Goal: Contribute content: Contribute content

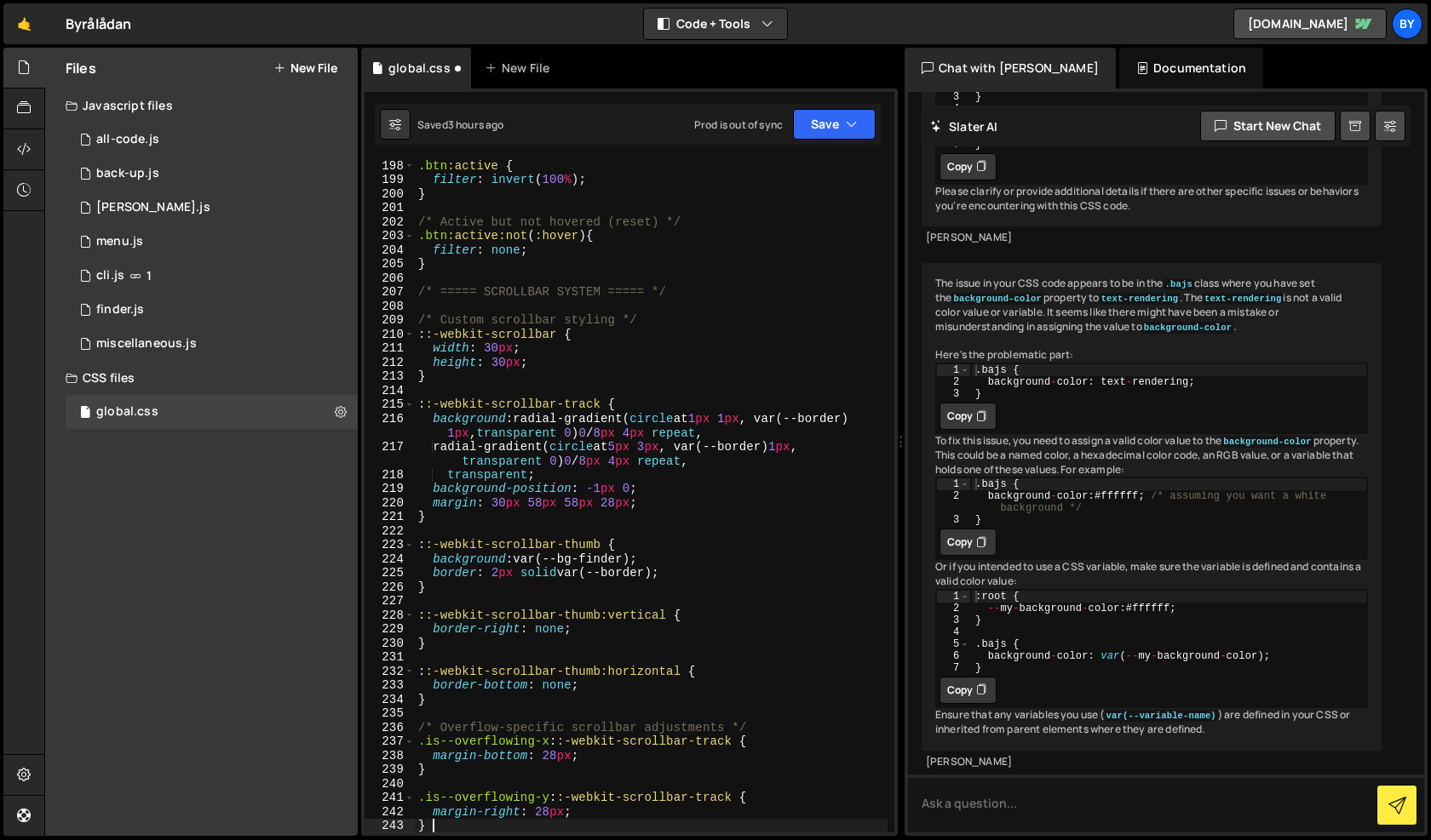
type textarea "}"
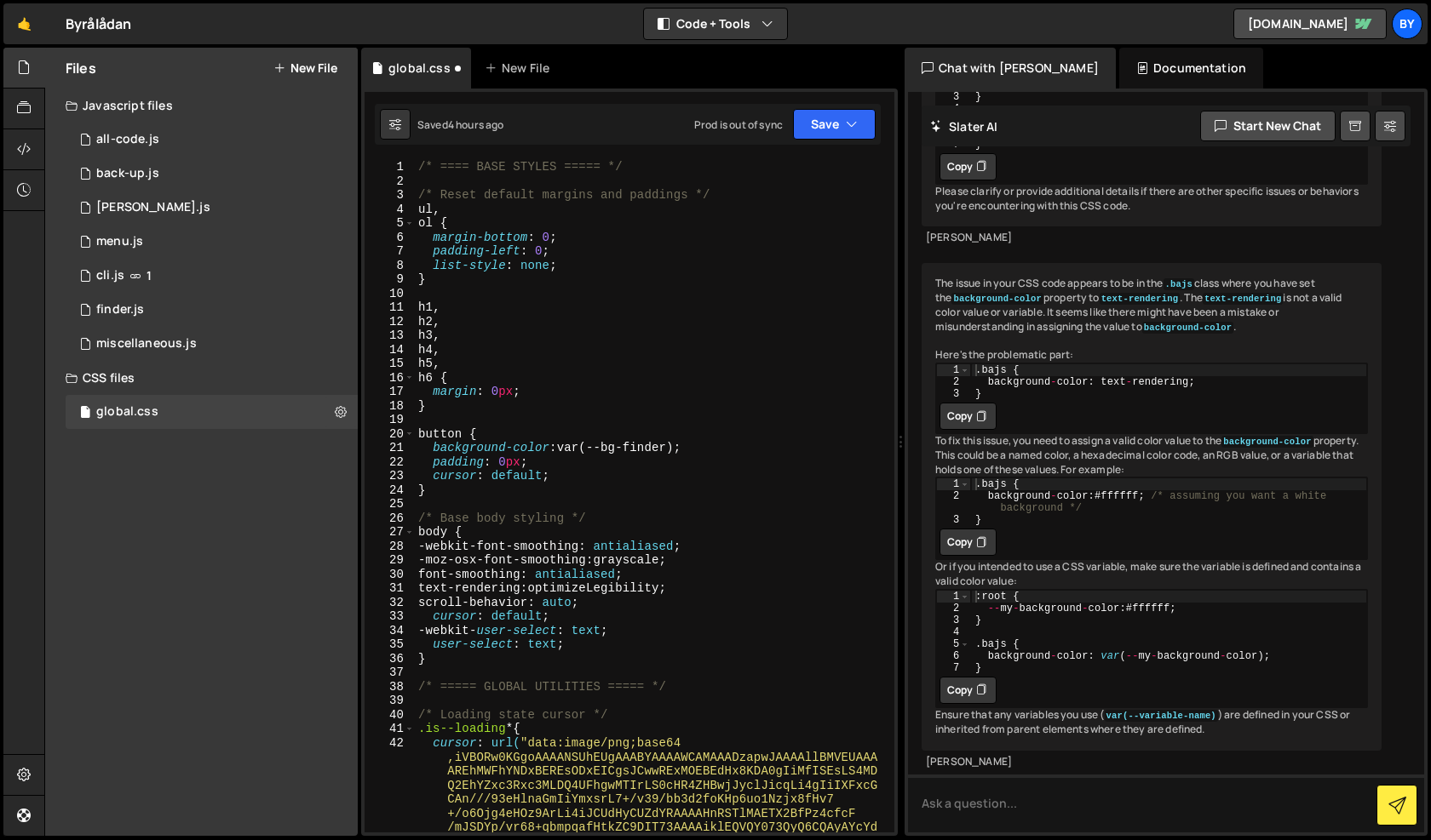
click at [322, 71] on button "New File" at bounding box center [305, 68] width 64 height 14
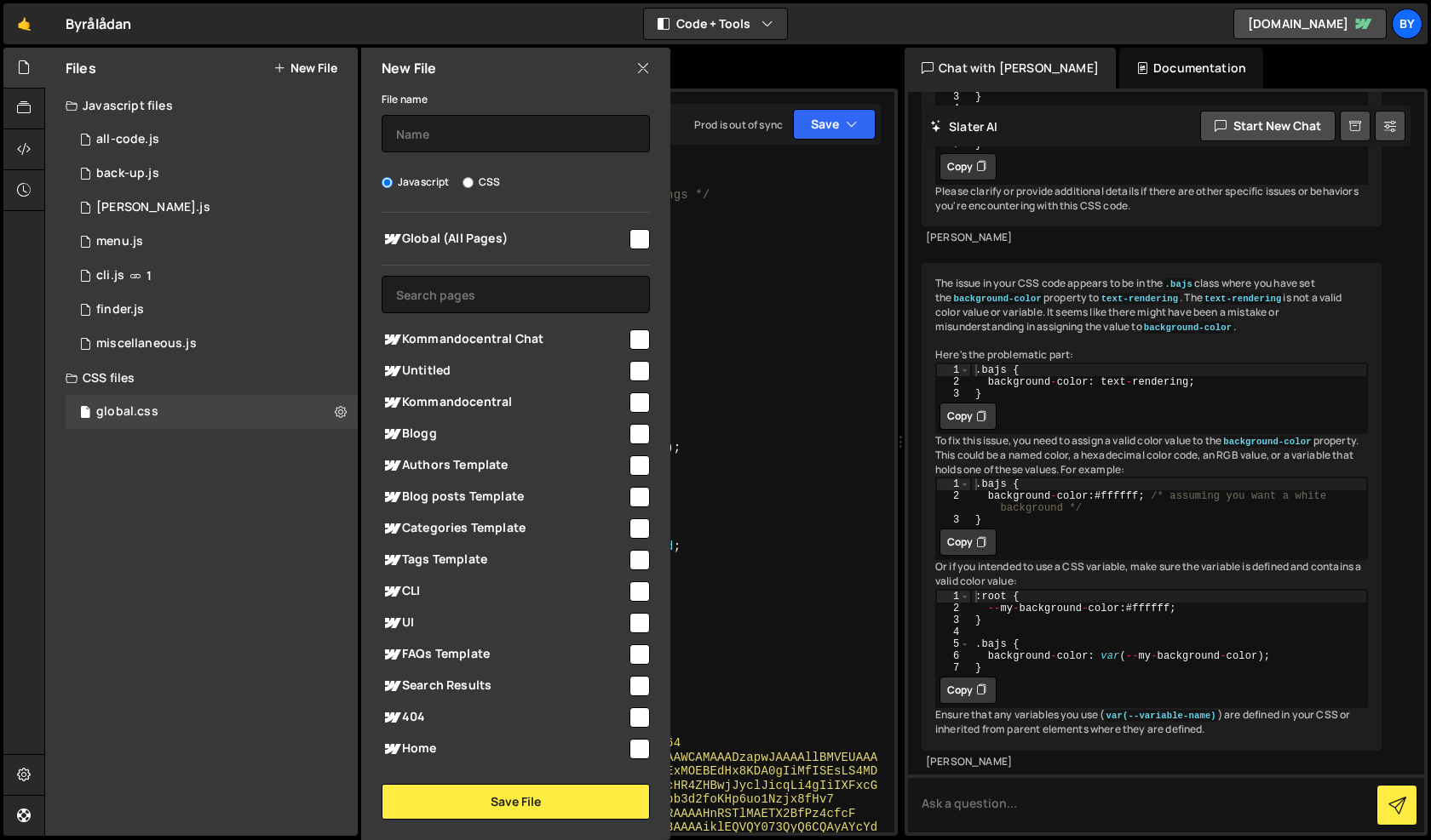
click at [489, 183] on label "CSS" at bounding box center [481, 182] width 37 height 17
click at [474, 183] on input "CSS" at bounding box center [467, 182] width 11 height 11
radio input "true"
click at [482, 144] on input "text" at bounding box center [515, 134] width 268 height 37
type input "b"
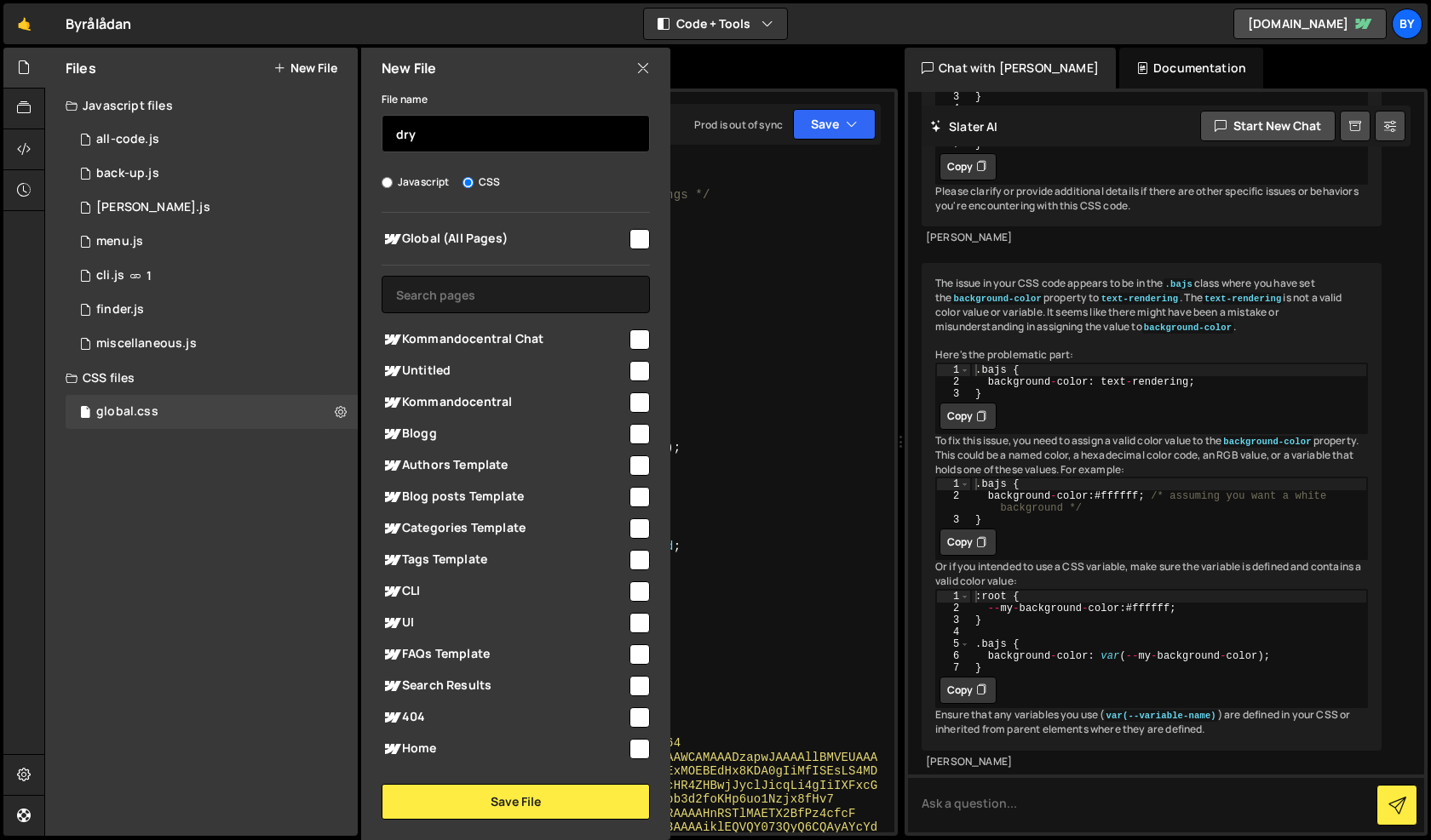
type input "dry"
click at [639, 249] on input "checkbox" at bounding box center [639, 239] width 21 height 21
checkbox input "true"
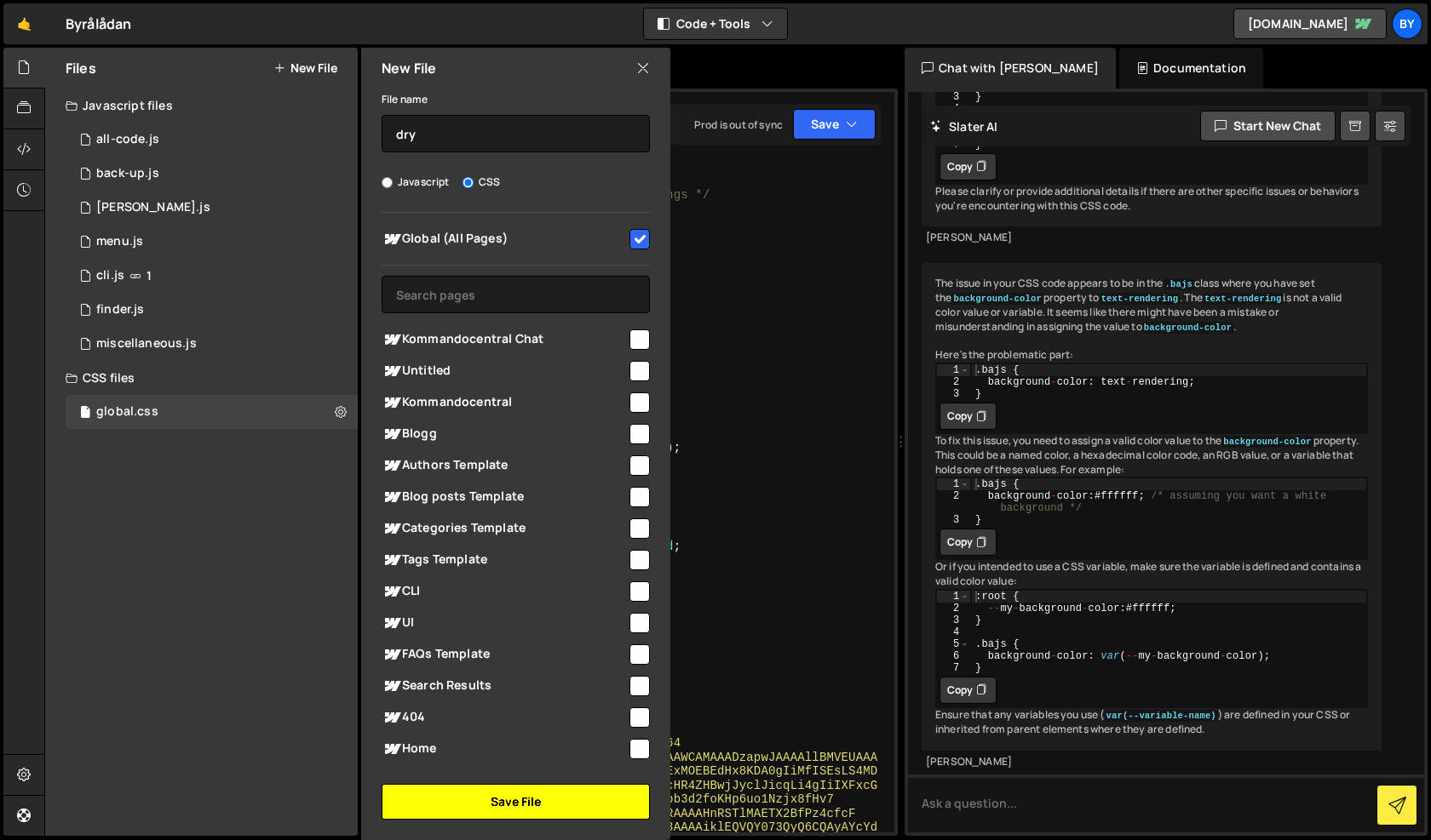
click at [555, 792] on button "Save File" at bounding box center [515, 802] width 268 height 35
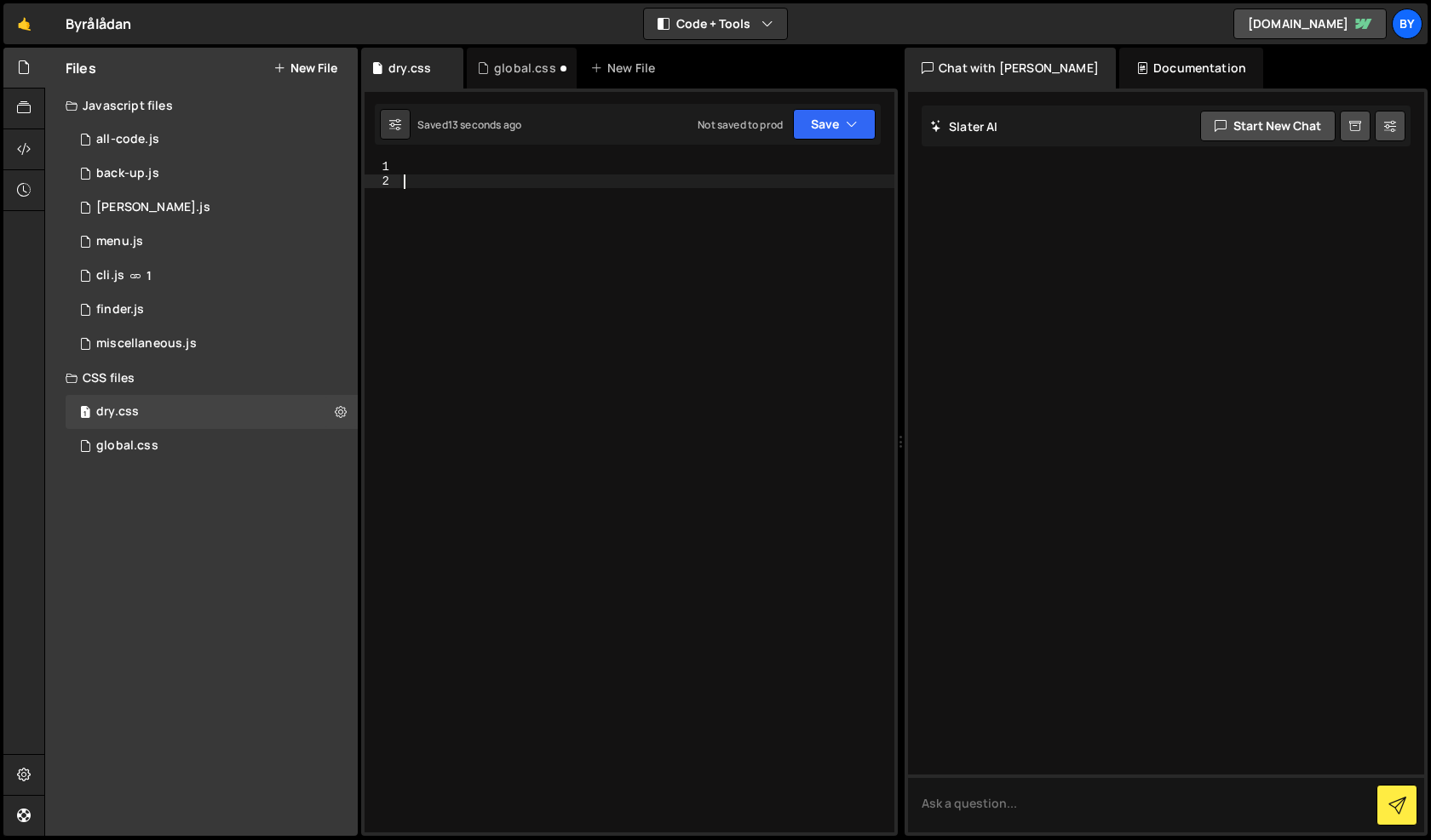
click at [495, 252] on div at bounding box center [647, 510] width 494 height 700
click at [471, 175] on div at bounding box center [647, 510] width 494 height 700
click at [469, 169] on div at bounding box center [647, 510] width 494 height 700
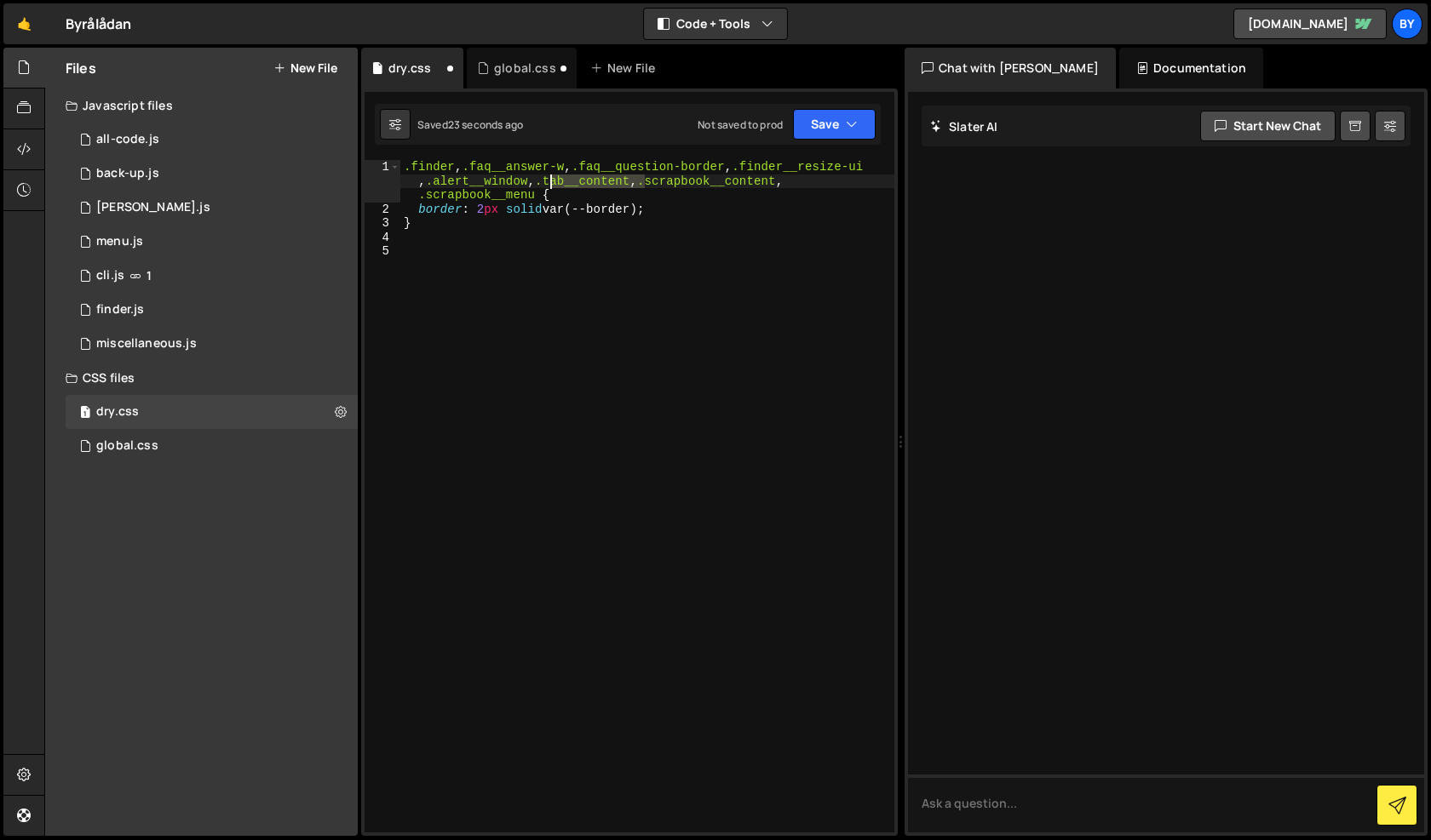
drag, startPoint x: 646, startPoint y: 183, endPoint x: 551, endPoint y: 178, distance: 95.1
click at [551, 178] on div ".finder , .faq__answer-w , .faq__question-border , .finder__resize-ui , .alert_…" at bounding box center [647, 525] width 494 height 729
type textarea ".finder, .faq__answer-w, .faq__question-border, .finder__resize-ui, .alert__win…"
click at [661, 403] on div ".finder , .faq__answer-w , .faq__question-border , .finder__resize-ui , .alert_…" at bounding box center [647, 518] width 494 height 715
click at [860, 127] on button "Save" at bounding box center [834, 124] width 83 height 30
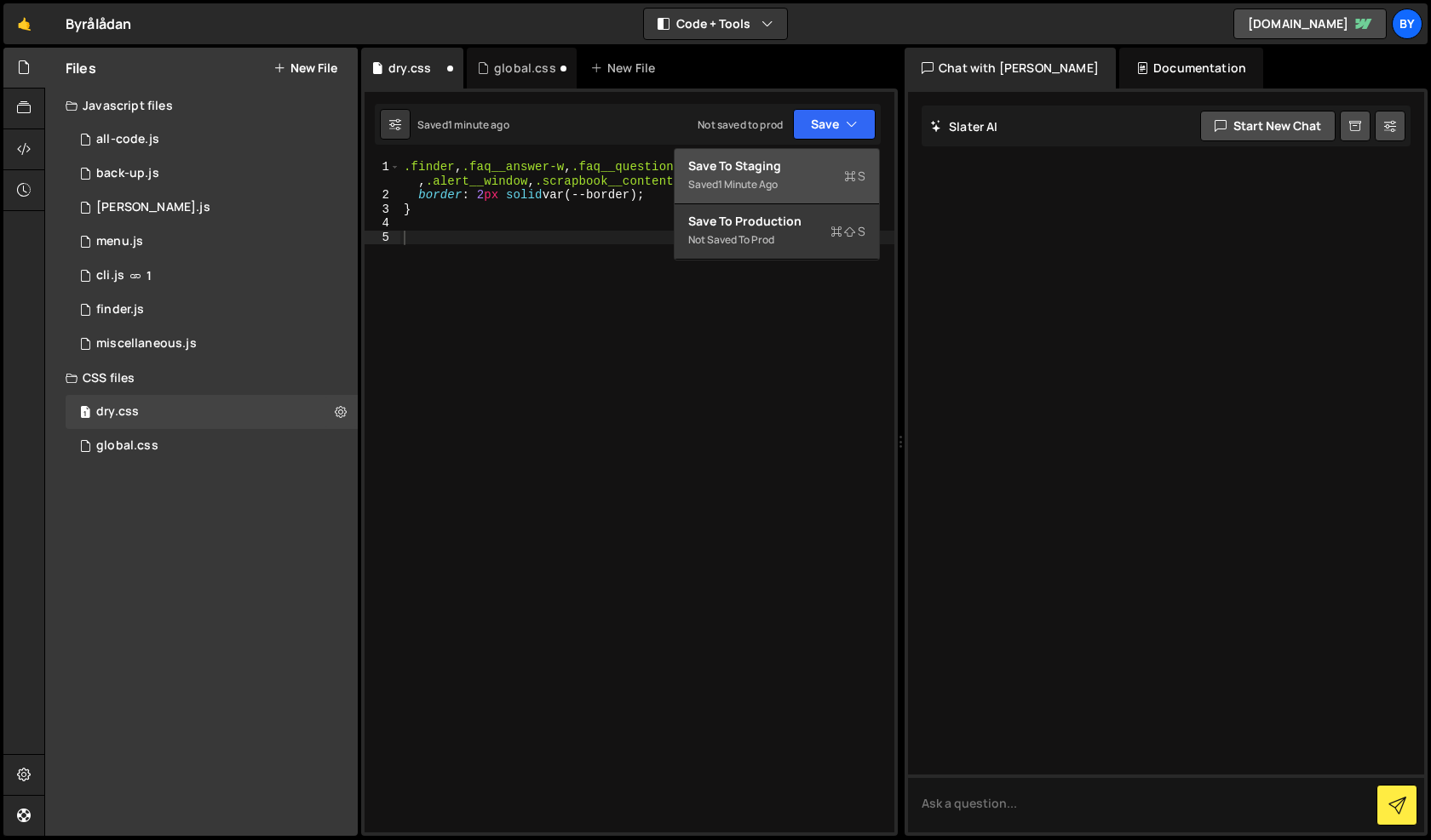
click at [811, 182] on div "Saved 1 minute ago" at bounding box center [776, 185] width 177 height 21
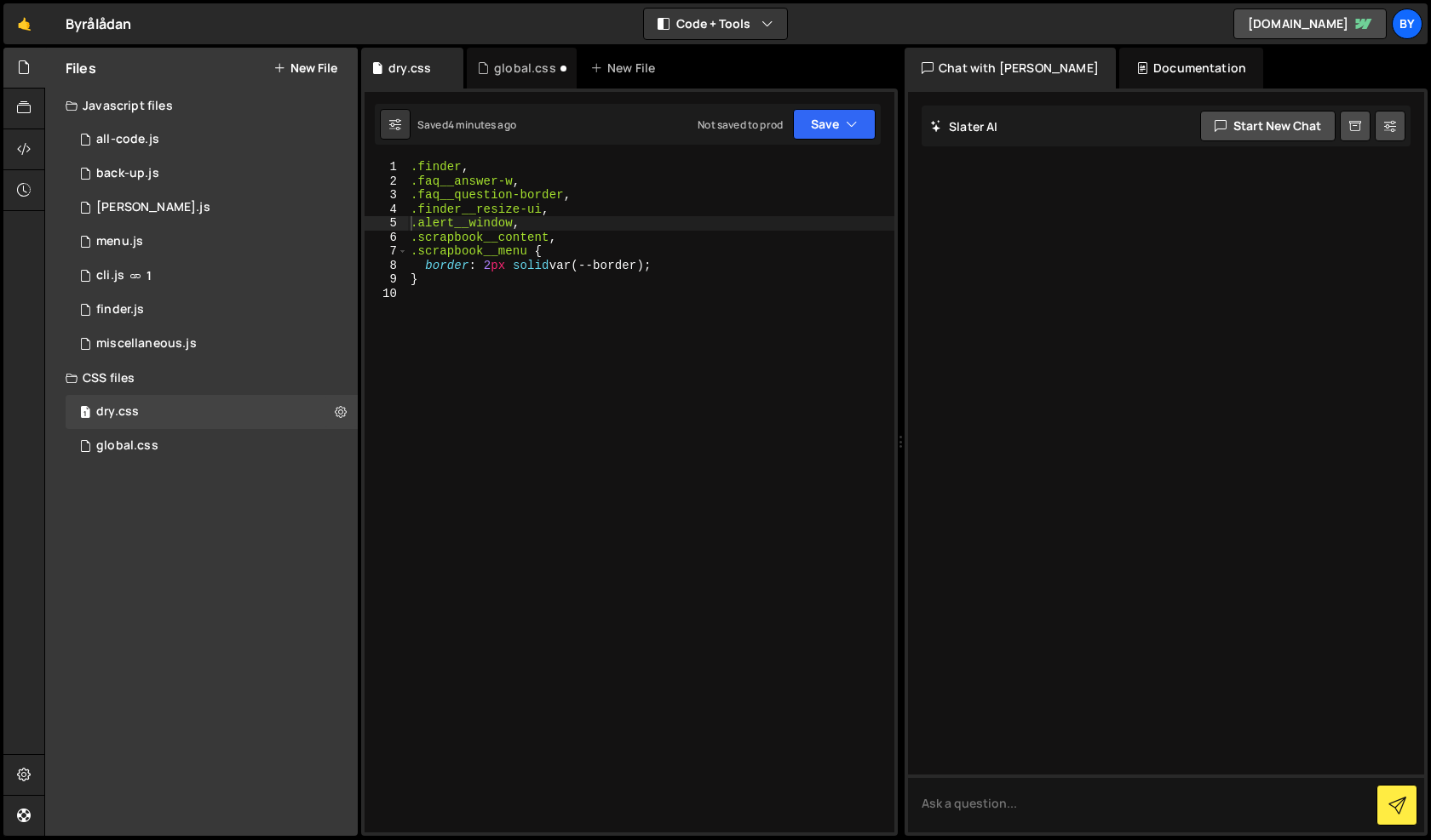
click at [564, 397] on div ".finder , .faq__answer-w , .faq__question-border , .finder__resize-ui , .alert_…" at bounding box center [651, 510] width 487 height 700
paste textarea "}"
type textarea "}"
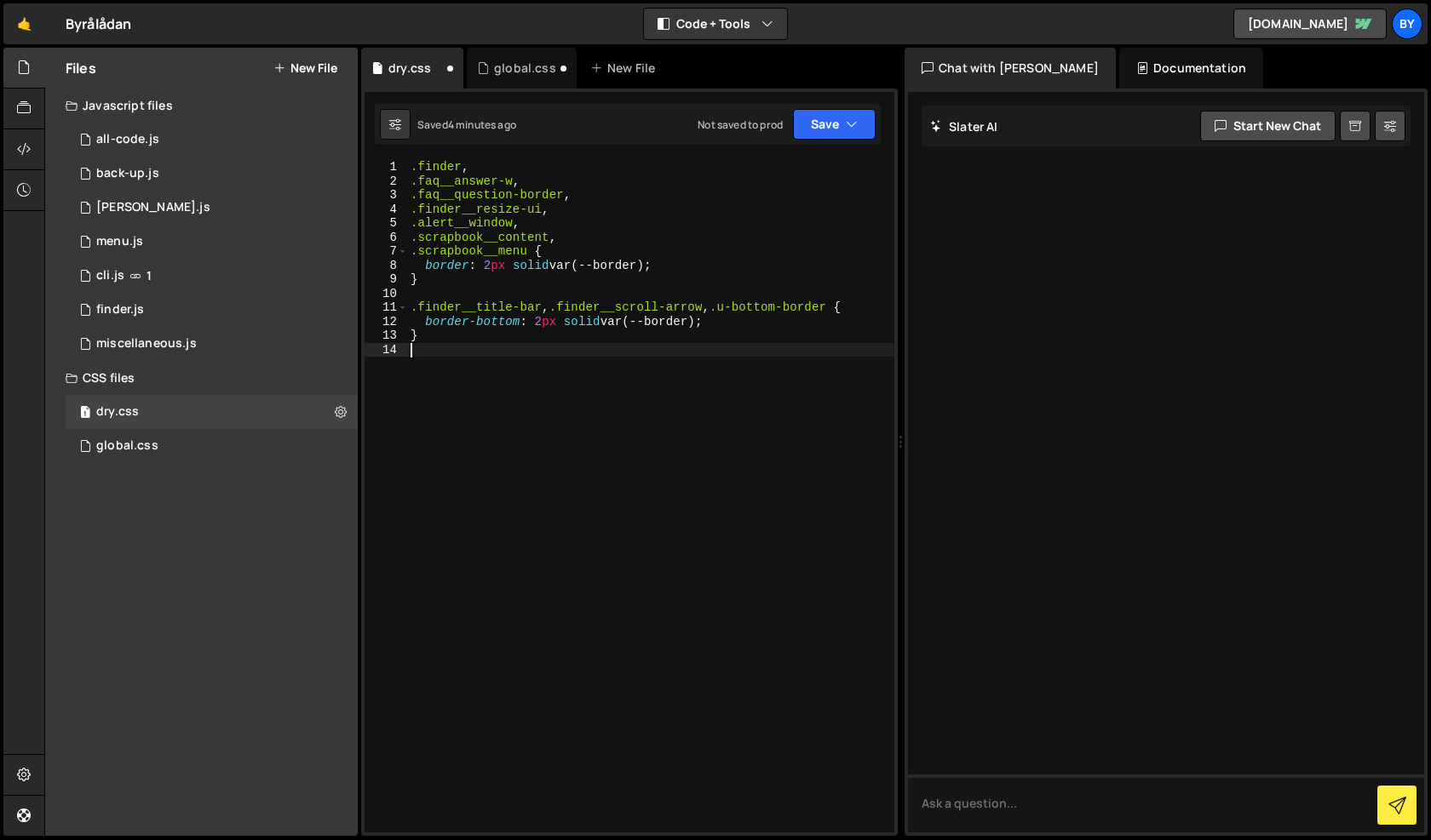
click at [534, 366] on div ".finder , .faq__answer-w , .faq__question-border , .finder__resize-ui , .alert_…" at bounding box center [651, 510] width 487 height 700
click at [592, 417] on div ".finder , .faq__answer-w , .faq__question-border , .finder__resize-ui , .alert_…" at bounding box center [651, 510] width 487 height 700
click at [562, 377] on div ".finder , .faq__answer-w , .faq__question-border , .finder__resize-ui , .alert_…" at bounding box center [651, 510] width 487 height 700
drag, startPoint x: 841, startPoint y: 314, endPoint x: 724, endPoint y: 302, distance: 117.6
click at [724, 302] on div ".finder , .faq__answer-w , .faq__question-border , .finder__resize-ui , .alert_…" at bounding box center [651, 510] width 487 height 700
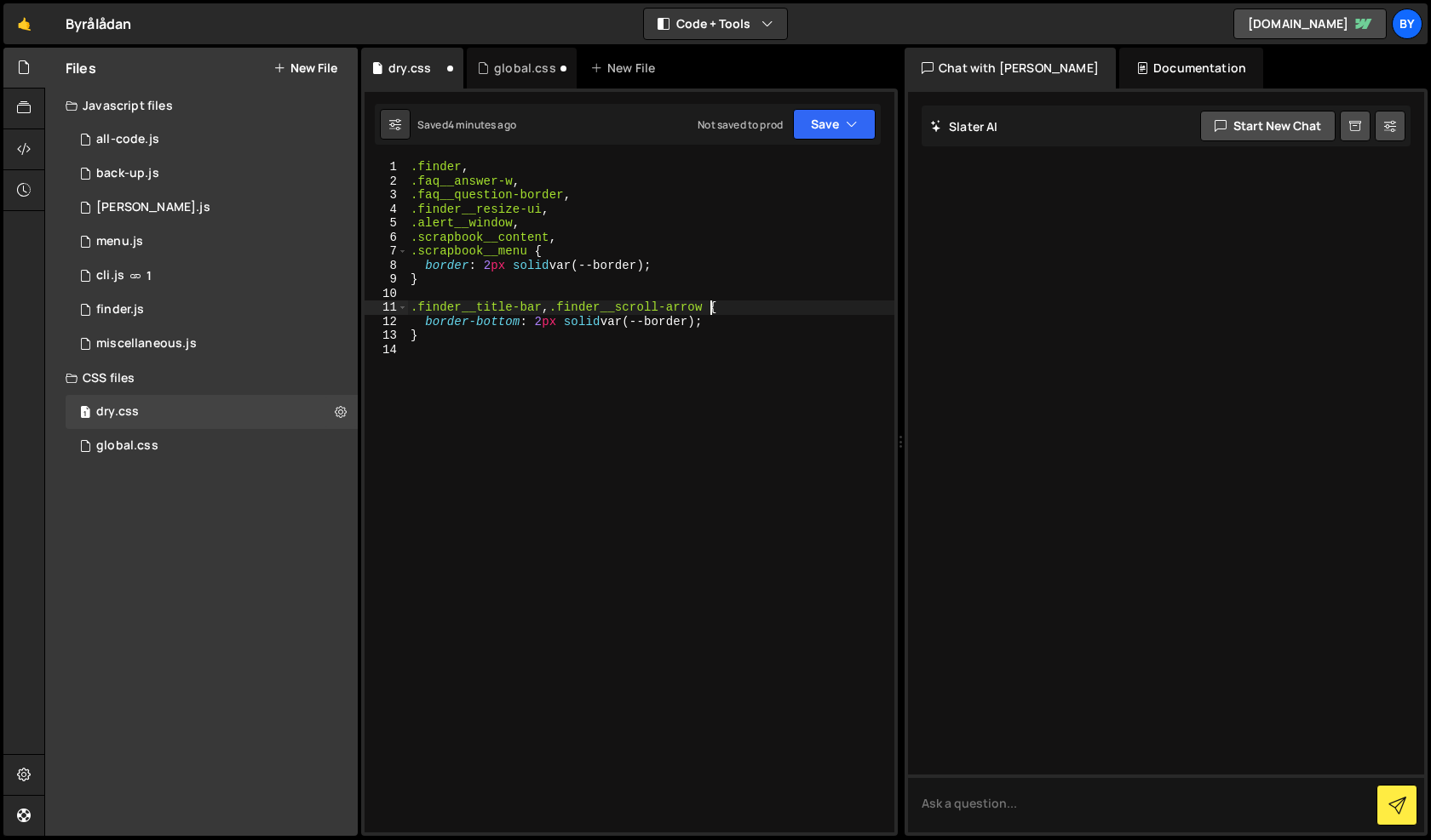
type textarea ".finder__title-bar, .finder__scroll-arrow {"
click at [620, 462] on div ".finder , .faq__answer-w , .faq__question-border , .finder__resize-ui , .alert_…" at bounding box center [651, 510] width 487 height 700
paste textarea
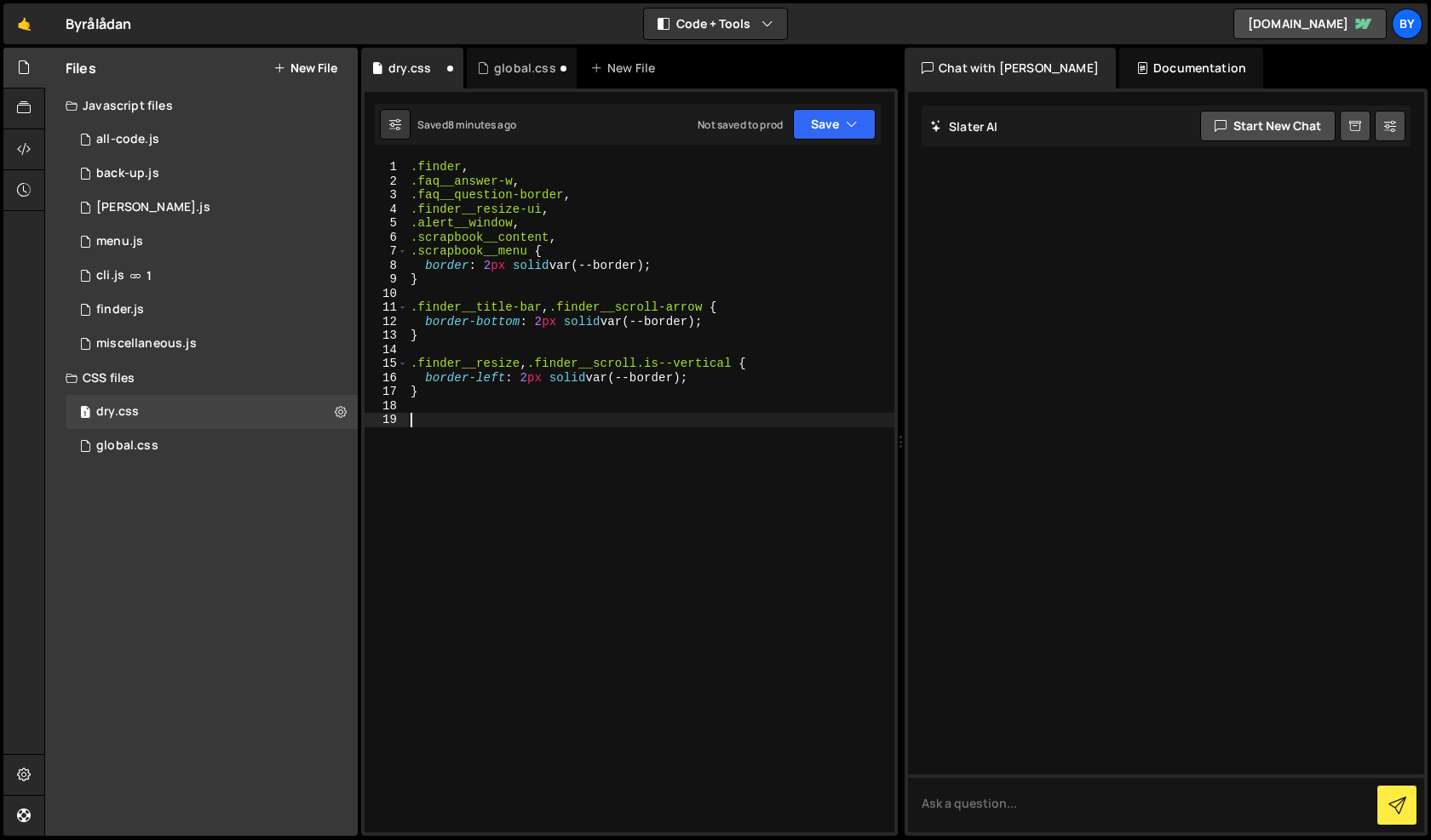
click at [544, 429] on div ".finder , .faq__answer-w , .faq__question-border , .finder__resize-ui , .alert_…" at bounding box center [651, 510] width 487 height 700
paste textarea "}"
click at [839, 124] on button "Save" at bounding box center [834, 124] width 83 height 30
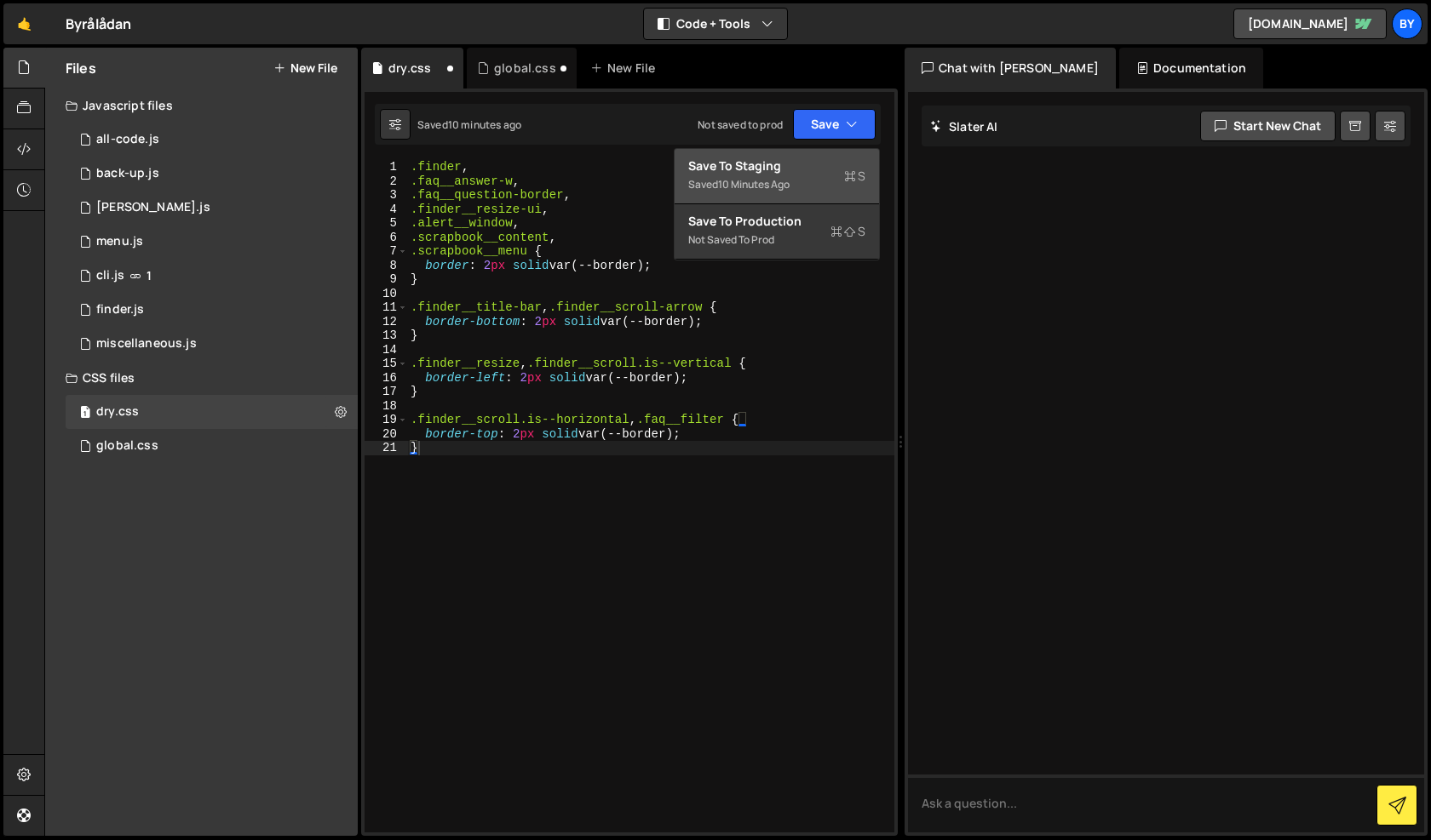
click at [824, 181] on div "Saved 10 minutes ago" at bounding box center [776, 185] width 177 height 21
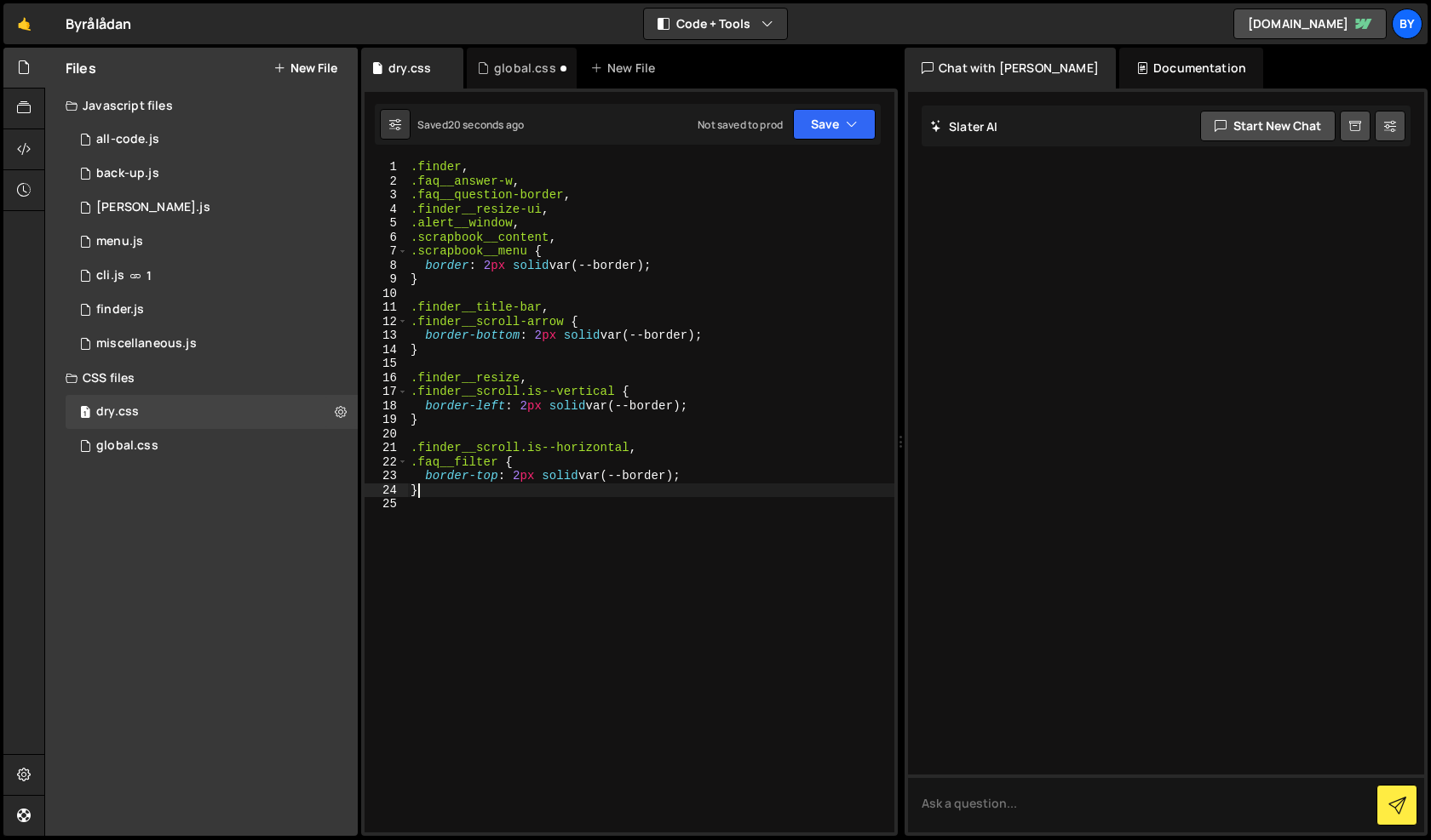
click at [604, 489] on div ".finder , .faq__answer-w , .faq__question-border , .finder__resize-ui , .alert_…" at bounding box center [651, 510] width 487 height 700
type textarea "}"
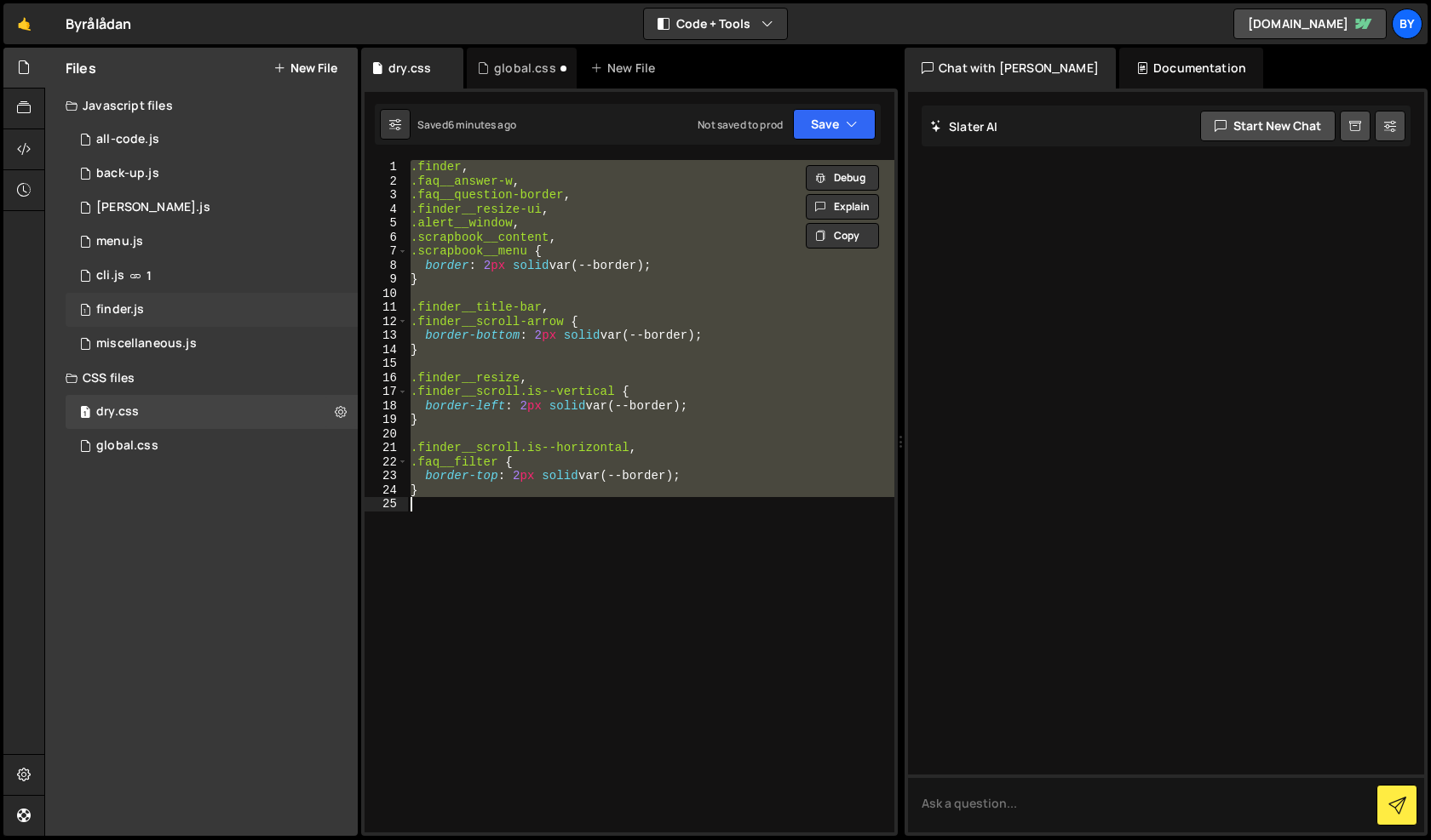
click at [202, 311] on div "1 finder.js 0" at bounding box center [211, 309] width 292 height 34
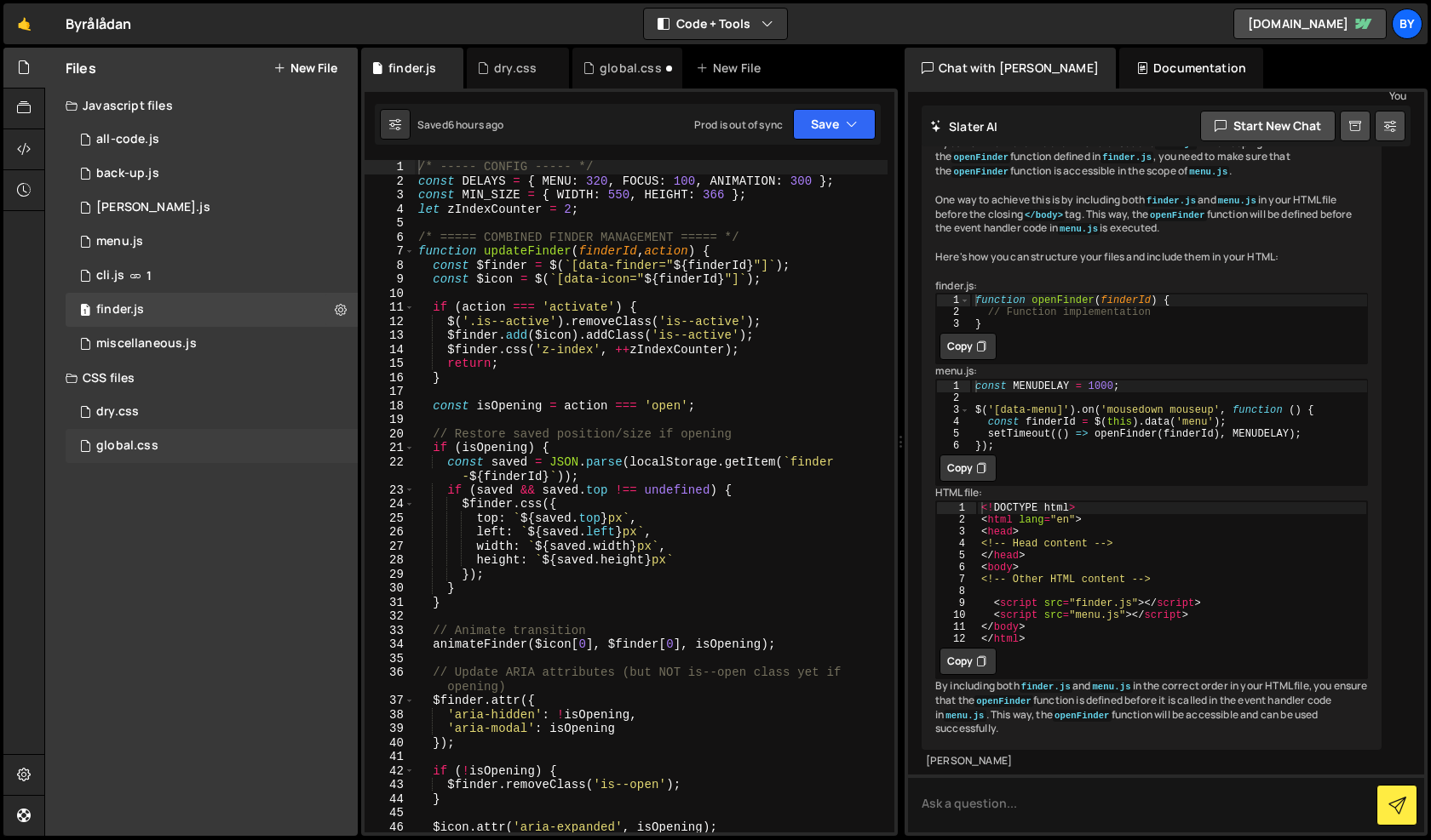
scroll to position [1513, 0]
click at [197, 446] on div "global.css 0" at bounding box center [211, 446] width 292 height 34
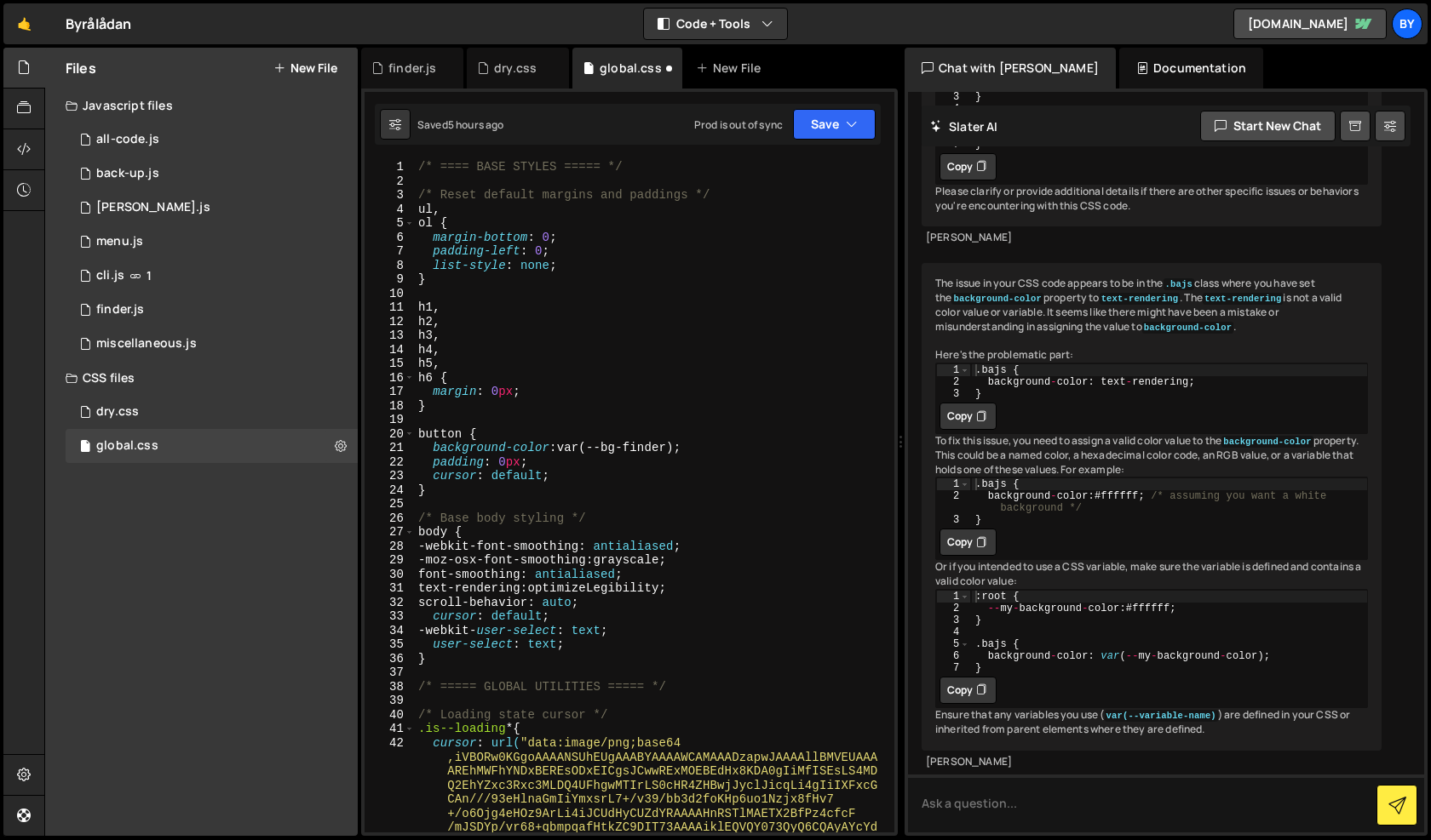
click at [580, 419] on div "/* ==== BASE STYLES ===== */ /* Reset default margins and paddings */ ul , ol {…" at bounding box center [651, 581] width 473 height 841
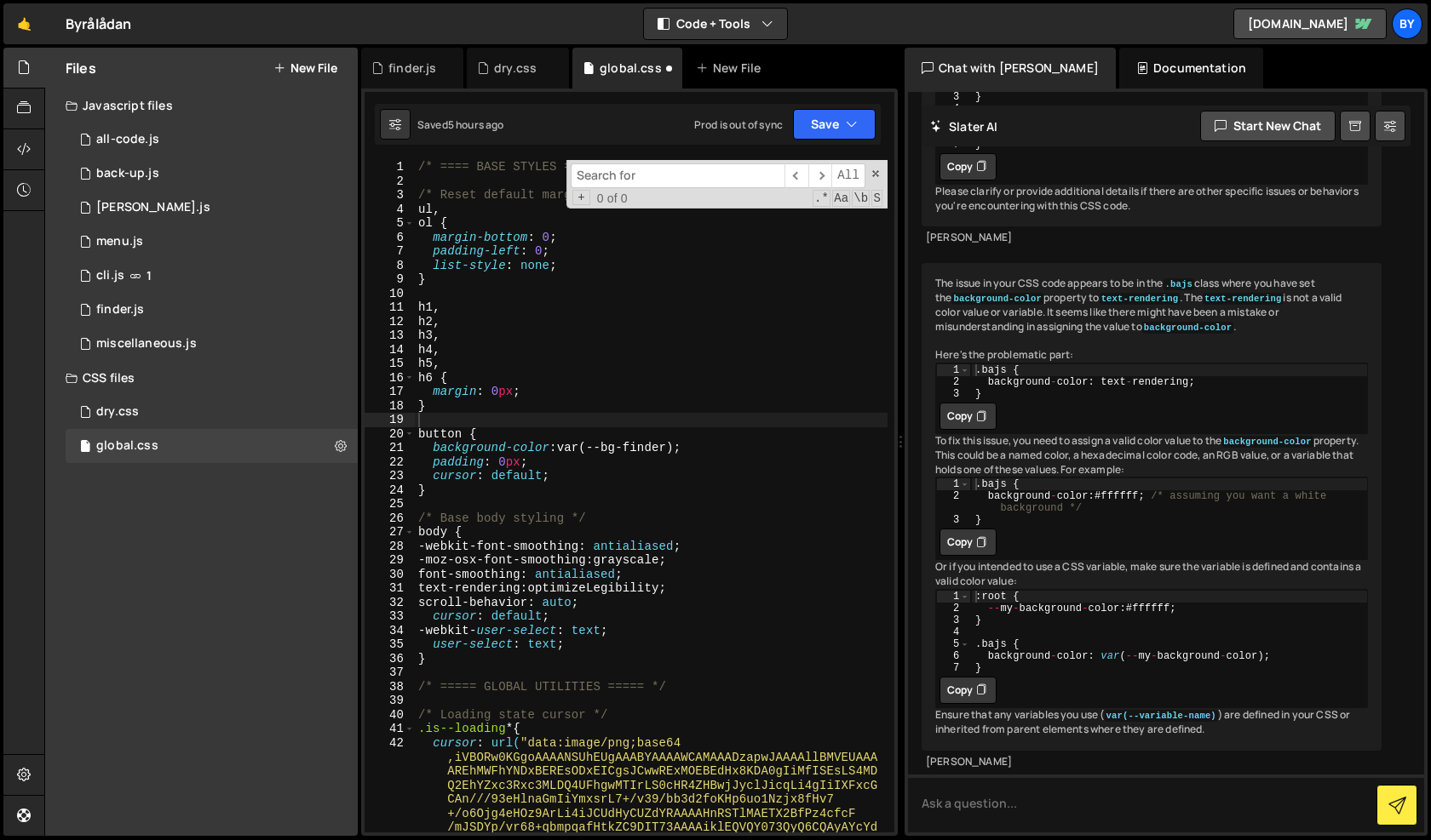
scroll to position [10779, 0]
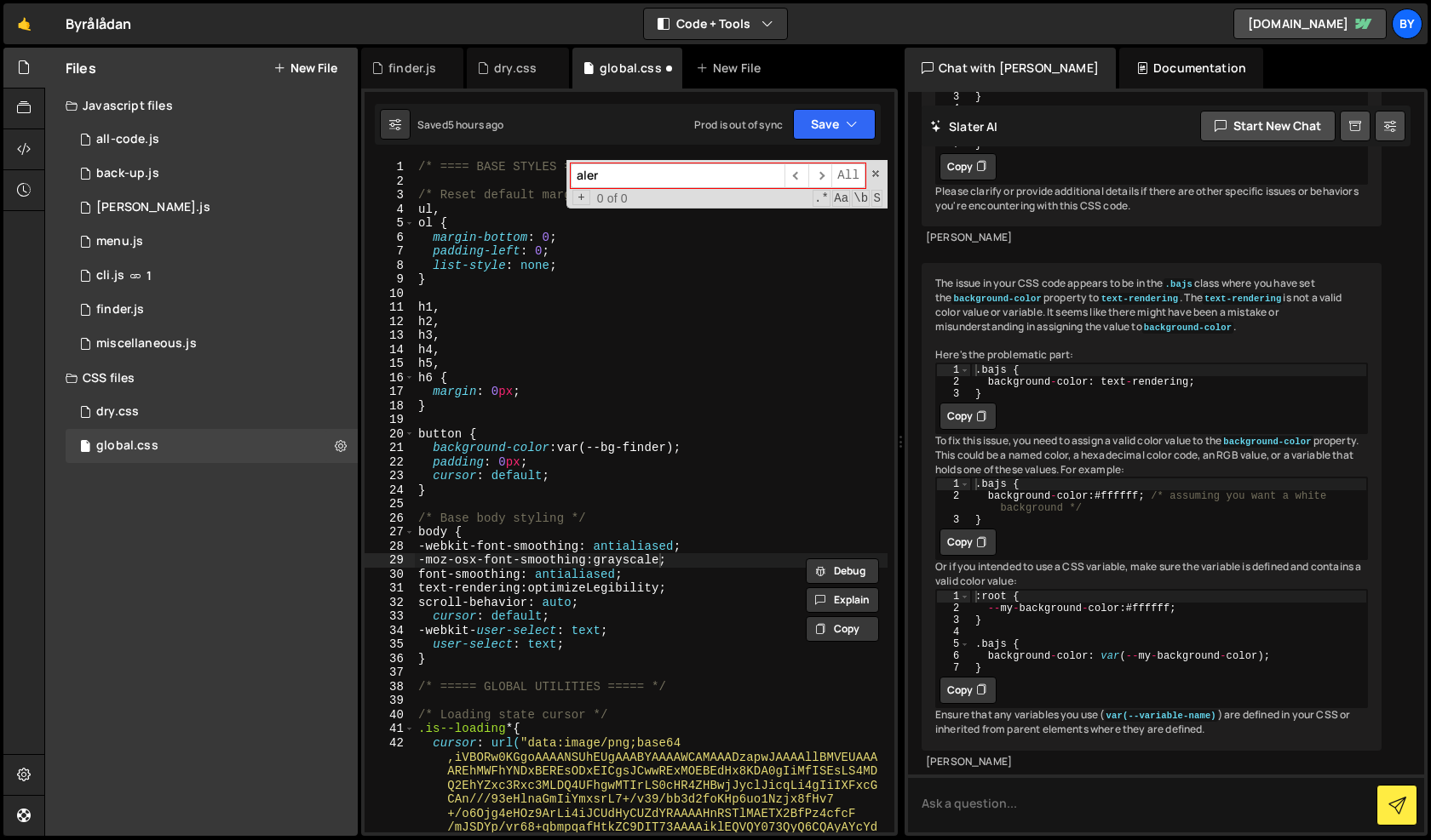
type input "alert"
click at [257, 396] on div "1 dry.css 0" at bounding box center [211, 412] width 292 height 34
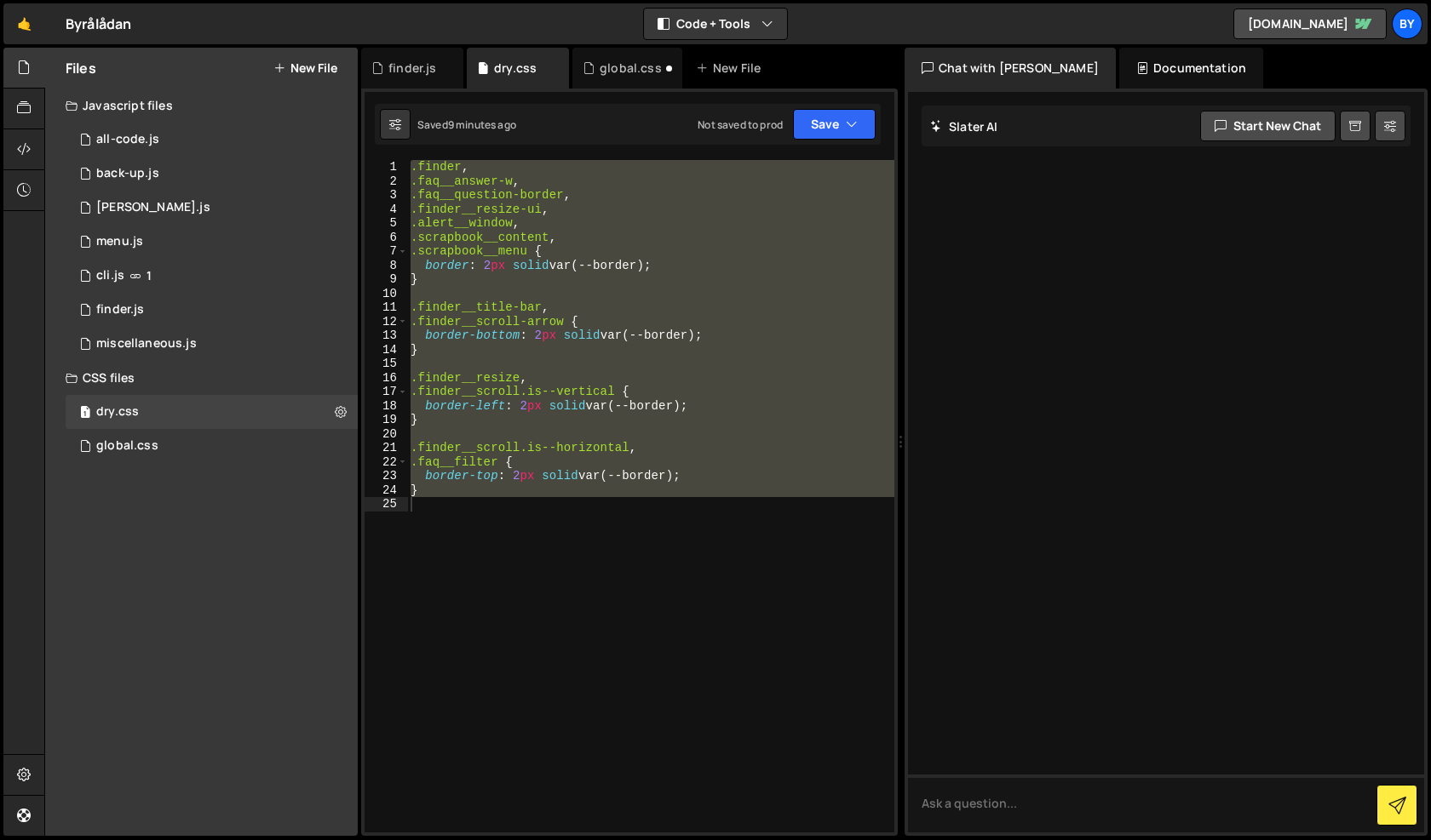
click at [709, 400] on div ".finder , .faq__answer-w , .faq__question-border , .finder__resize-ui , .alert_…" at bounding box center [651, 510] width 487 height 700
type textarea "border-left: 2px solid var(--border);"
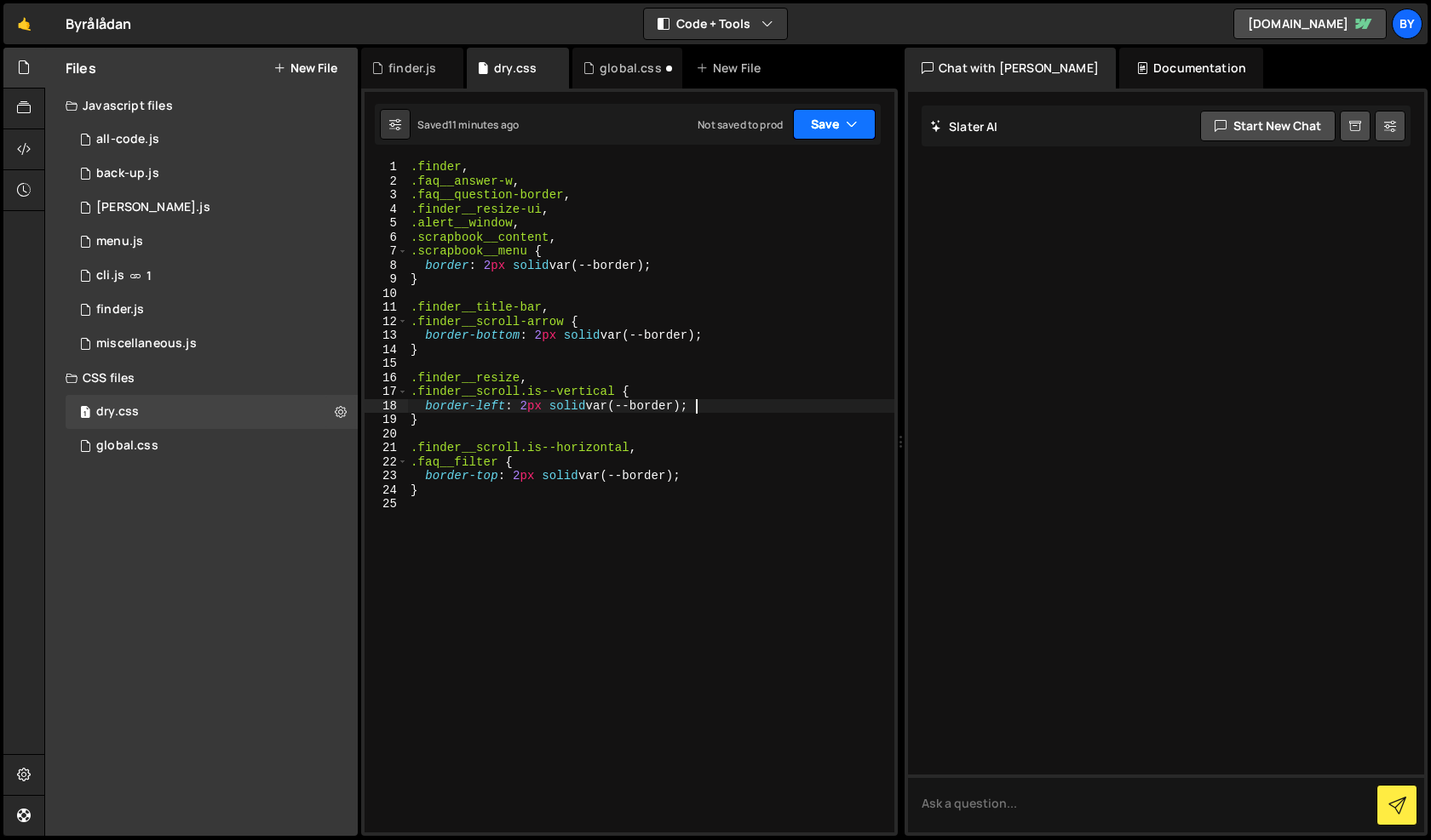
click at [842, 118] on button "Save" at bounding box center [834, 124] width 83 height 30
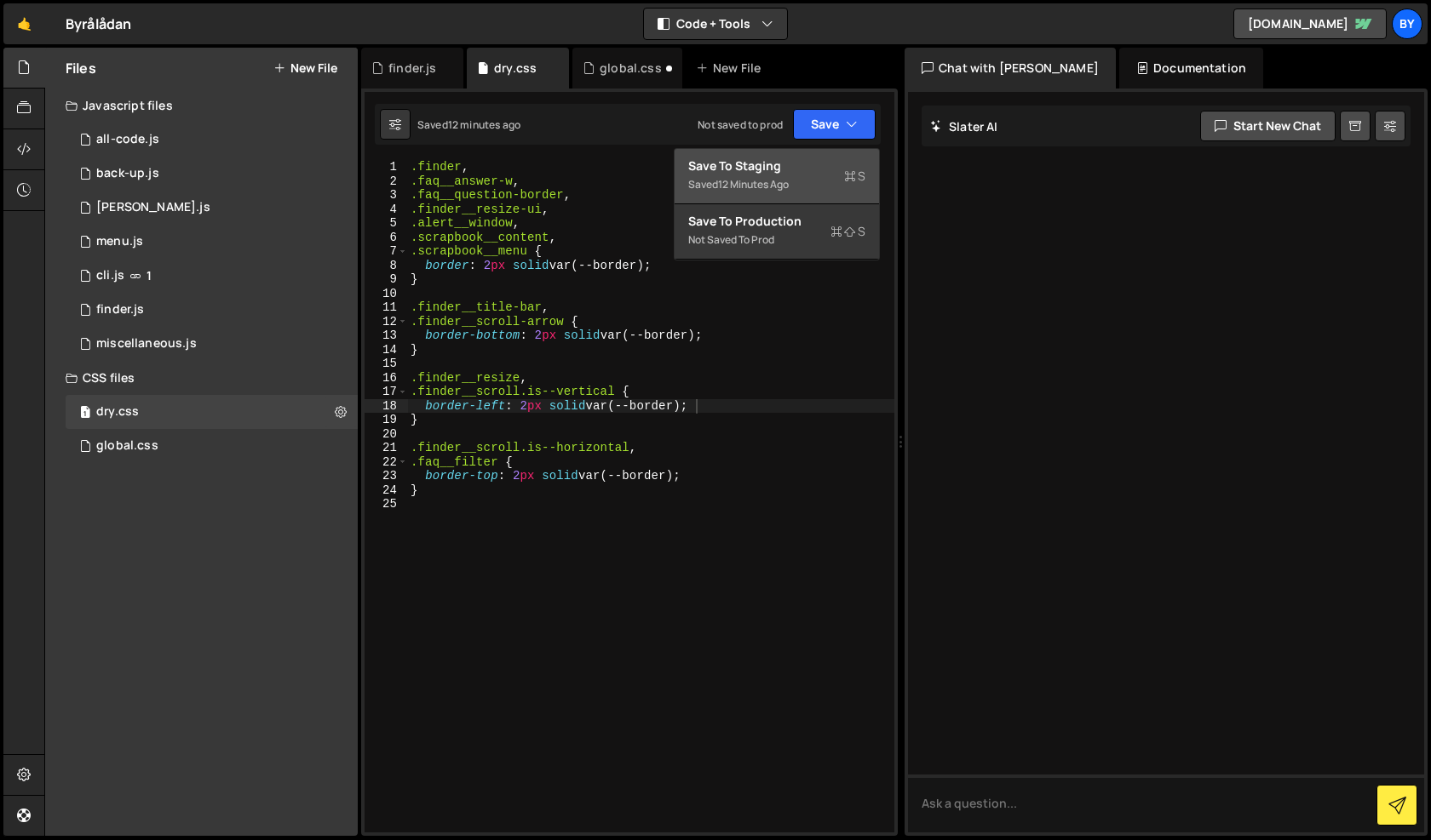
click at [813, 175] on div "Saved 12 minutes ago" at bounding box center [776, 185] width 177 height 21
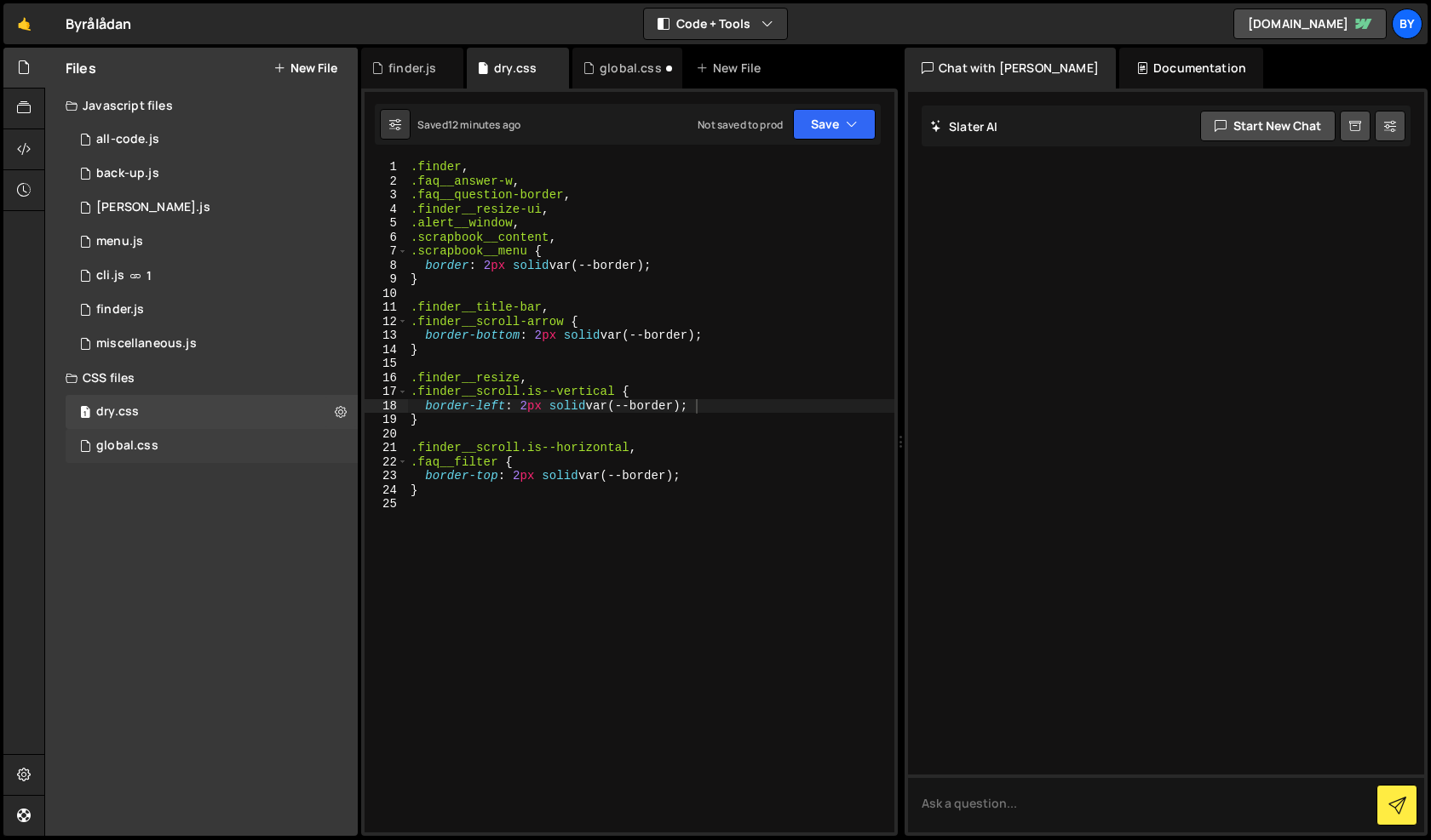
click at [274, 455] on div "global.css 0" at bounding box center [211, 446] width 292 height 34
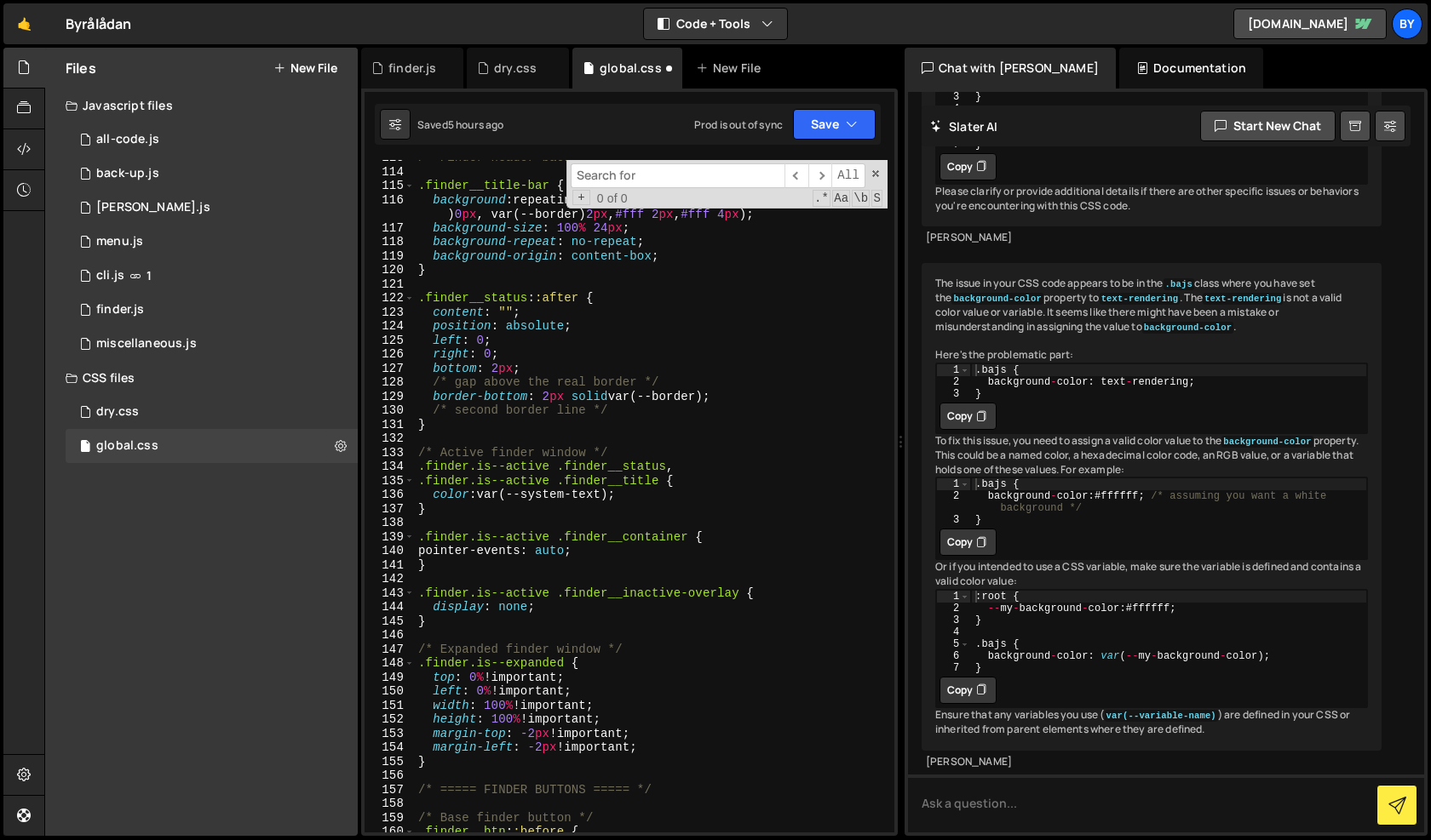
scroll to position [1723, 0]
drag, startPoint x: 581, startPoint y: 303, endPoint x: 416, endPoint y: 303, distance: 165.0
click at [416, 303] on div "/* Finder header background stripes */ .finder__title-bar { background : repeat…" at bounding box center [651, 500] width 473 height 700
click at [723, 411] on div "/* Finder header background stripes */ .finder__title-bar { background : repeat…" at bounding box center [651, 500] width 473 height 700
drag, startPoint x: 717, startPoint y: 418, endPoint x: 424, endPoint y: 395, distance: 293.9
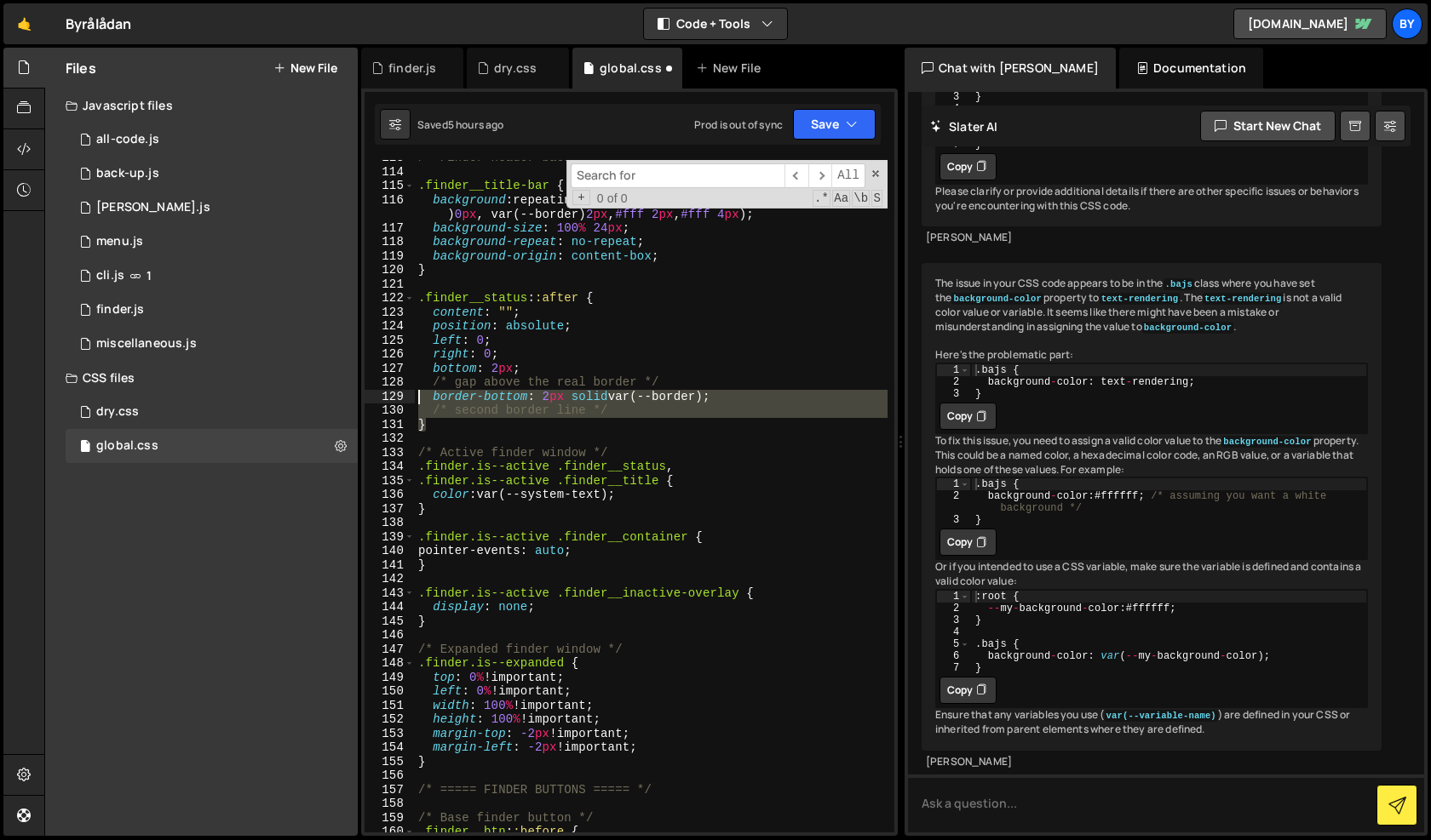
click at [424, 395] on div "/* Finder header background stripes */ .finder__title-bar { background : repeat…" at bounding box center [651, 500] width 473 height 700
click at [424, 395] on div "/* Finder header background stripes */ .finder__title-bar { background : repeat…" at bounding box center [651, 496] width 473 height 672
drag, startPoint x: 654, startPoint y: 414, endPoint x: 420, endPoint y: 397, distance: 234.6
click at [420, 397] on div "/* Finder header background stripes */ .finder__title-bar { background : repeat…" at bounding box center [651, 500] width 473 height 700
type textarea "border-bottom: 2px solid var(--border); /* second border line */"
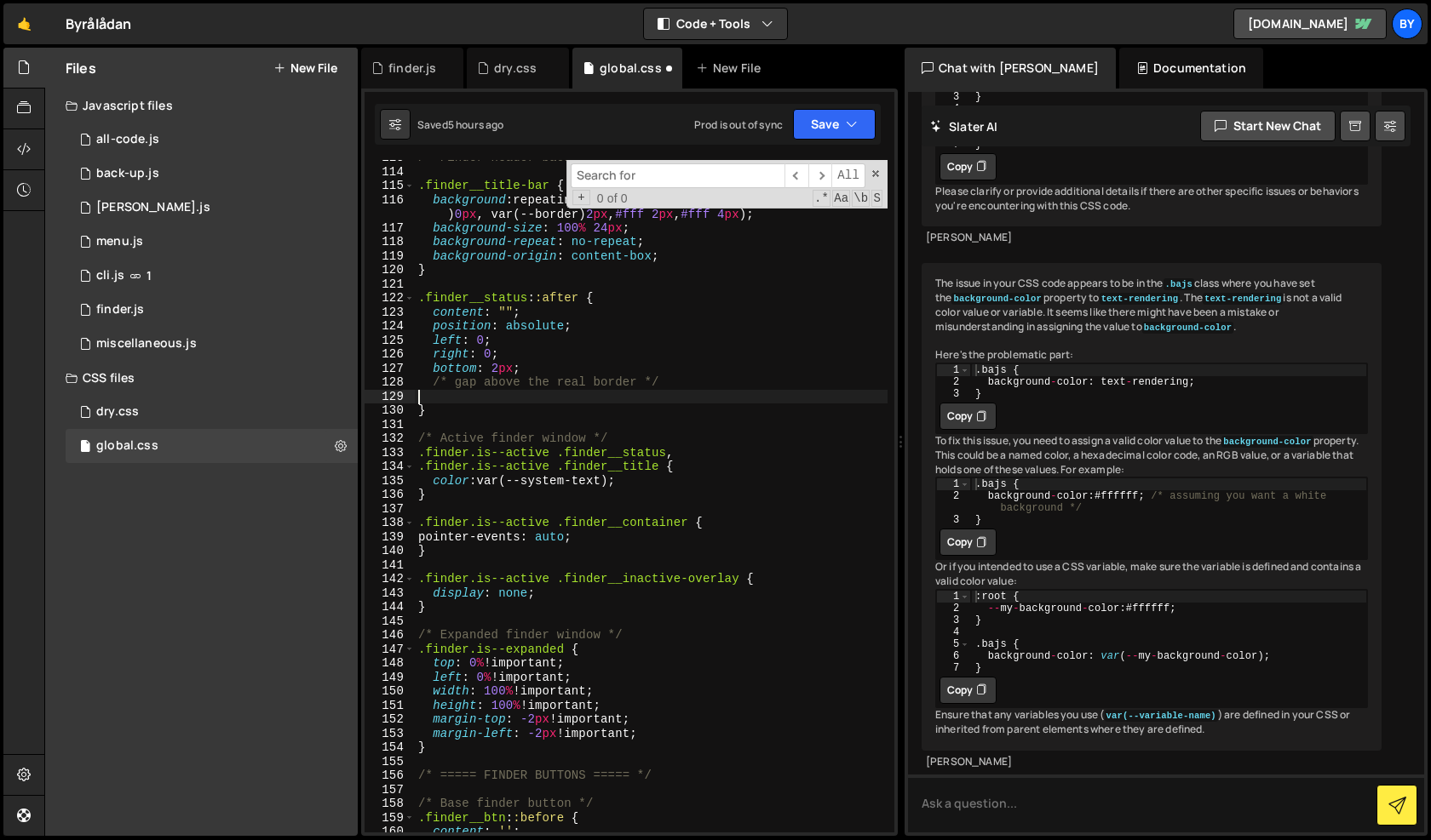
type textarea "/* gap above the real border */"
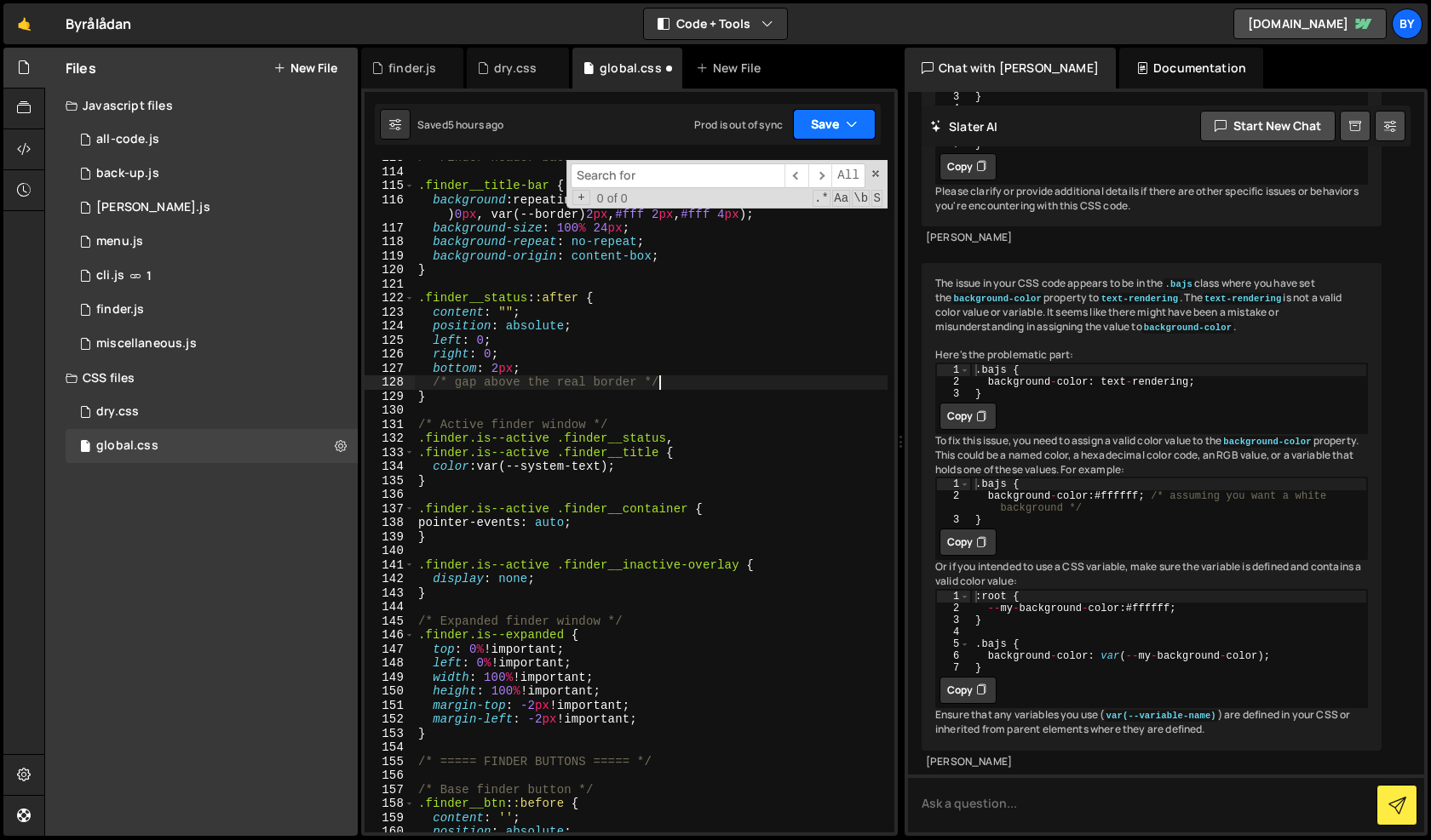
click at [842, 126] on button "Save" at bounding box center [834, 124] width 83 height 30
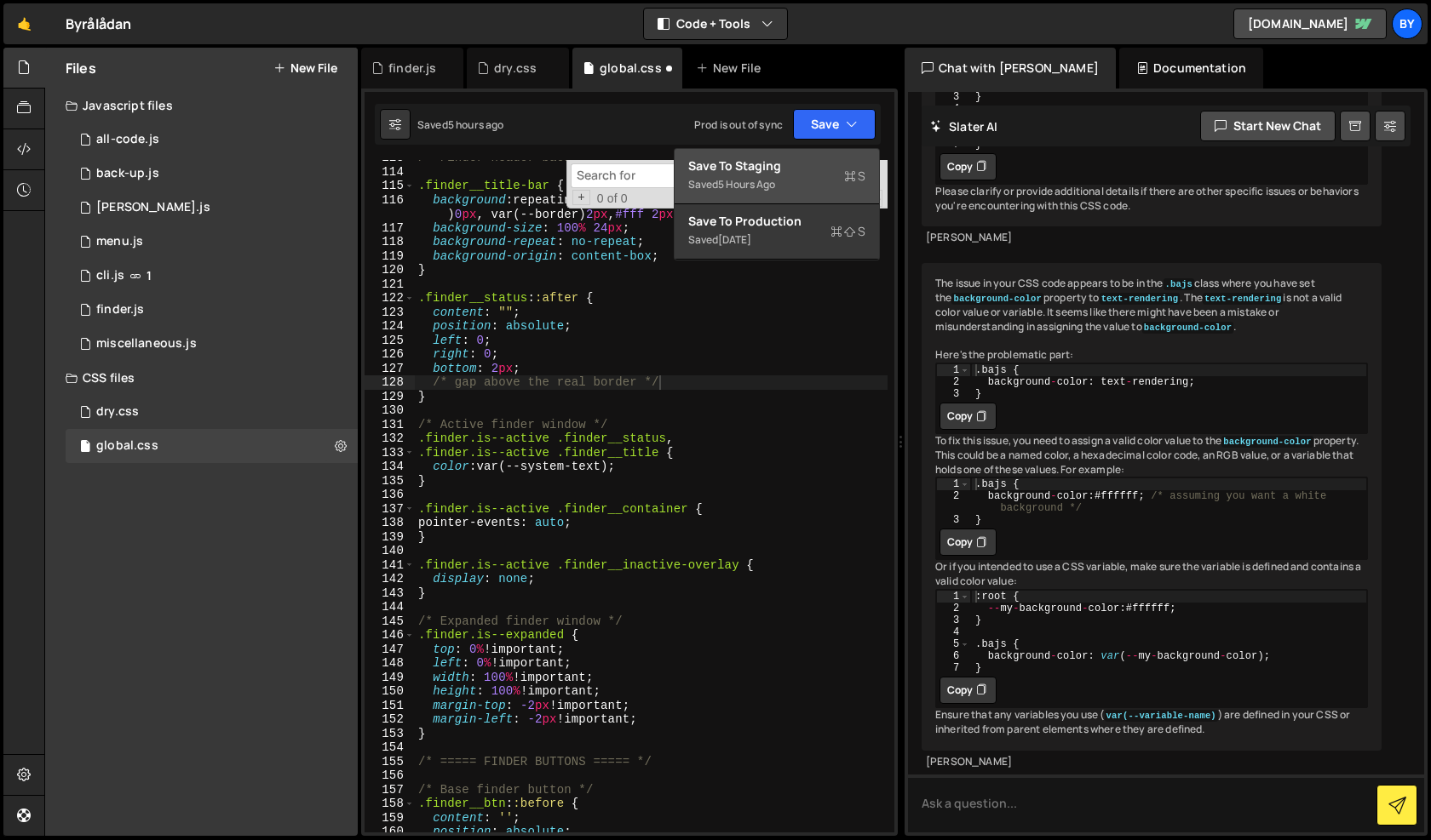
click at [805, 180] on div "Saved 5 hours ago" at bounding box center [776, 185] width 177 height 21
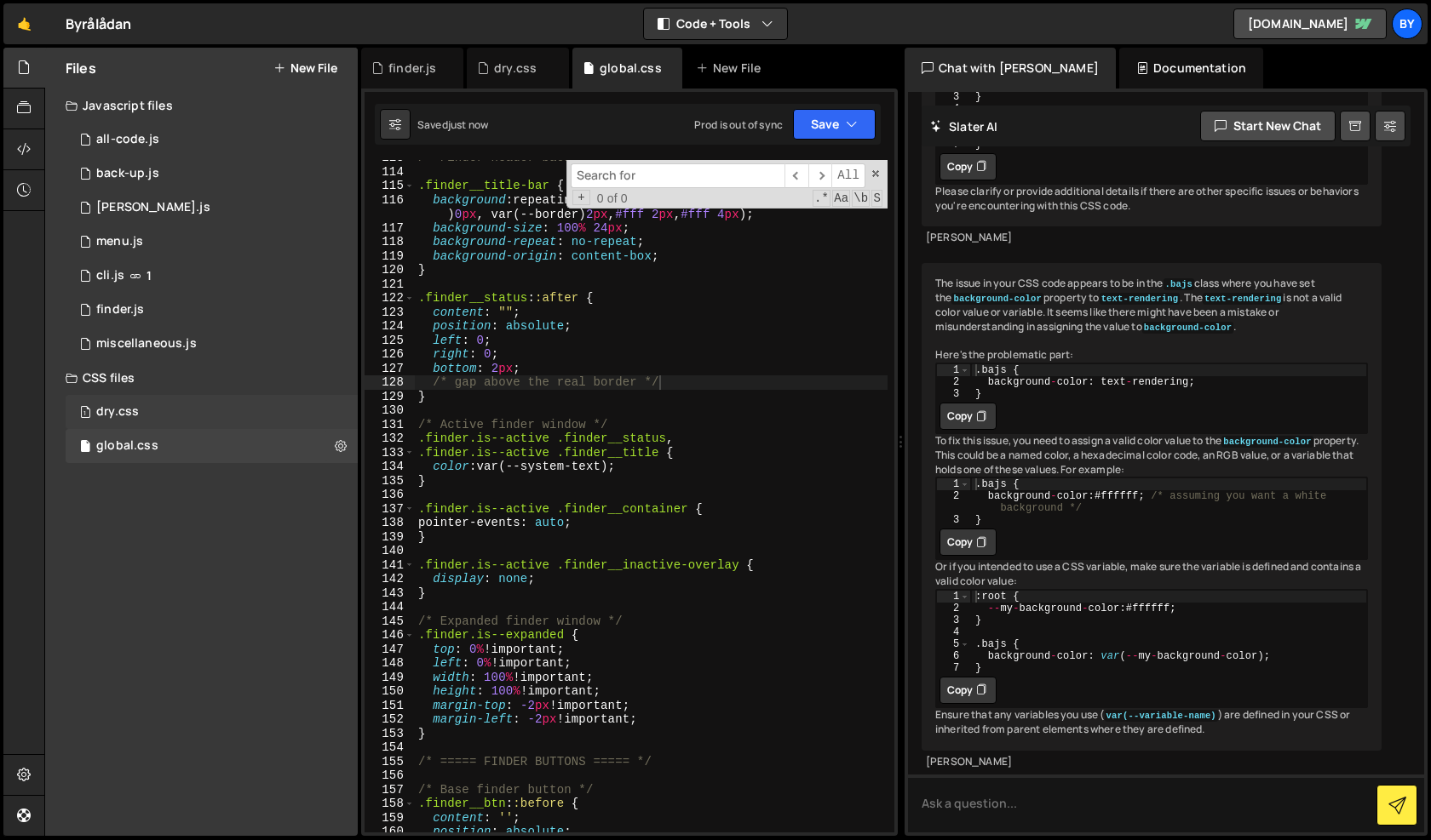
click at [225, 421] on div "1 dry.css 0" at bounding box center [211, 412] width 292 height 34
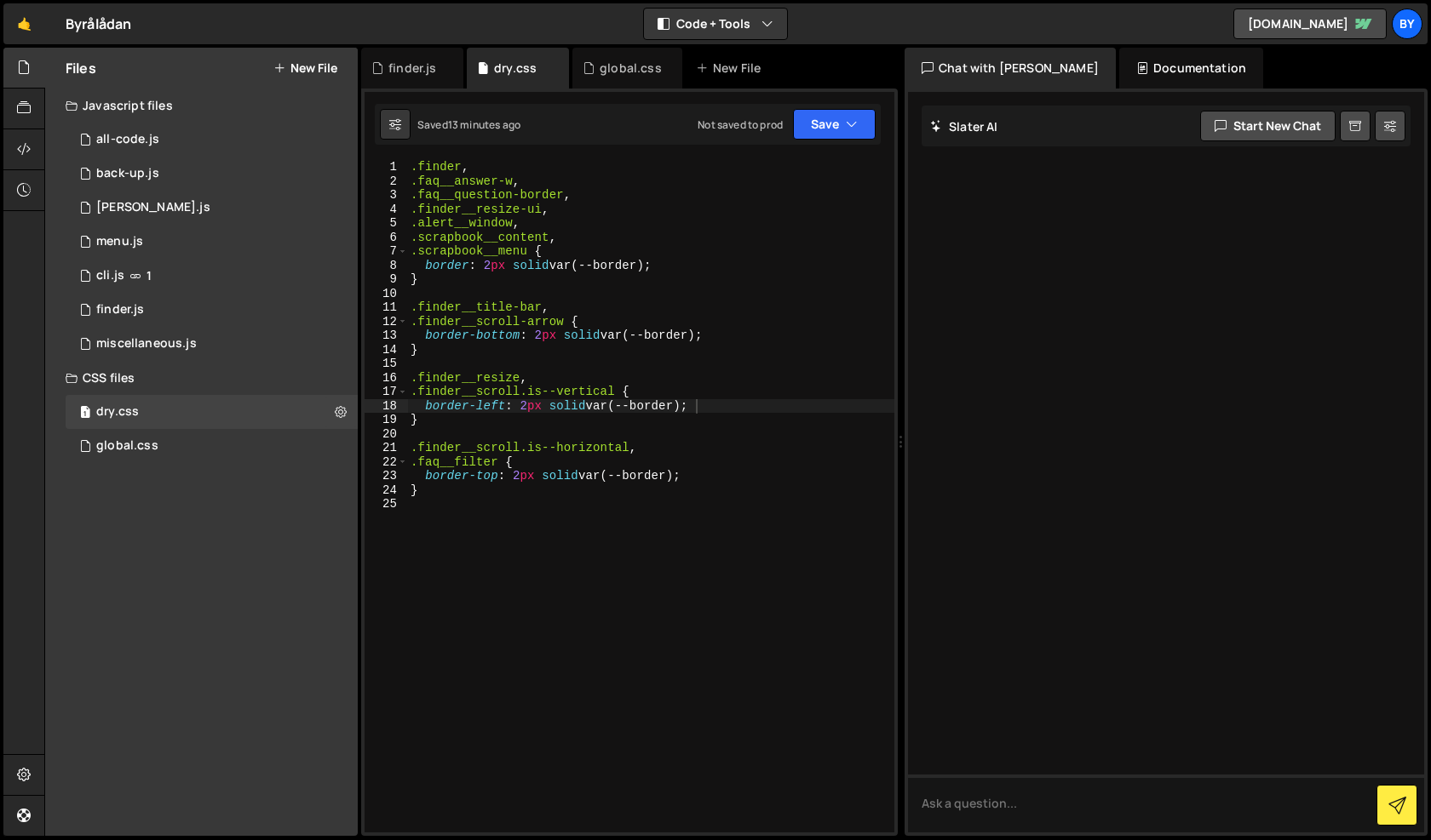
click at [601, 325] on div ".finder , .faq__answer-w , .faq__question-border , .finder__resize-ui , .alert_…" at bounding box center [651, 510] width 487 height 700
type textarea ".finder__scroll-arrow {"
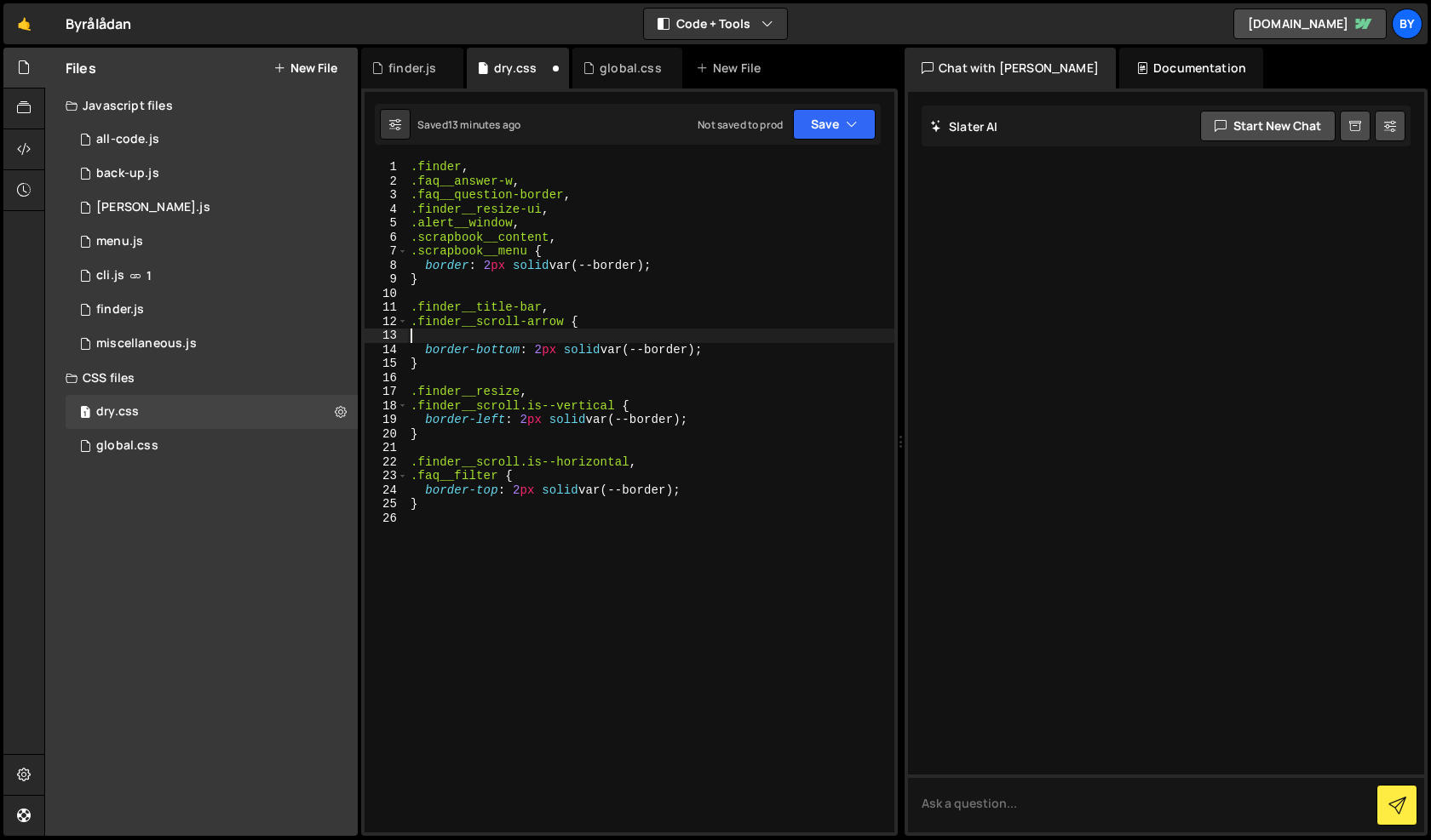
click at [563, 326] on div ".finder , .faq__answer-w , .faq__question-border , .finder__resize-ui , .alert_…" at bounding box center [651, 510] width 487 height 700
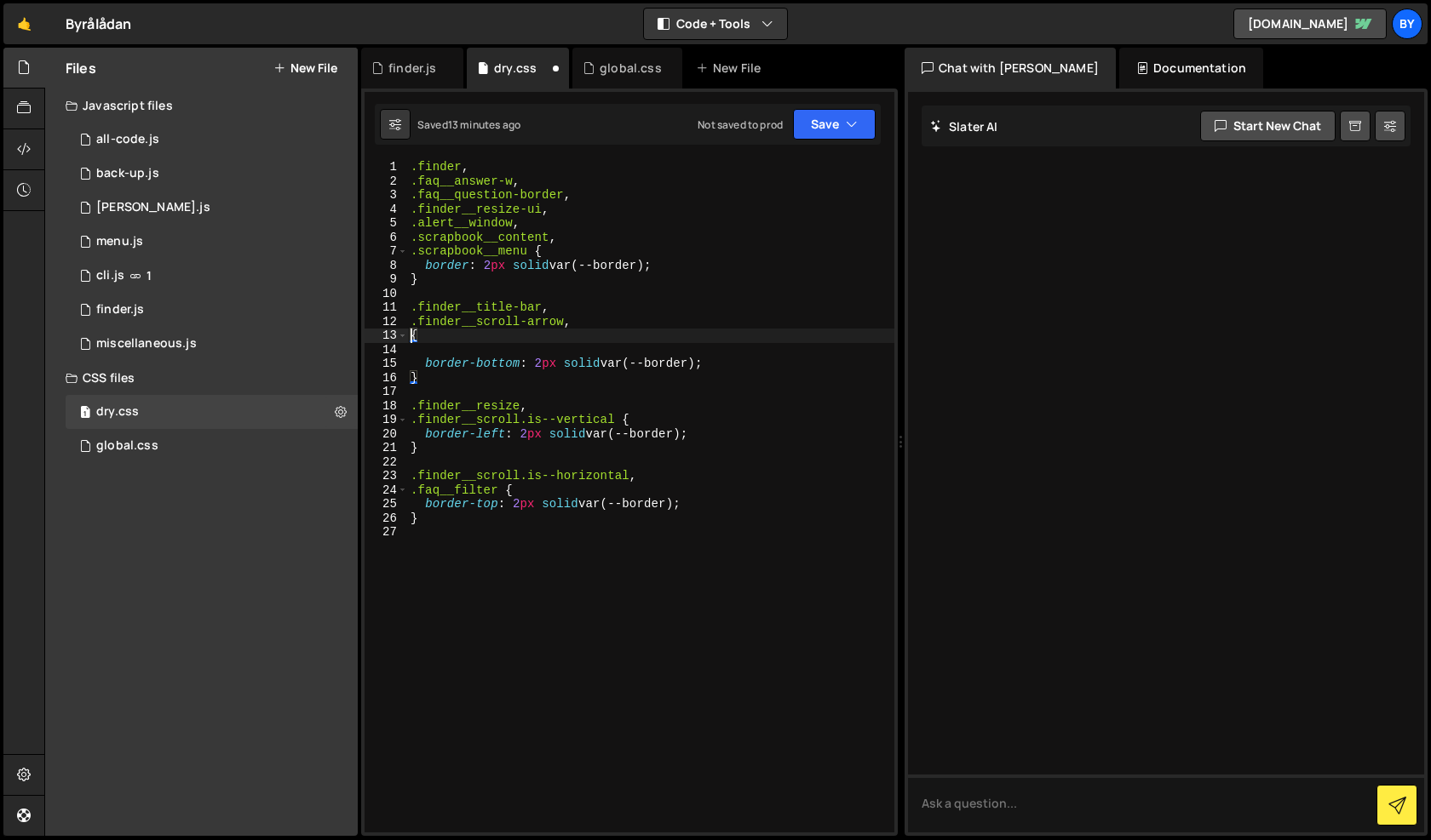
paste textarea ".finder__status::after"
type textarea ".finder__status::after {"
click at [522, 355] on div ".finder , .faq__answer-w , .faq__question-border , .finder__resize-ui , .alert_…" at bounding box center [651, 510] width 487 height 700
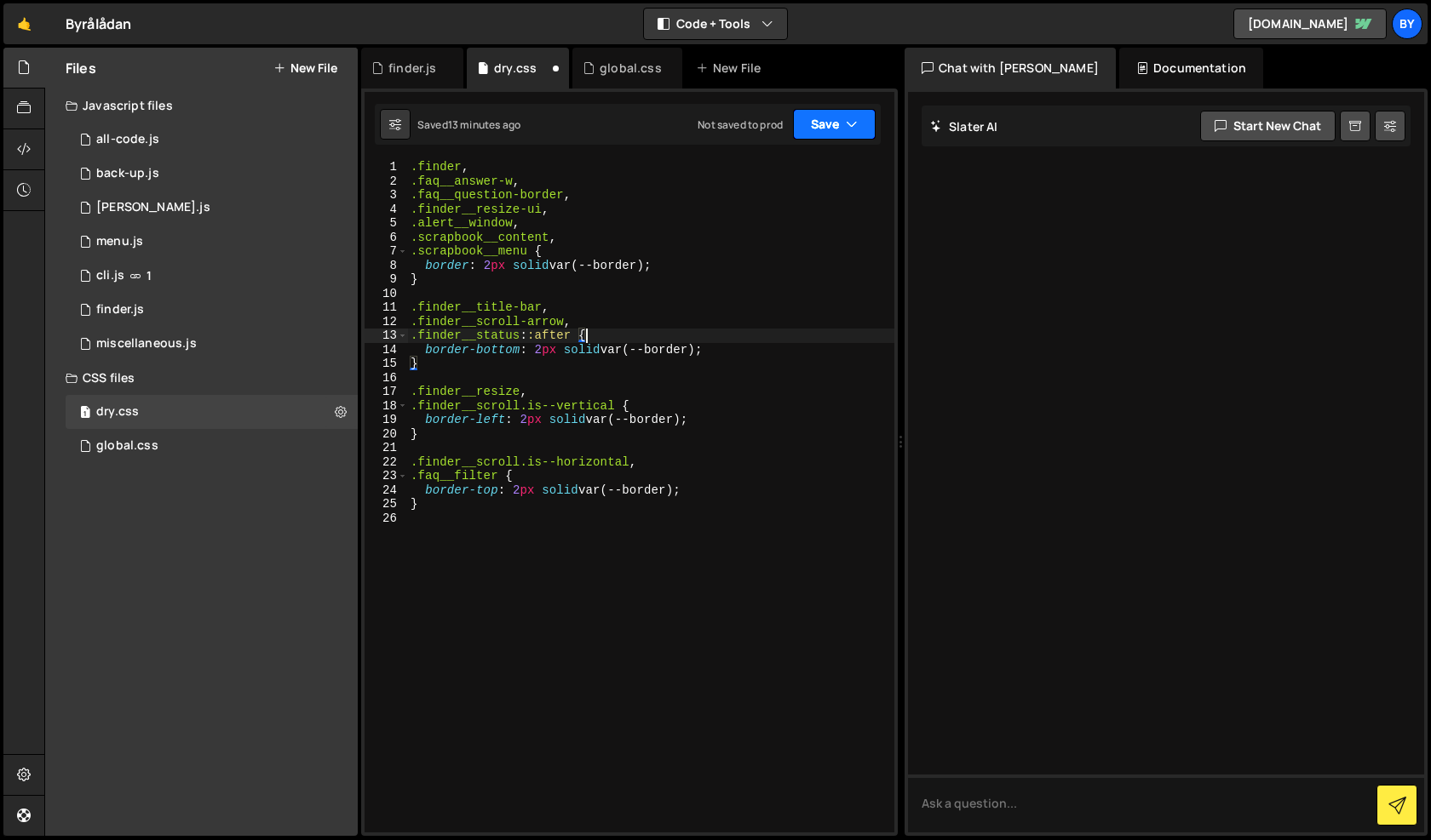
type textarea ".finder__status::after {"
click at [826, 118] on button "Save" at bounding box center [834, 124] width 83 height 30
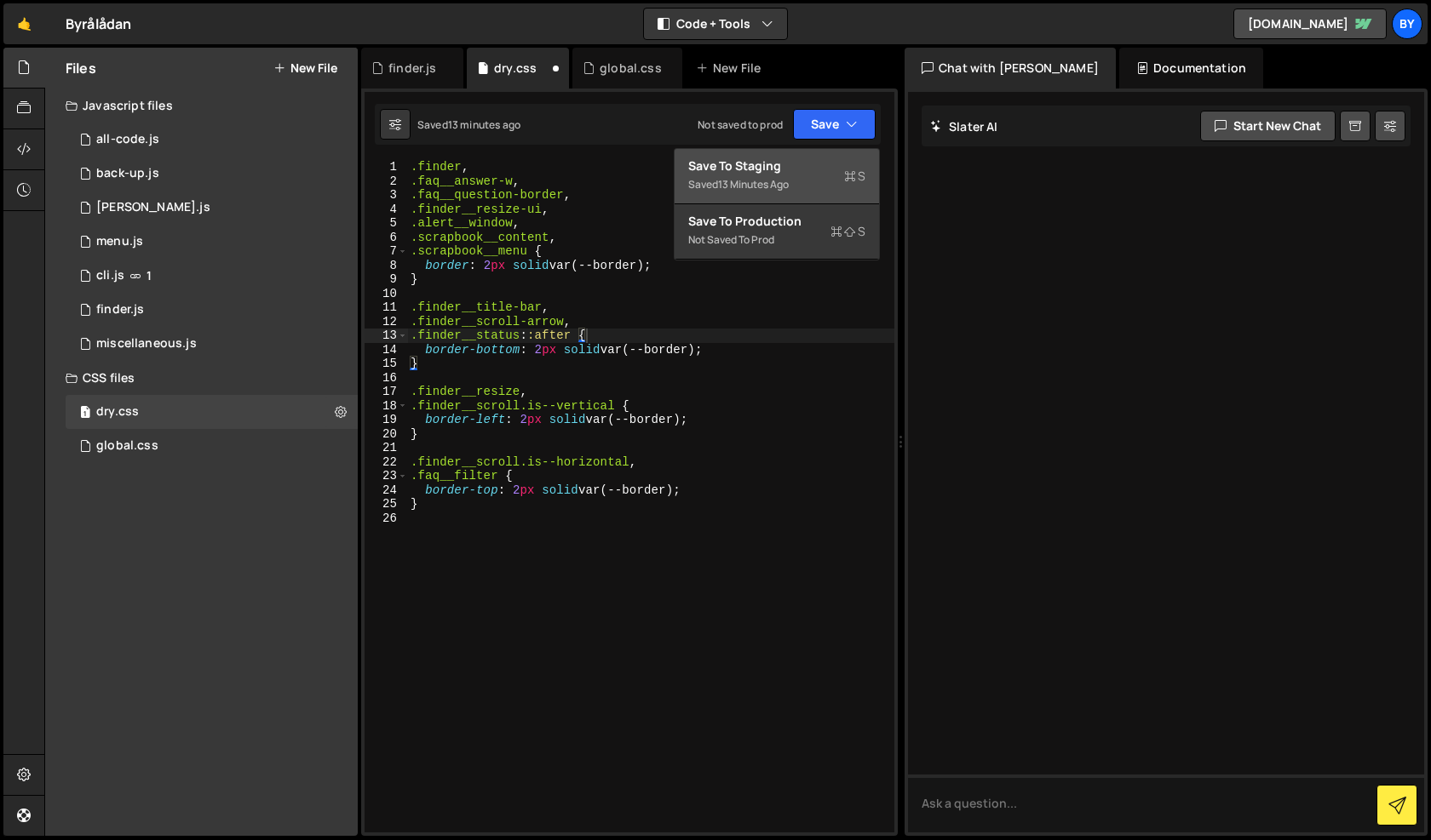
click at [815, 164] on div "Save to Staging S" at bounding box center [776, 165] width 177 height 17
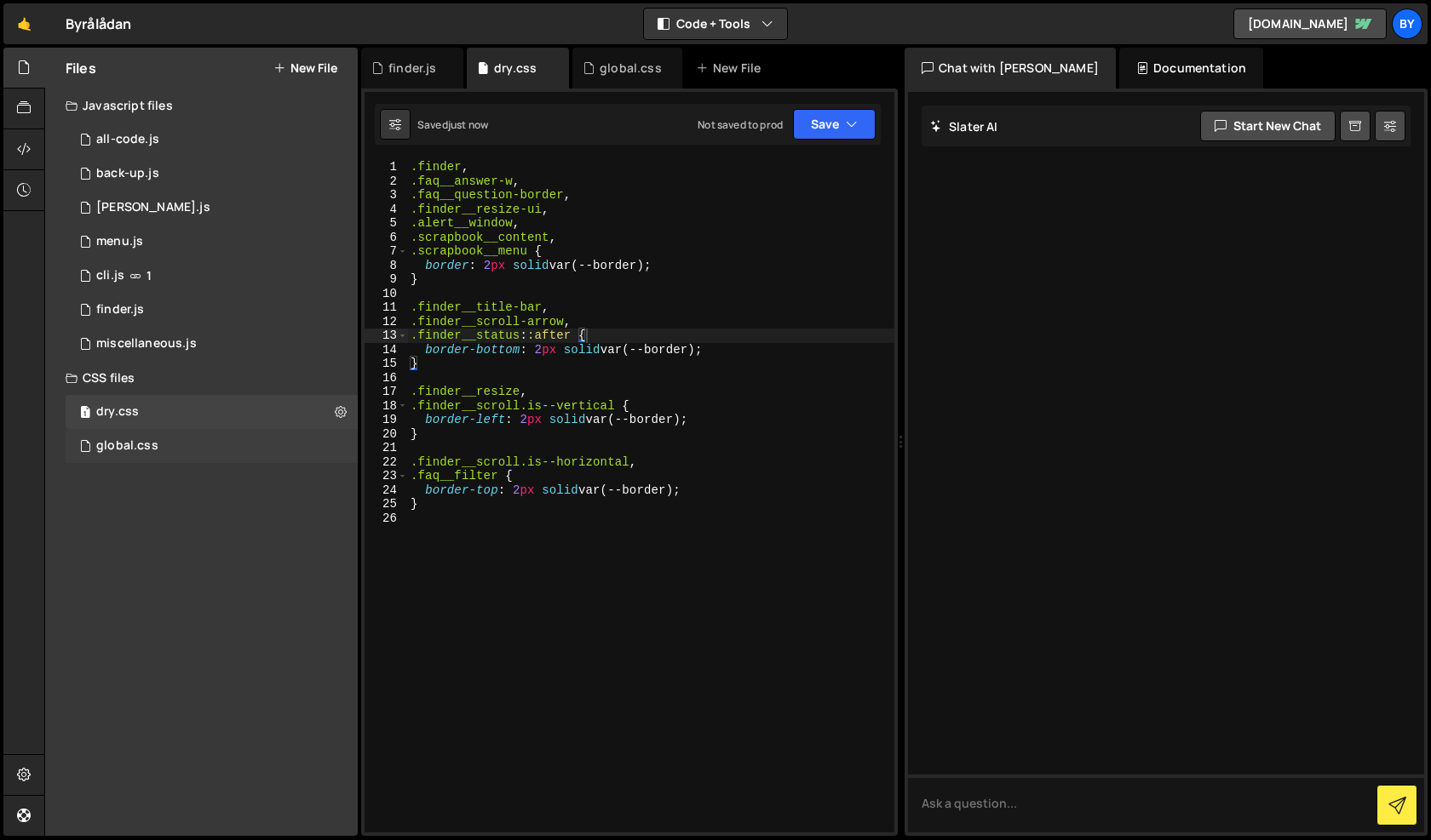
click at [230, 442] on div "global.css 0" at bounding box center [211, 446] width 292 height 34
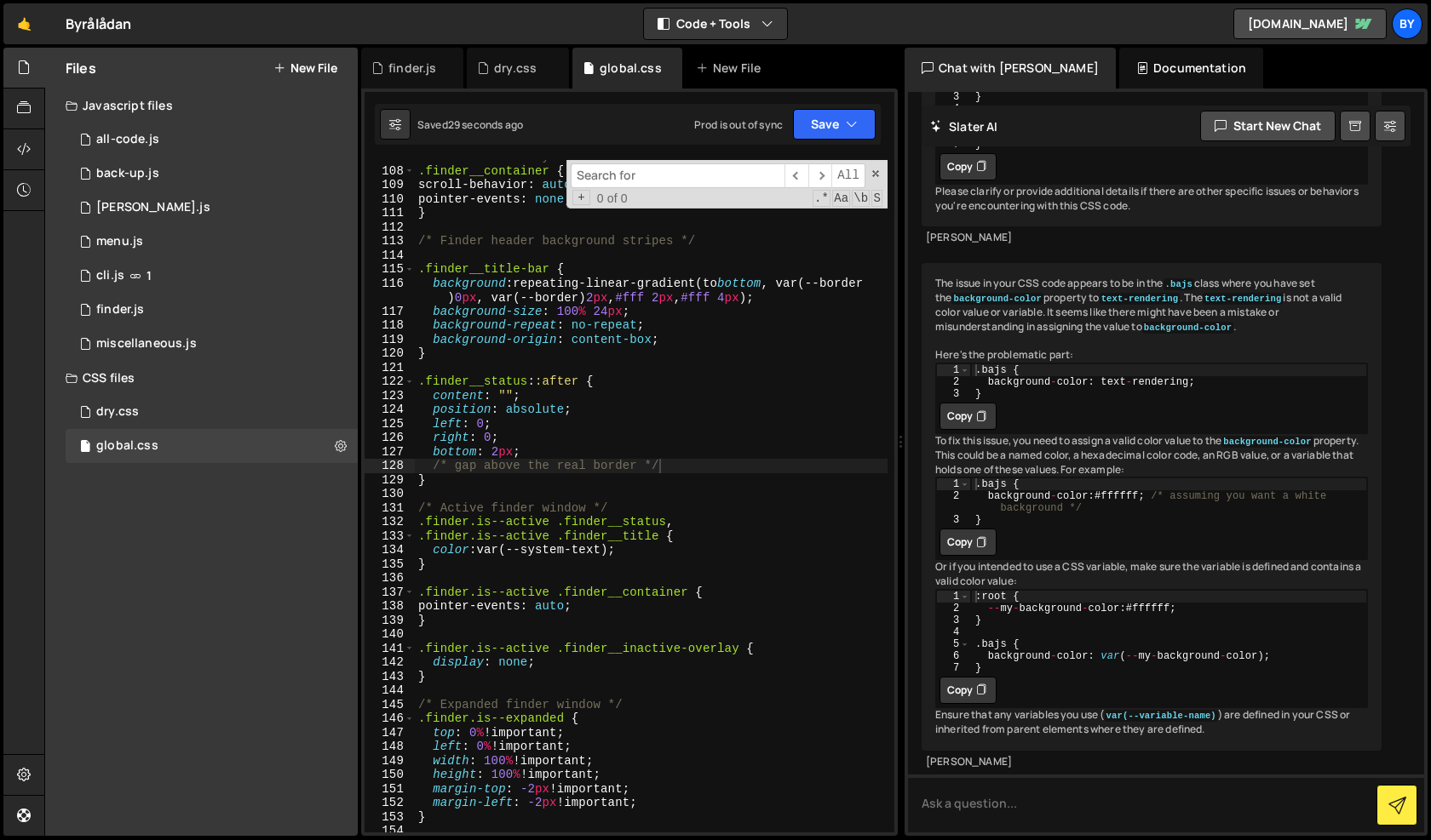
scroll to position [1636, 0]
click at [556, 476] on div "/* Base finder styles */ .finder__container { scroll-behavior : auto ; pointer-…" at bounding box center [651, 503] width 473 height 700
click at [557, 459] on div "/* Base finder styles */ .finder__container { scroll-behavior : auto ; pointer-…" at bounding box center [651, 503] width 473 height 700
drag, startPoint x: 673, startPoint y: 472, endPoint x: 409, endPoint y: 466, distance: 264.1
click at [408, 466] on div "bottom: 2px; 107 108 109 110 111 112 113 114 115 116 117 118 119 120 121 122 12…" at bounding box center [629, 496] width 530 height 672
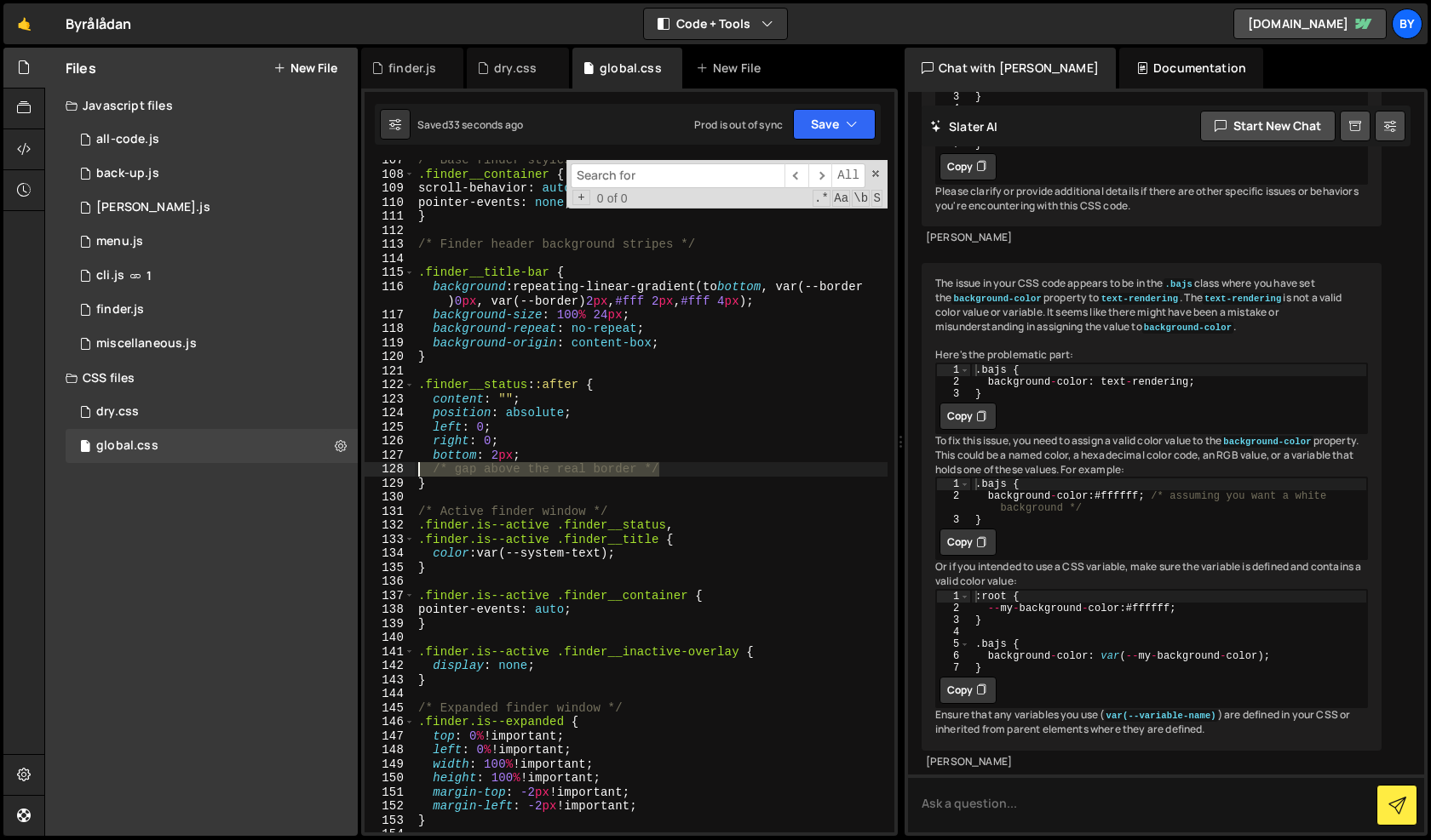
type textarea "/* gap above the real border */"
type textarea "bottom: 2px;"
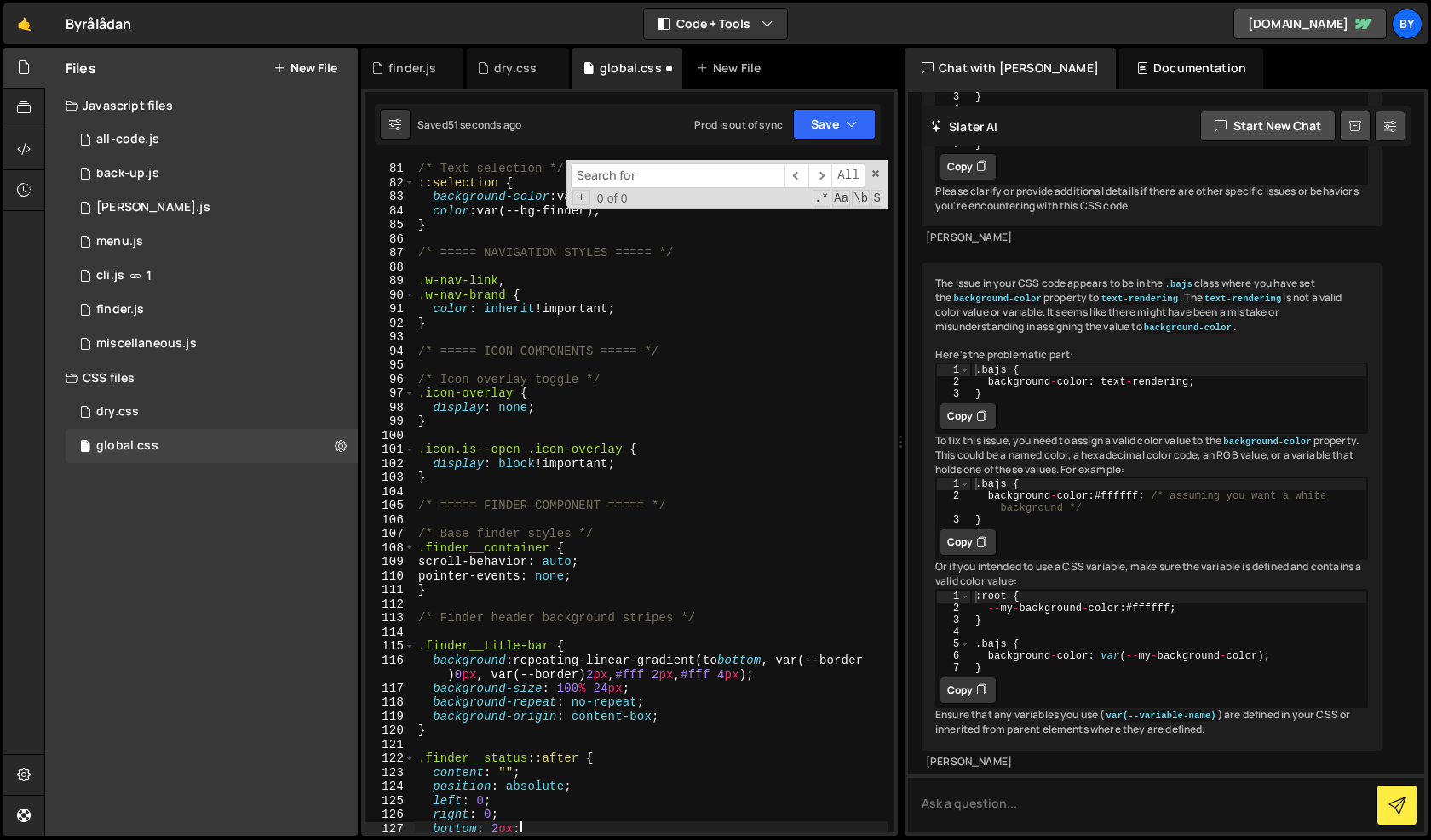
scroll to position [1432, 0]
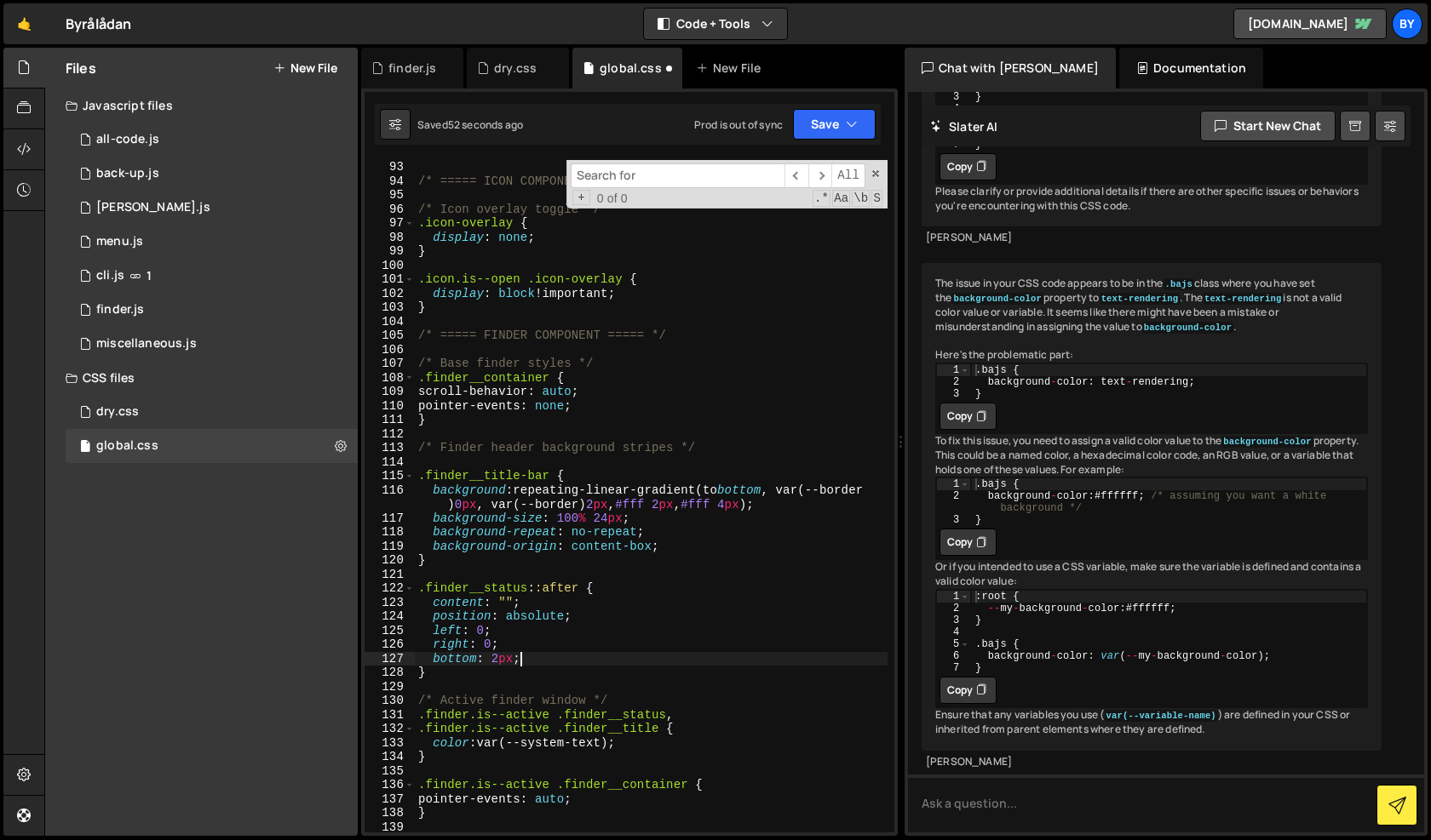
click at [638, 571] on div "/* ===== ICON COMPONENTS ===== */ /* Icon overlay toggle */ .icon-overlay { dis…" at bounding box center [651, 510] width 473 height 700
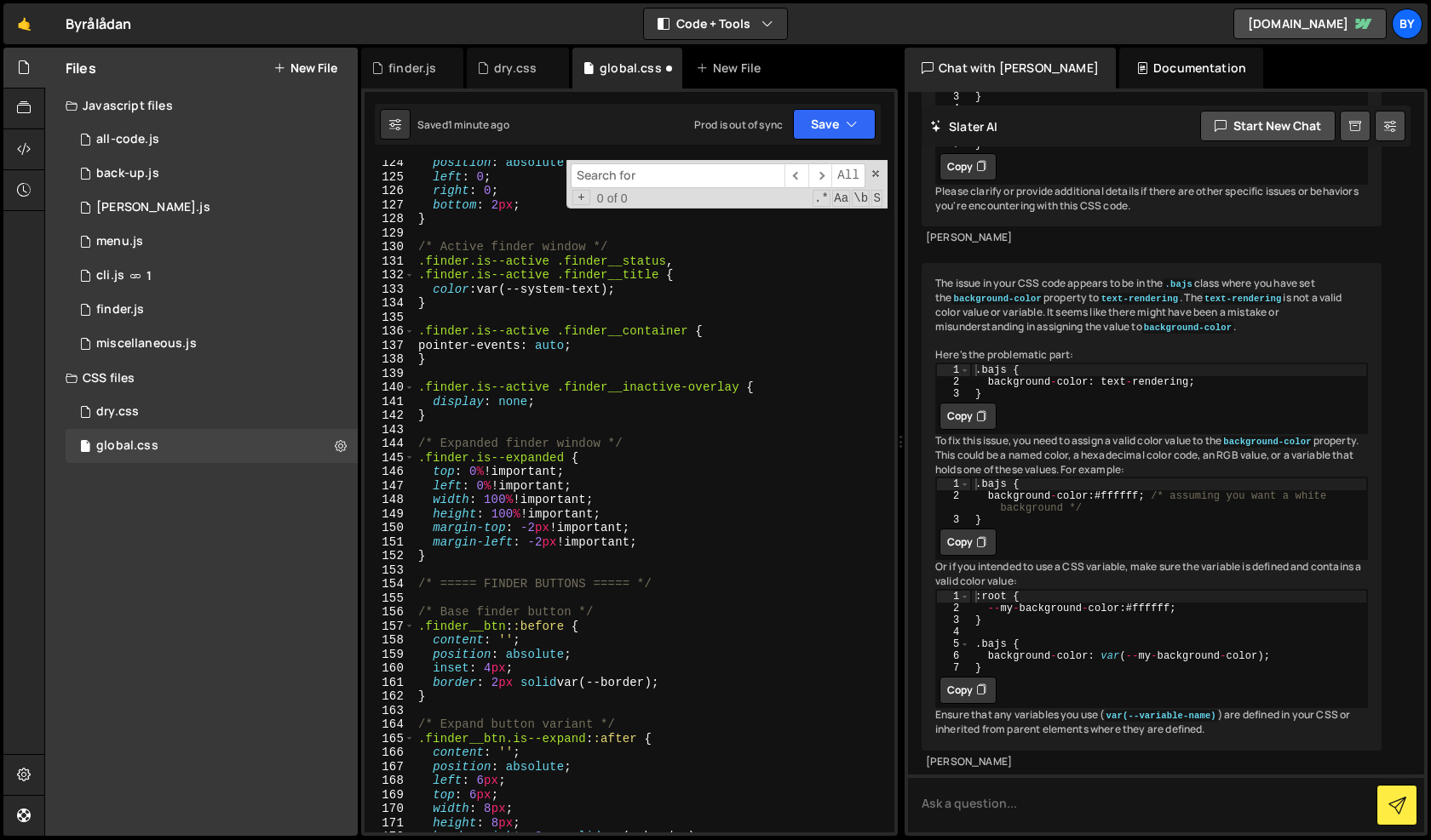
scroll to position [1884, 0]
drag, startPoint x: 684, startPoint y: 692, endPoint x: 525, endPoint y: 678, distance: 159.6
click at [525, 678] on div "position : absolute ; left : 0 ; right : 0 ; bottom : 2 px ; } /* Active finder…" at bounding box center [651, 506] width 473 height 700
click at [525, 678] on div "position : absolute ; left : 0 ; right : 0 ; bottom : 2 px ; } /* Active finder…" at bounding box center [651, 496] width 473 height 672
click at [525, 678] on div "position : absolute ; left : 0 ; right : 0 ; bottom : 2 px ; } /* Active finder…" at bounding box center [651, 506] width 473 height 700
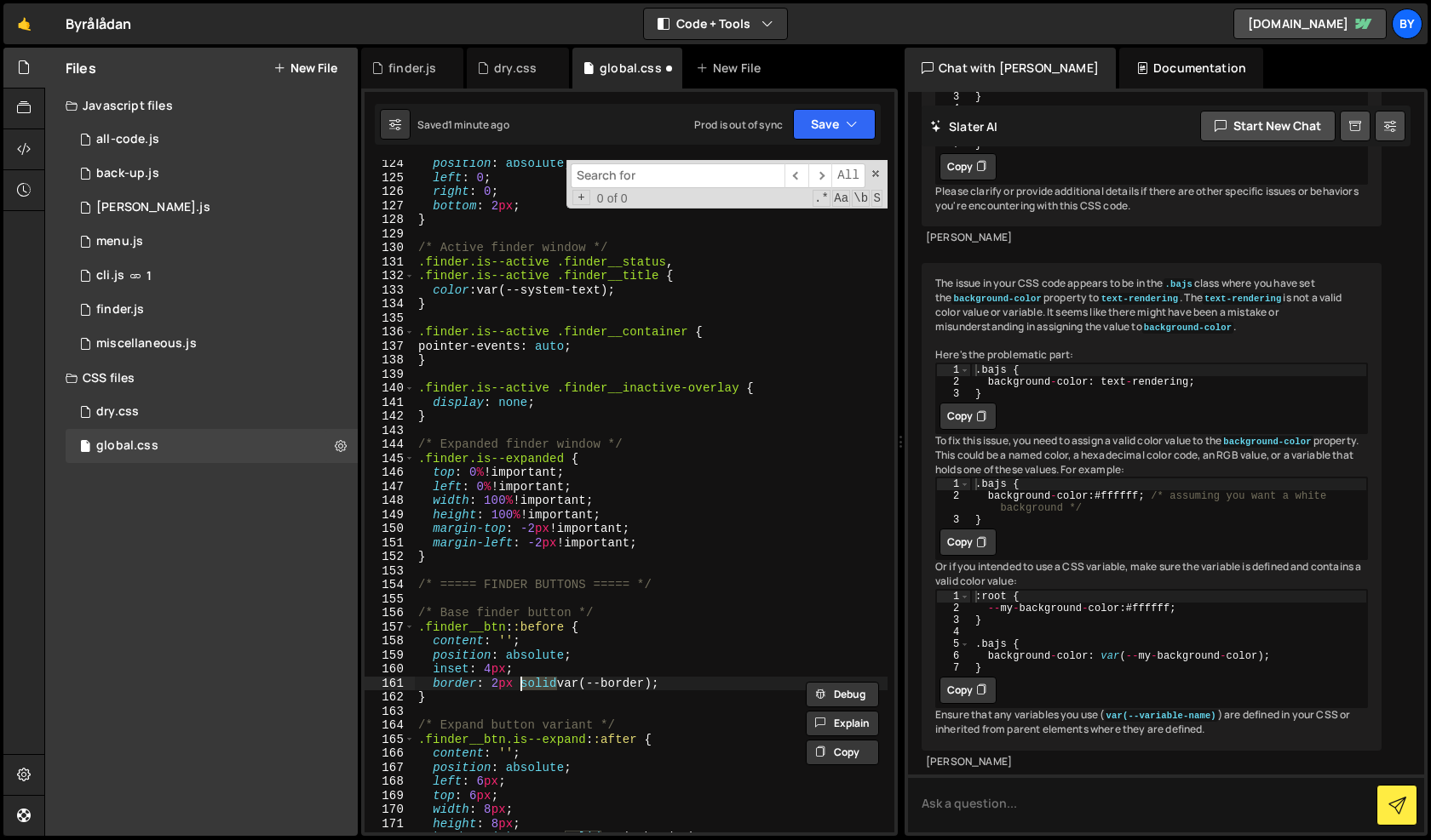
click at [554, 674] on div "position : absolute ; left : 0 ; right : 0 ; bottom : 2 px ; } /* Active finder…" at bounding box center [651, 506] width 473 height 700
drag, startPoint x: 681, startPoint y: 691, endPoint x: 422, endPoint y: 679, distance: 259.3
click at [422, 679] on div "position : absolute ; left : 0 ; right : 0 ; bottom : 2 px ; } /* Active finder…" at bounding box center [651, 506] width 473 height 700
type textarea "border: 2px solid var(--border);"
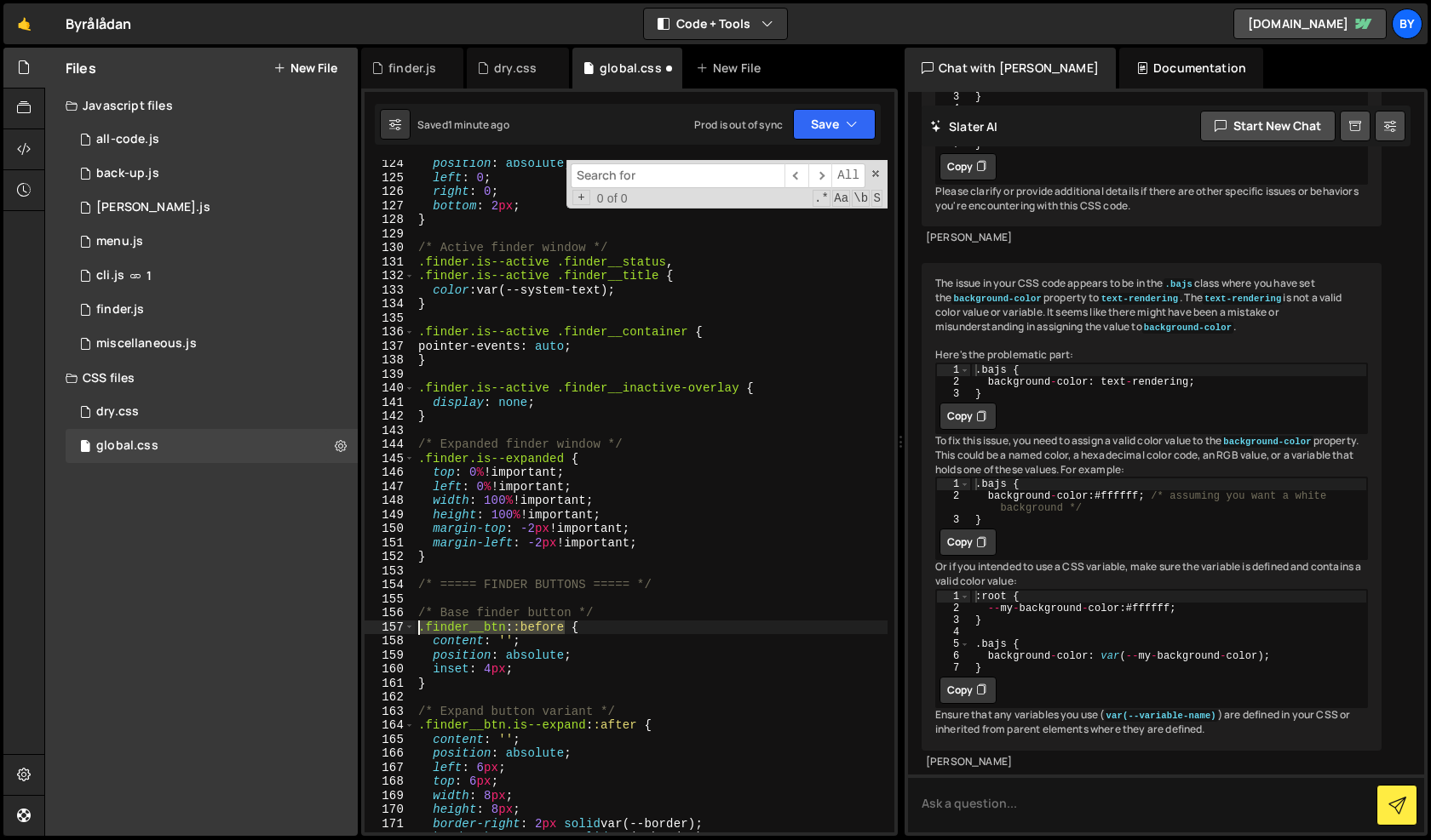
drag, startPoint x: 566, startPoint y: 629, endPoint x: 402, endPoint y: 628, distance: 164.0
click at [402, 628] on div "inset: 4px; 124 125 126 127 128 129 130 131 132 133 134 135 136 137 138 139 140…" at bounding box center [629, 496] width 530 height 672
type textarea ".finder__btn::before {"
click at [161, 420] on div "1 dry.css 0" at bounding box center [211, 412] width 292 height 34
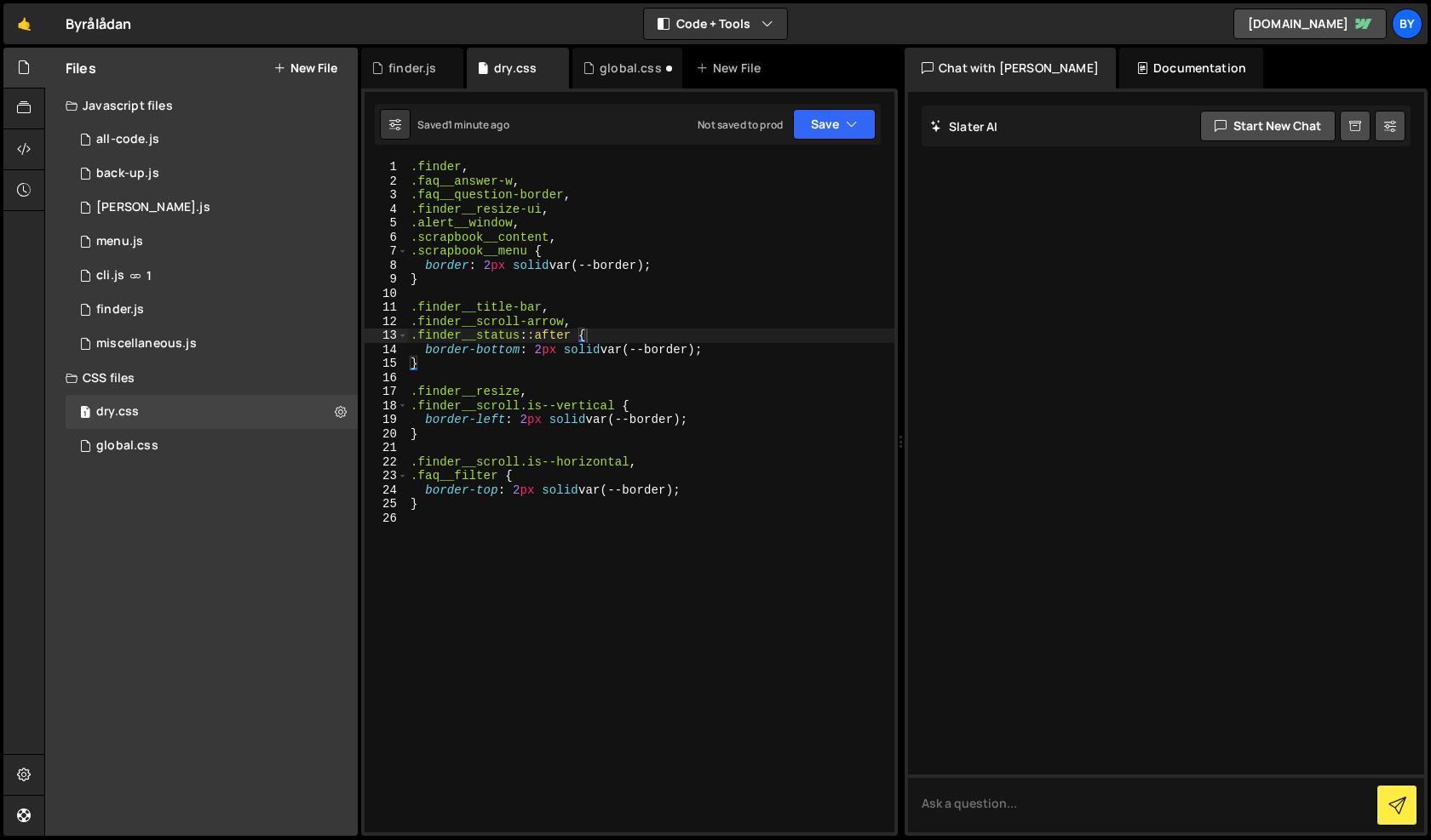
click at [534, 252] on div ".finder , .faq__answer-w , .faq__question-border , .finder__resize-ui , .alert_…" at bounding box center [651, 510] width 487 height 700
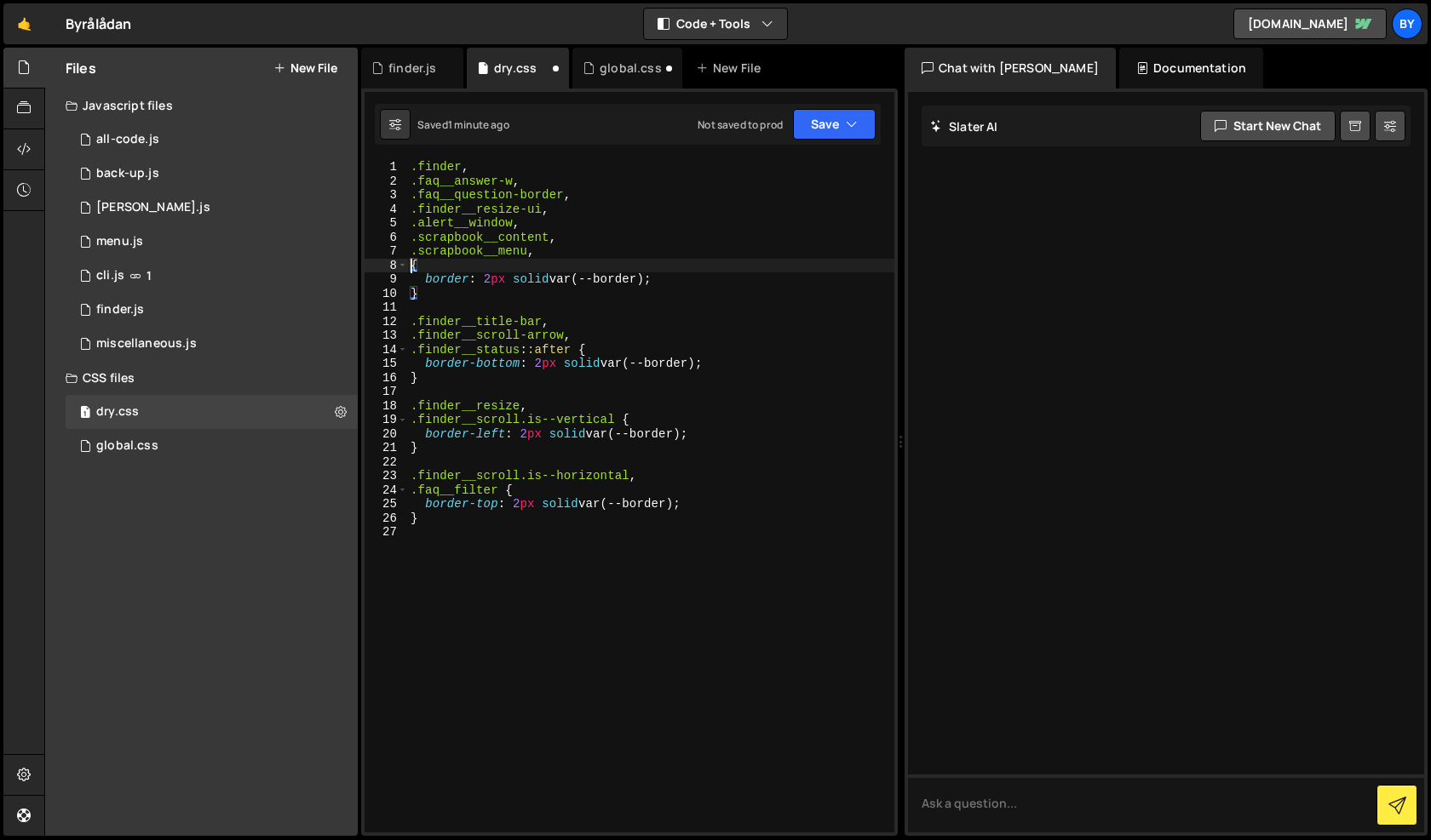
paste textarea ".finder__btn::before"
type textarea ".finder__btn::before {"
click at [847, 128] on icon "button" at bounding box center [851, 124] width 12 height 17
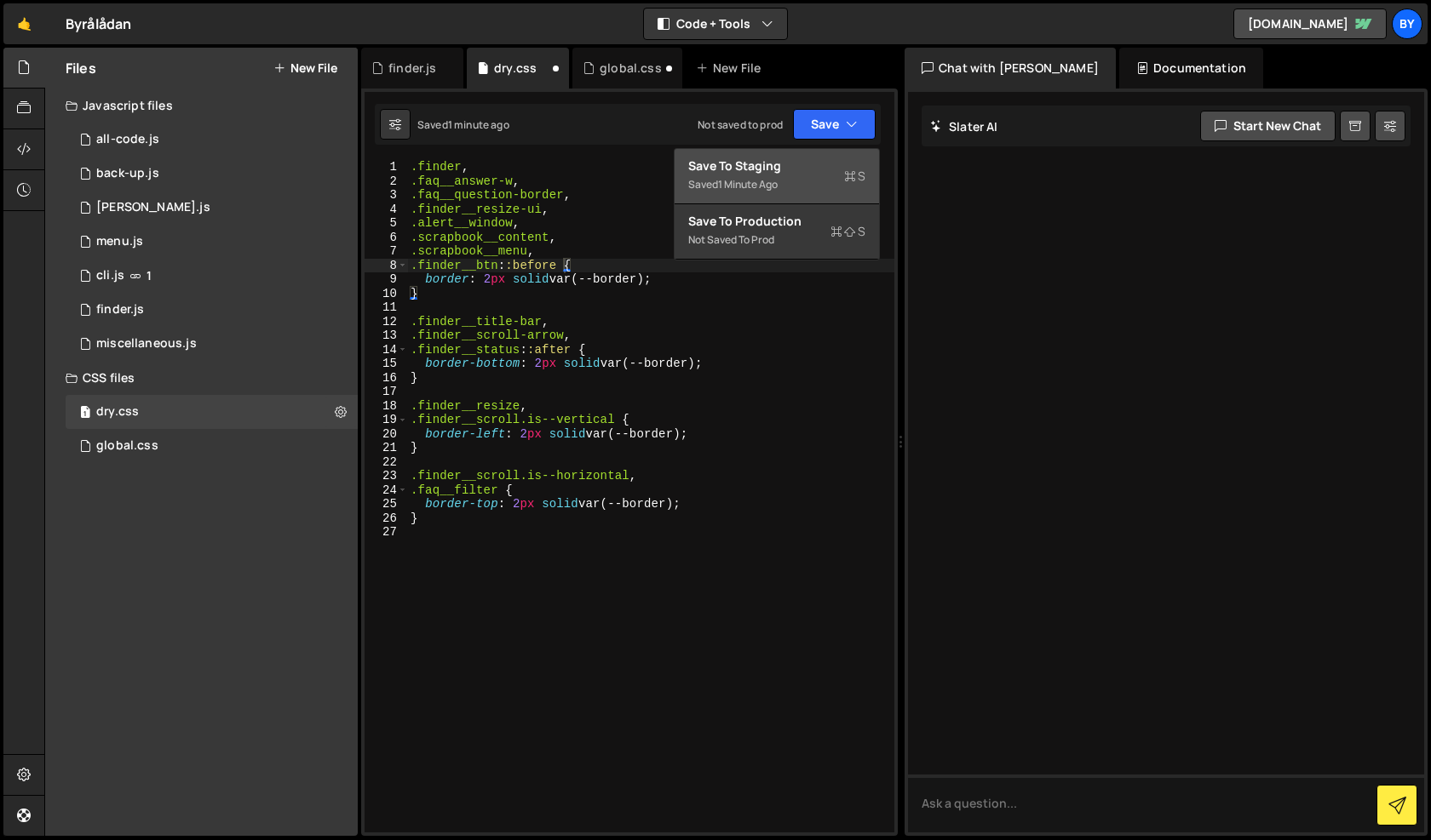
click at [831, 169] on div "Save to Staging S" at bounding box center [776, 165] width 177 height 17
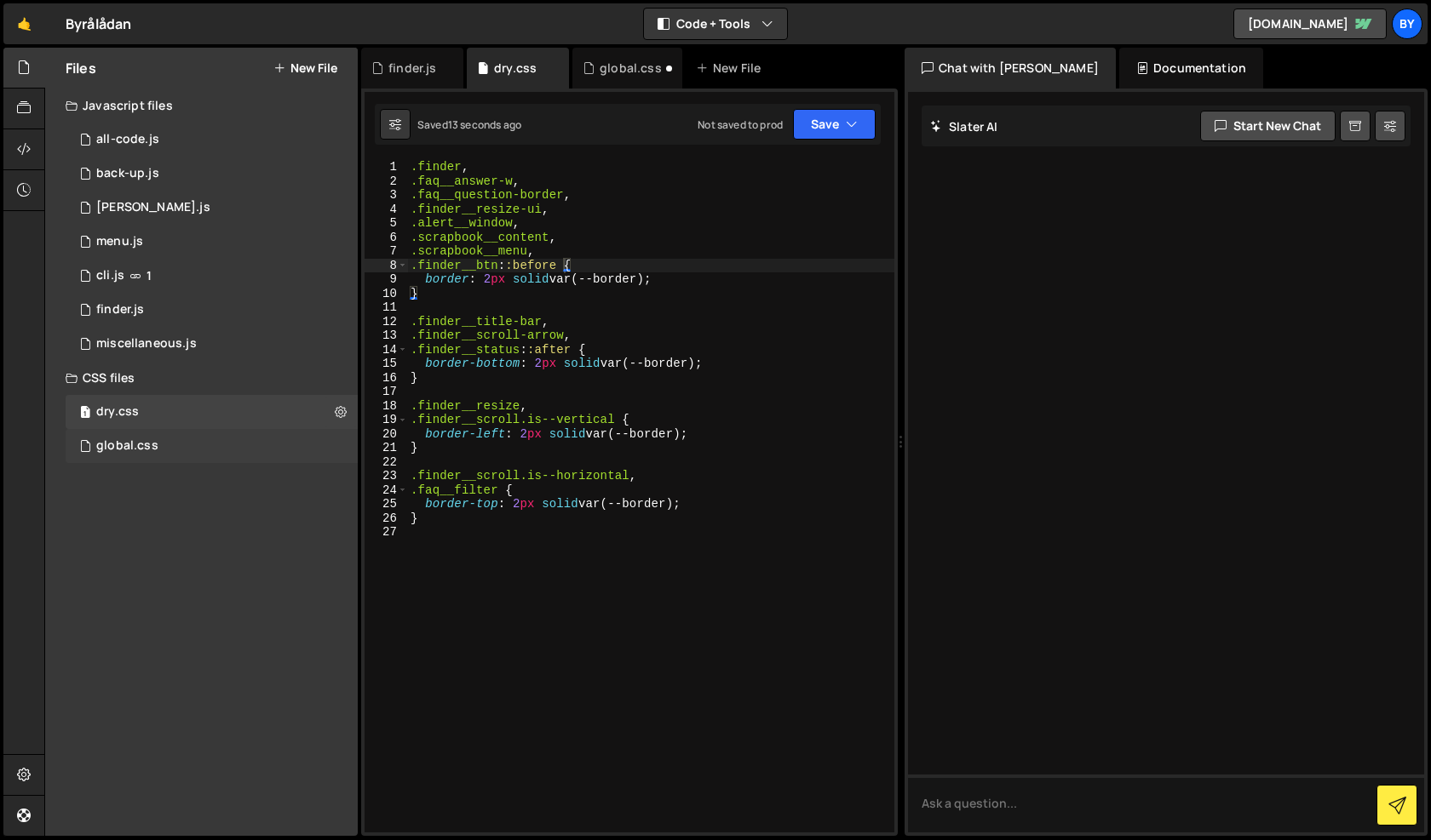
click at [191, 439] on div "global.css 0" at bounding box center [211, 446] width 292 height 34
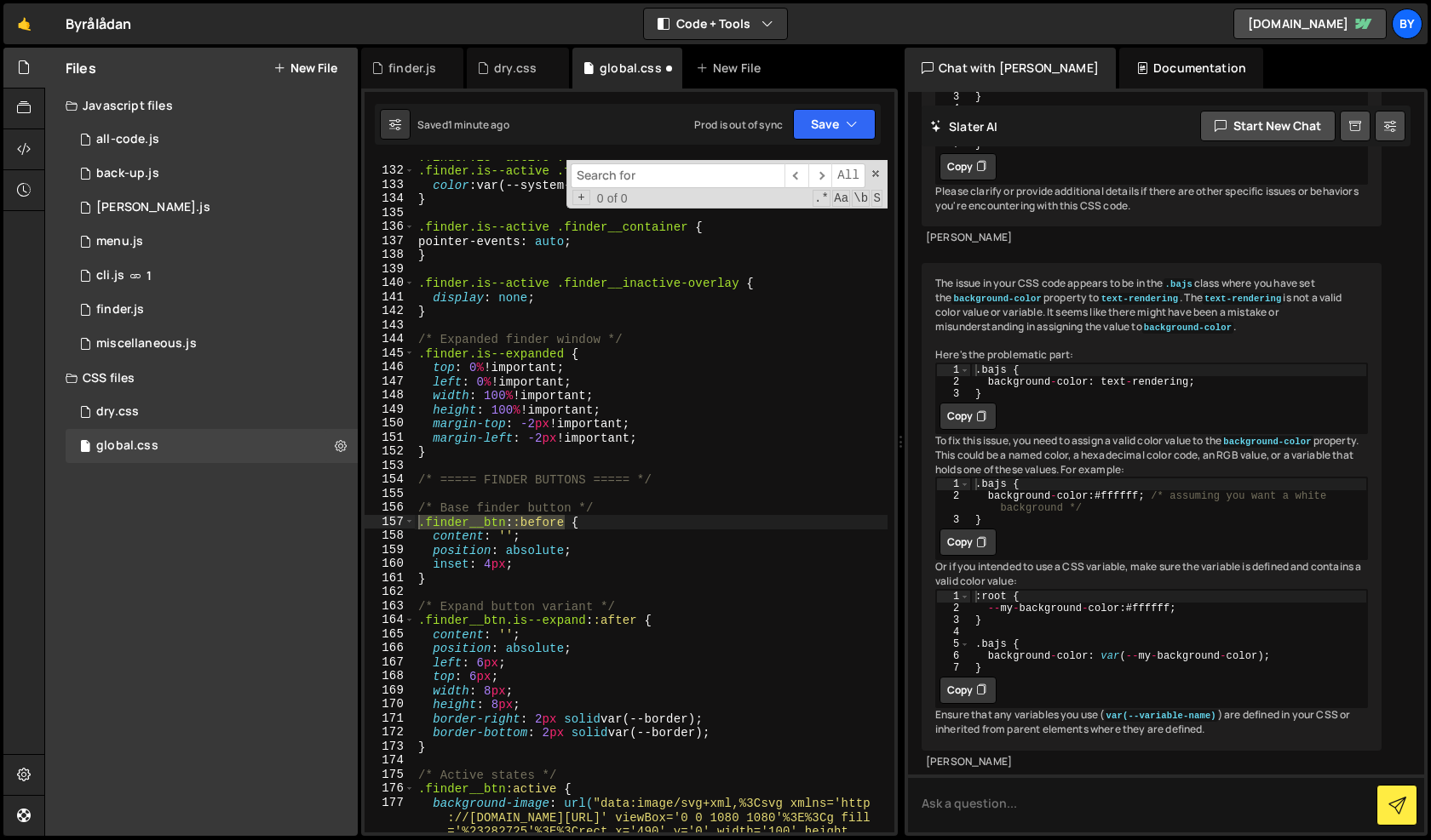
scroll to position [1994, 0]
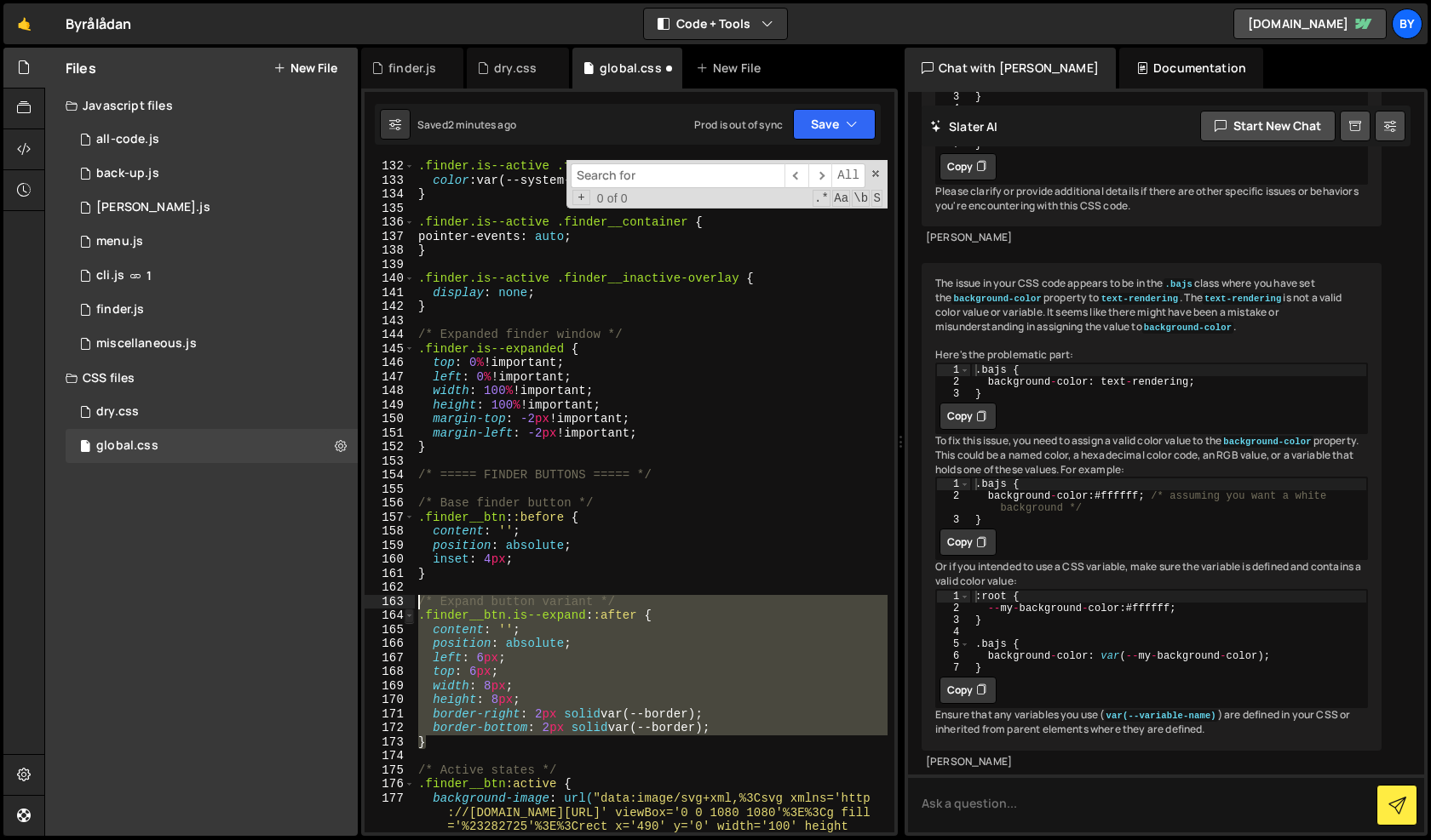
drag, startPoint x: 462, startPoint y: 741, endPoint x: 411, endPoint y: 608, distance: 142.4
click at [411, 608] on div "} 132 133 134 135 136 137 138 139 140 141 142 143 144 145 146 147 148 149 150 1…" at bounding box center [629, 496] width 530 height 672
click at [691, 550] on div ".finder.is--active .finder__title { color : var(--system-text) ; } .finder.is--…" at bounding box center [651, 587] width 473 height 856
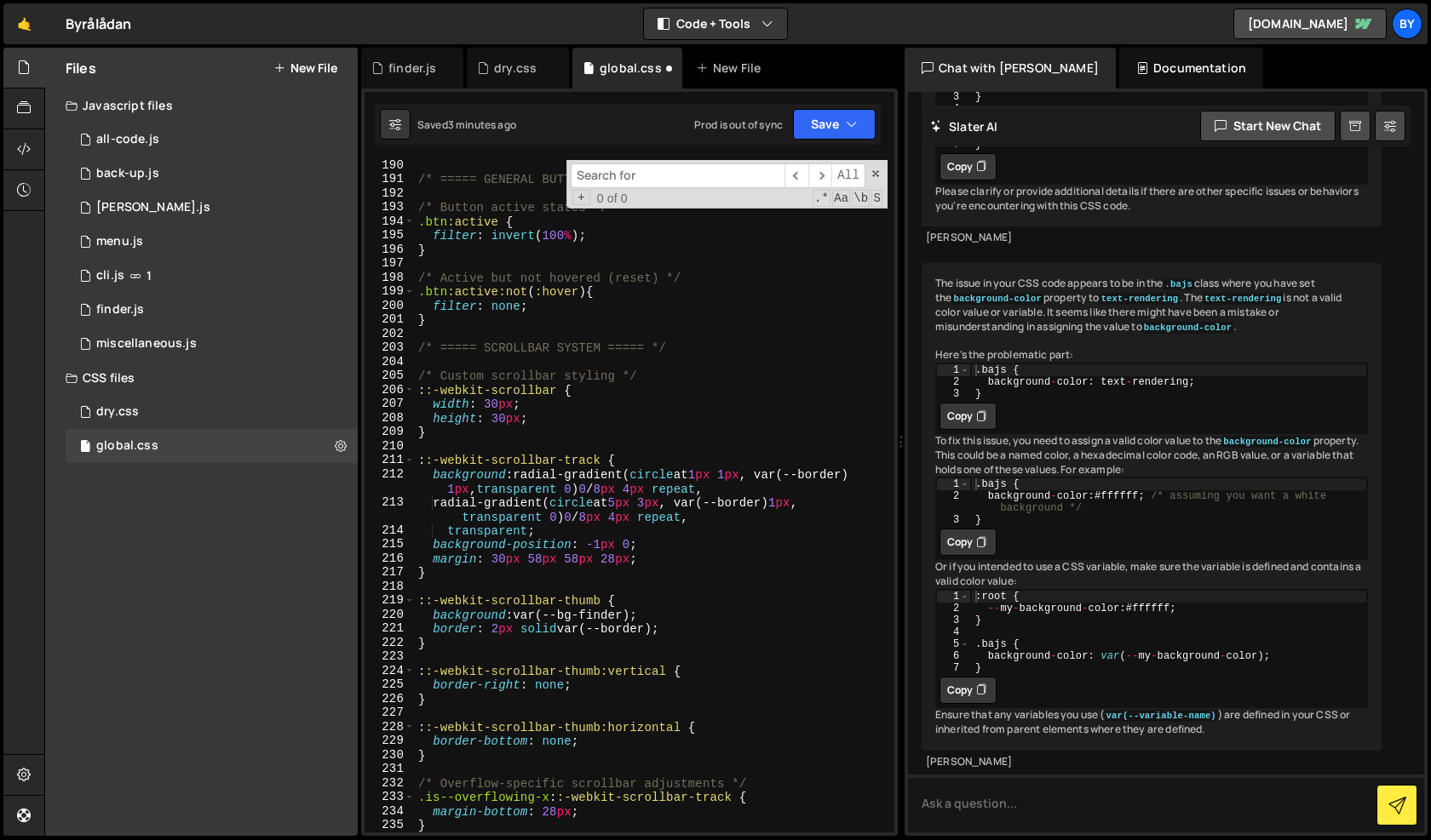
scroll to position [2977, 0]
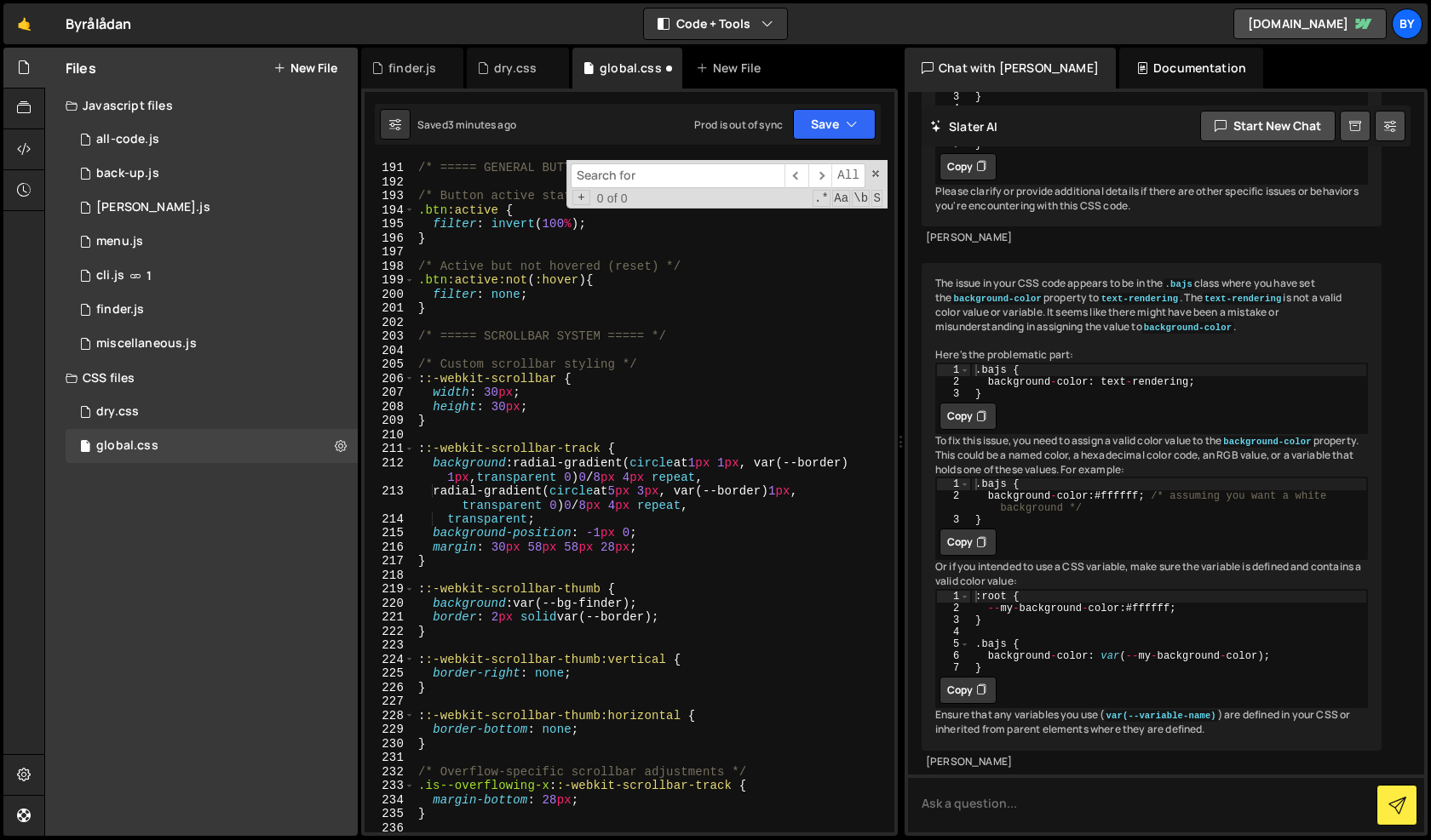
click at [466, 622] on div "/* ===== GENERAL BUTTONS ===== */ /* Button active states */ .btn :active { fil…" at bounding box center [651, 496] width 473 height 700
click at [459, 588] on div "/* ===== GENERAL BUTTONS ===== */ /* Button active states */ .btn :active { fil…" at bounding box center [651, 496] width 473 height 700
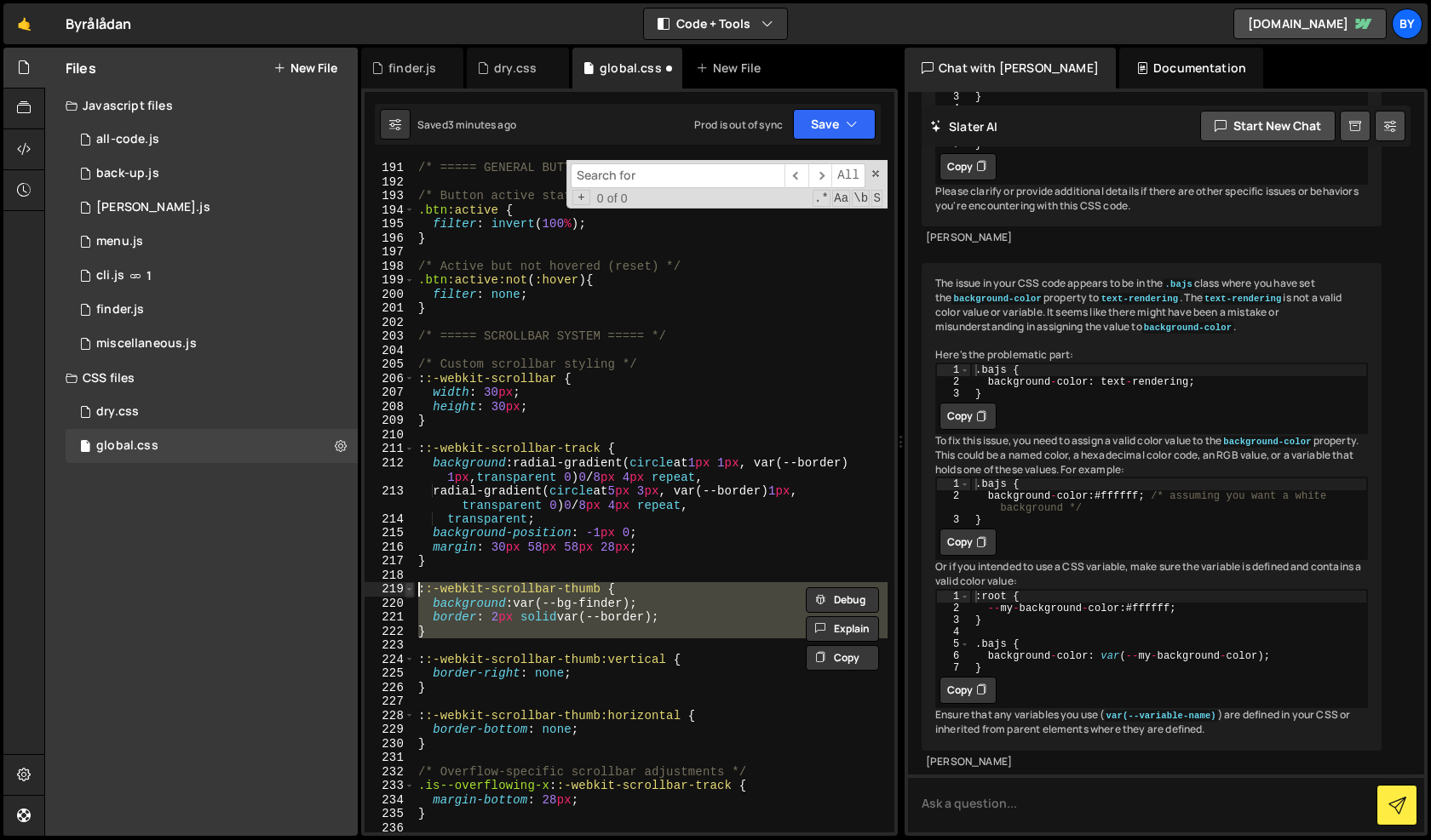
drag, startPoint x: 458, startPoint y: 640, endPoint x: 407, endPoint y: 594, distance: 68.7
click at [407, 594] on div "::-webkit-scrollbar-thumb { background: var(--bg-finder); 190 191 192 193 194 1…" at bounding box center [629, 496] width 530 height 672
click at [507, 628] on div "/* ===== GENERAL BUTTONS ===== */ /* Button active states */ .btn :active { fil…" at bounding box center [651, 496] width 473 height 700
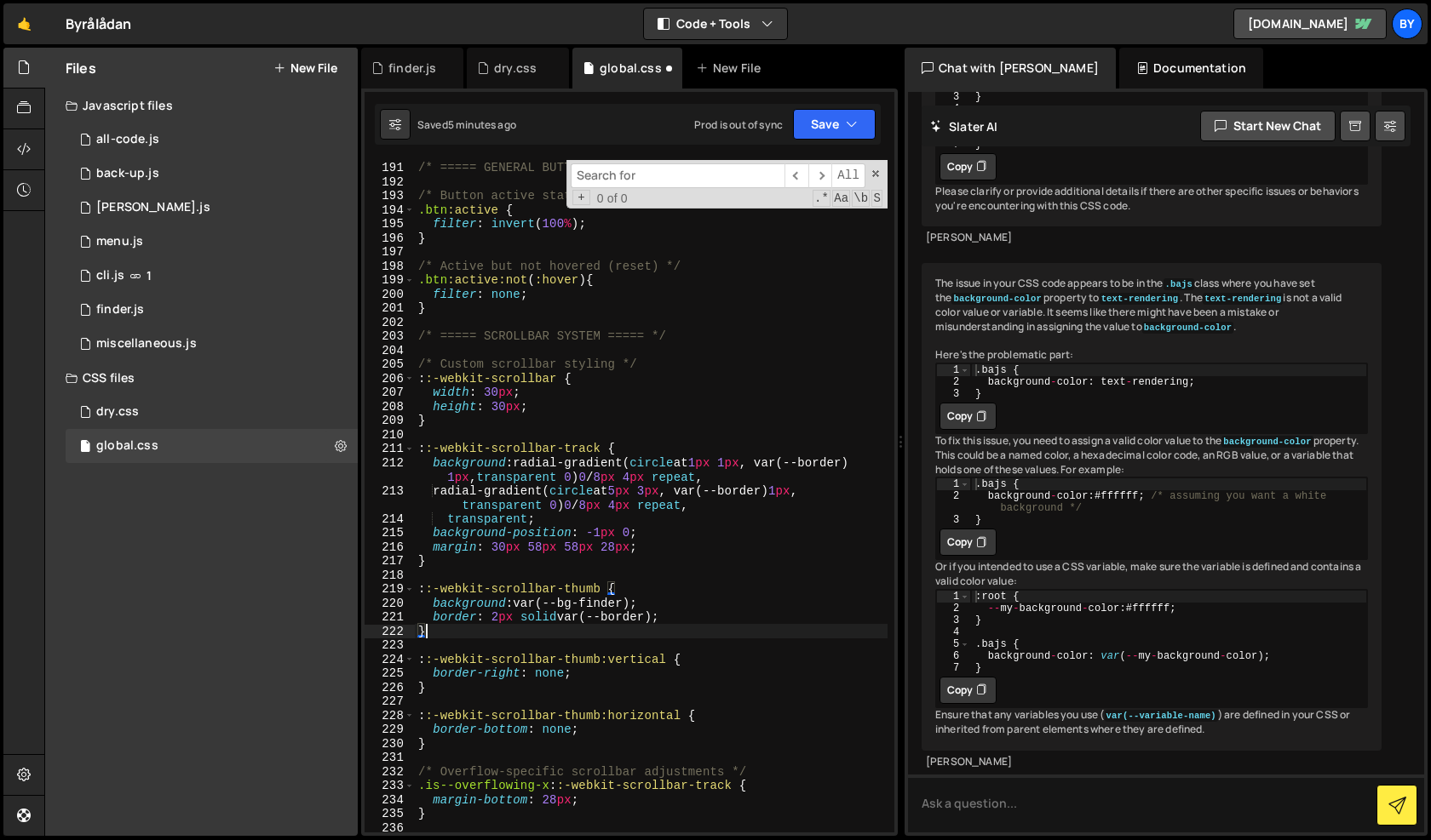
click at [547, 615] on div "/* ===== GENERAL BUTTONS ===== */ /* Button active states */ .btn :active { fil…" at bounding box center [651, 496] width 473 height 700
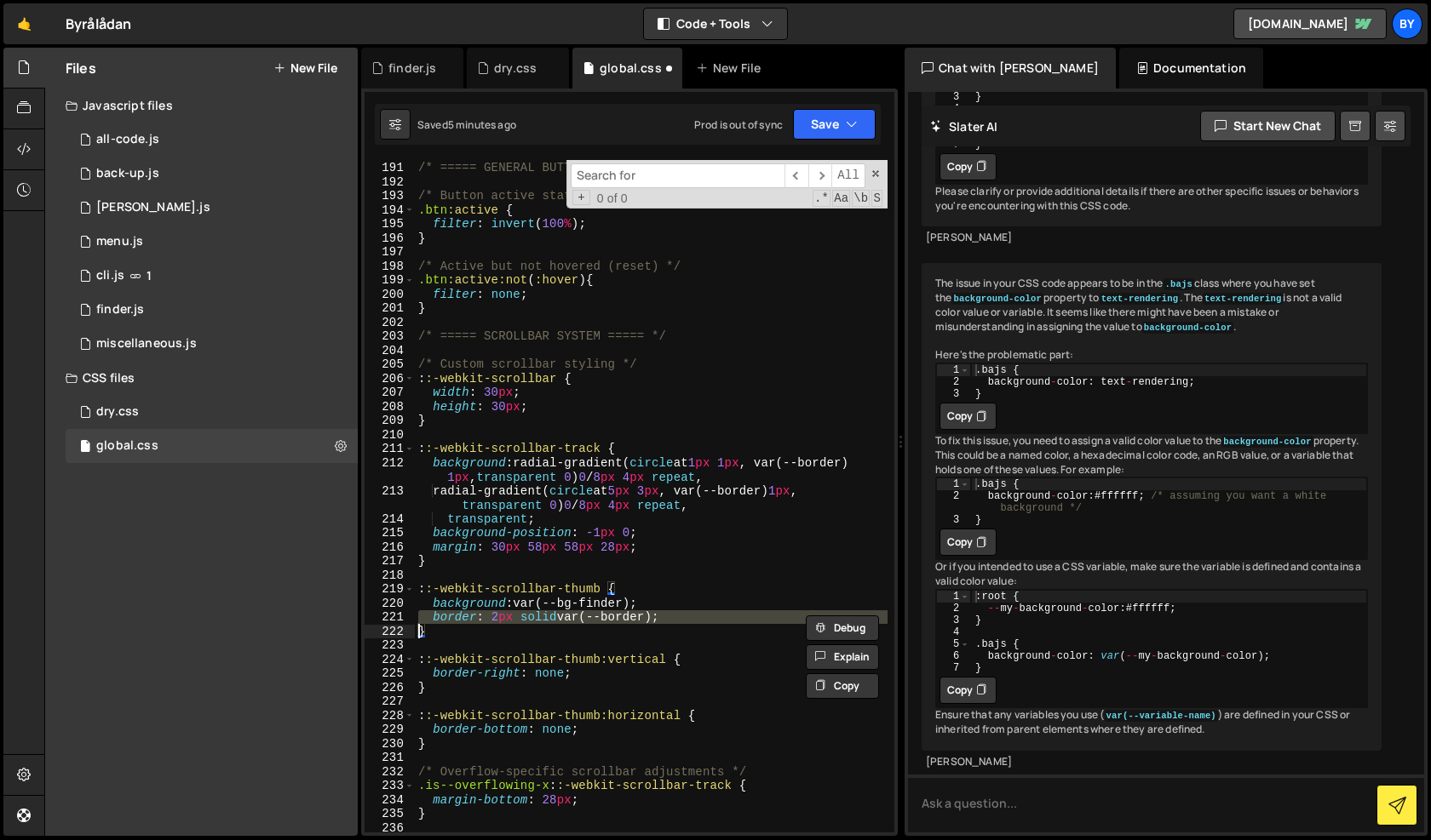
click at [606, 626] on div "/* ===== GENERAL BUTTONS ===== */ /* Button active states */ .btn :active { fil…" at bounding box center [651, 496] width 473 height 700
drag, startPoint x: 669, startPoint y: 618, endPoint x: 385, endPoint y: 618, distance: 284.0
click at [385, 618] on div "} 190 191 192 193 194 195 196 197 198 199 200 201 202 203 204 205 206 207 208 2…" at bounding box center [629, 496] width 530 height 672
type textarea "border: 2px solid var(--border);"
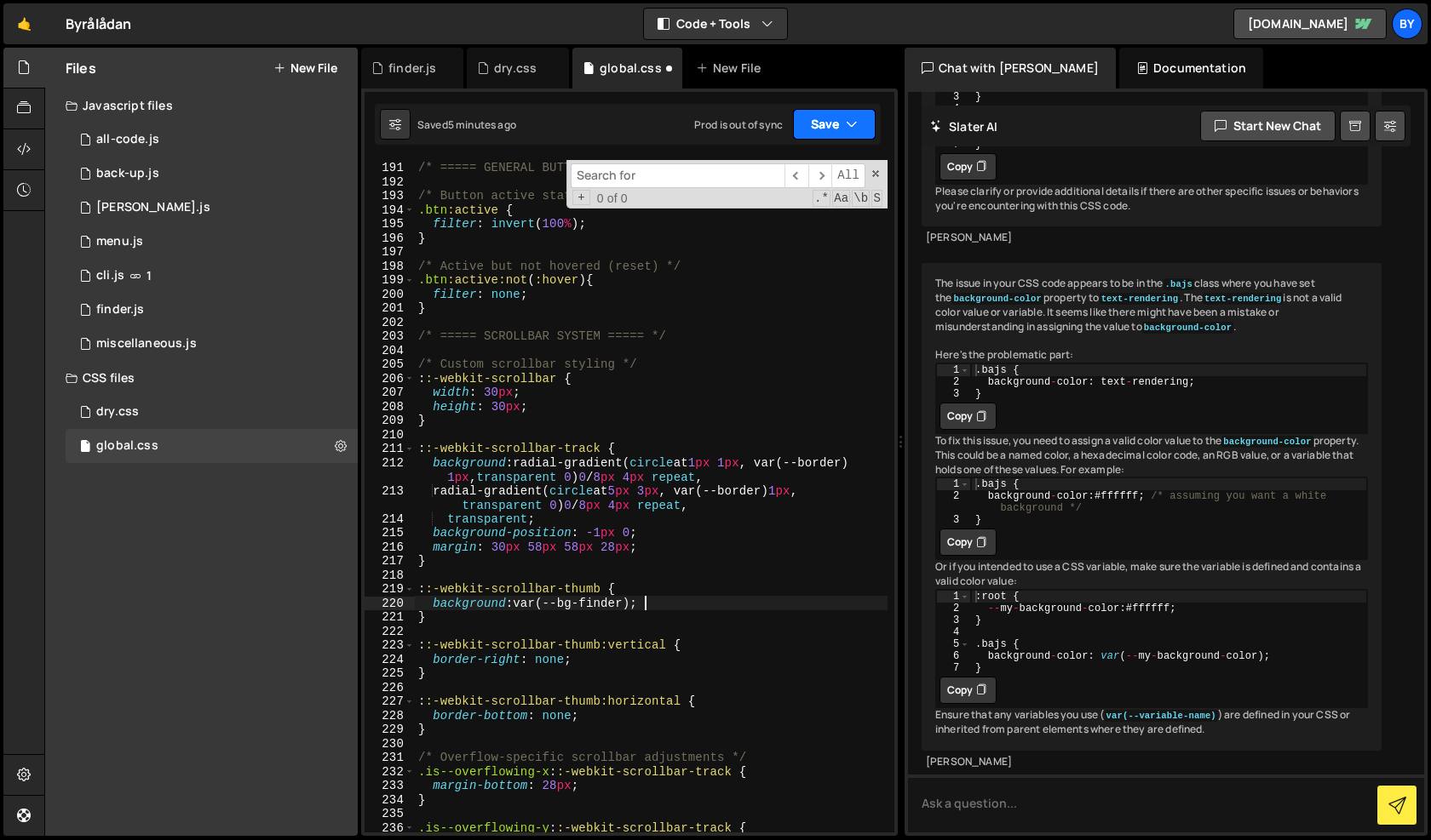
click at [836, 131] on button "Save" at bounding box center [834, 124] width 83 height 30
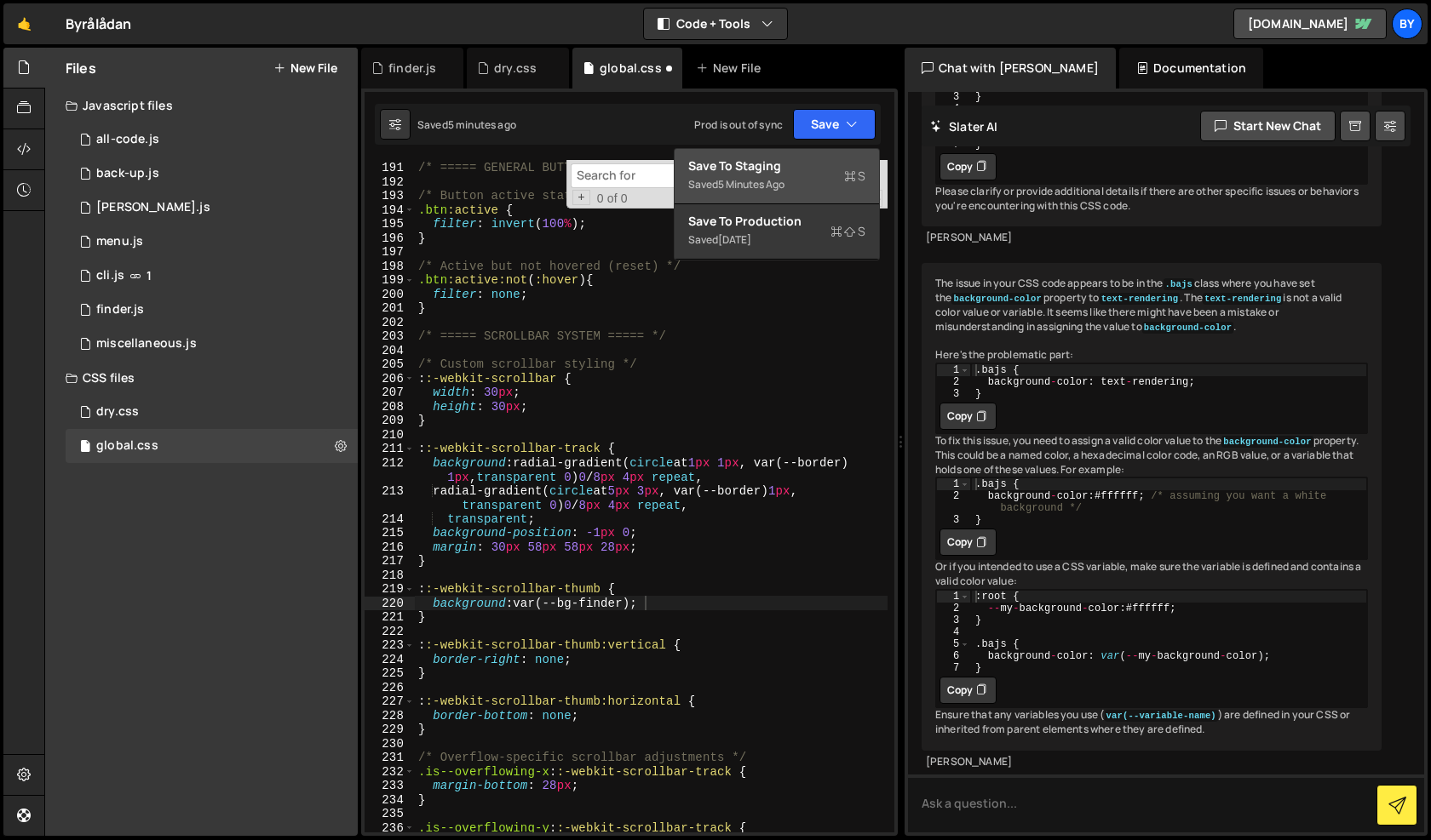
click at [806, 188] on div "Saved 5 minutes ago" at bounding box center [776, 185] width 177 height 21
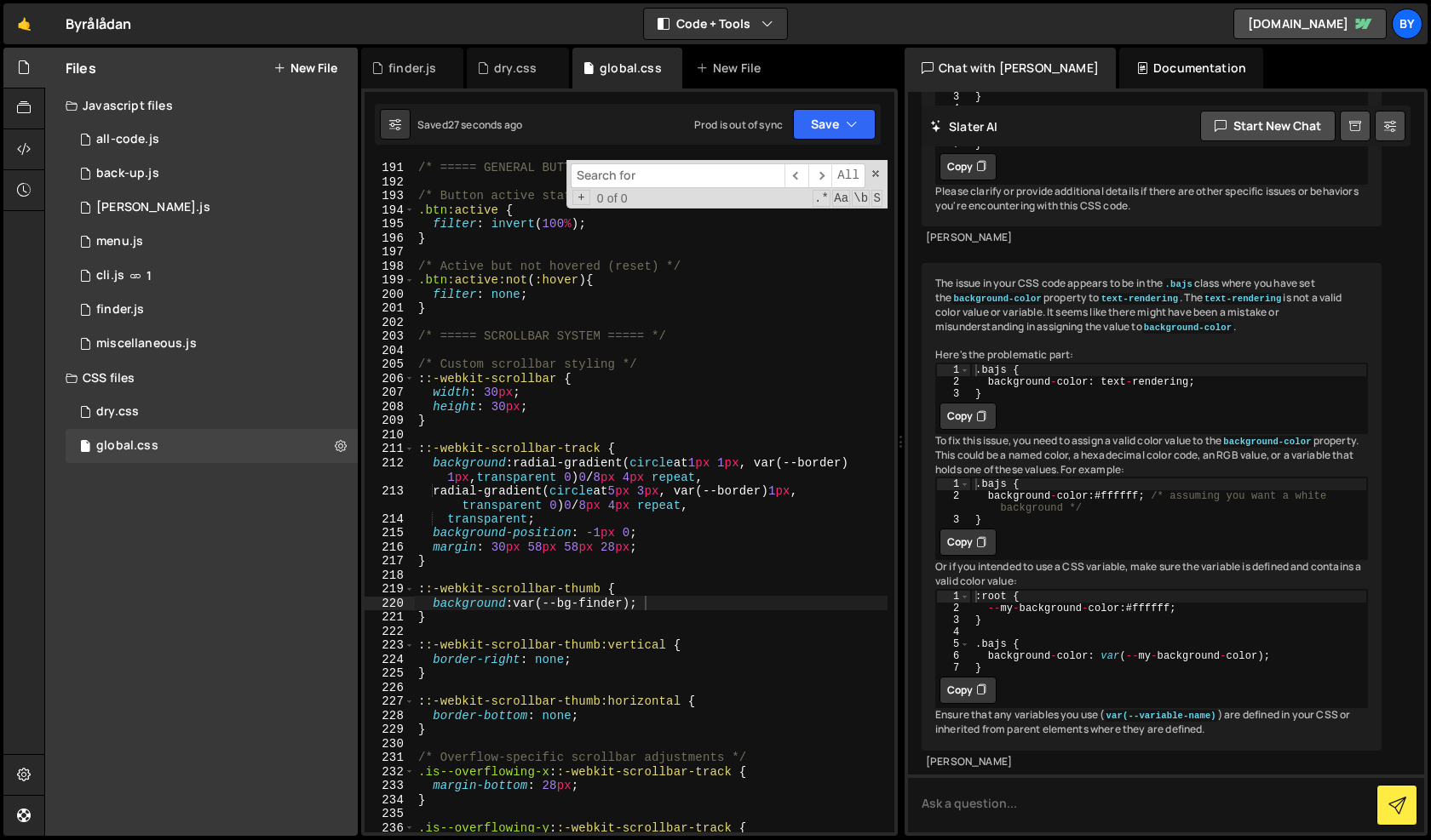
type textarea "::-webkit-scrollbar-track {"
click at [608, 449] on div "/* ===== GENERAL BUTTONS ===== */ /* Button active states */ .btn :active { fil…" at bounding box center [651, 496] width 473 height 700
drag, startPoint x: 601, startPoint y: 451, endPoint x: 374, endPoint y: 449, distance: 227.0
click at [374, 449] on div "::-webkit-scrollbar-track { 190 191 192 193 194 195 196 197 198 199 200 201 202…" at bounding box center [629, 496] width 530 height 672
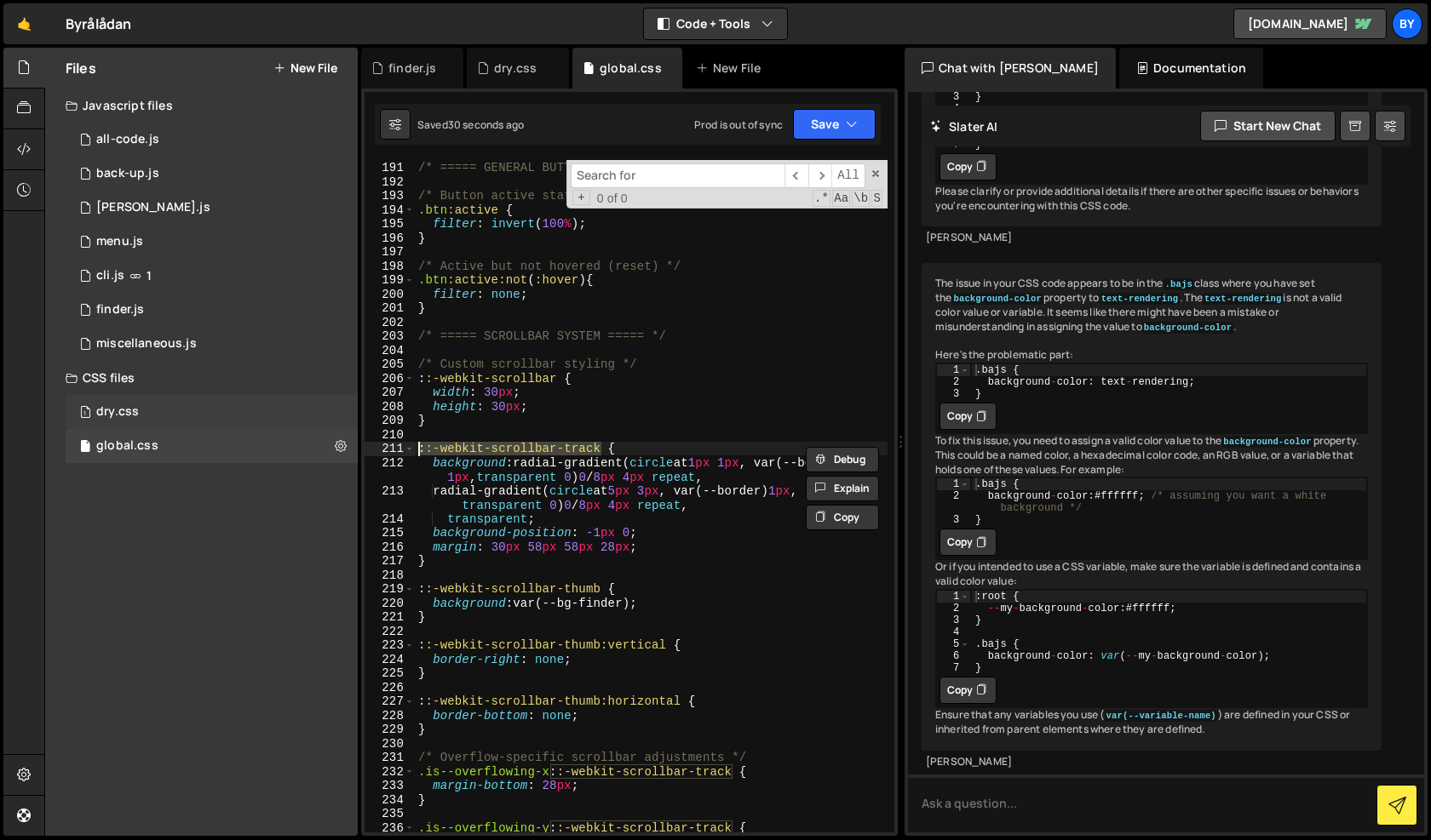
click at [153, 405] on div "1 dry.css 0" at bounding box center [211, 412] width 292 height 34
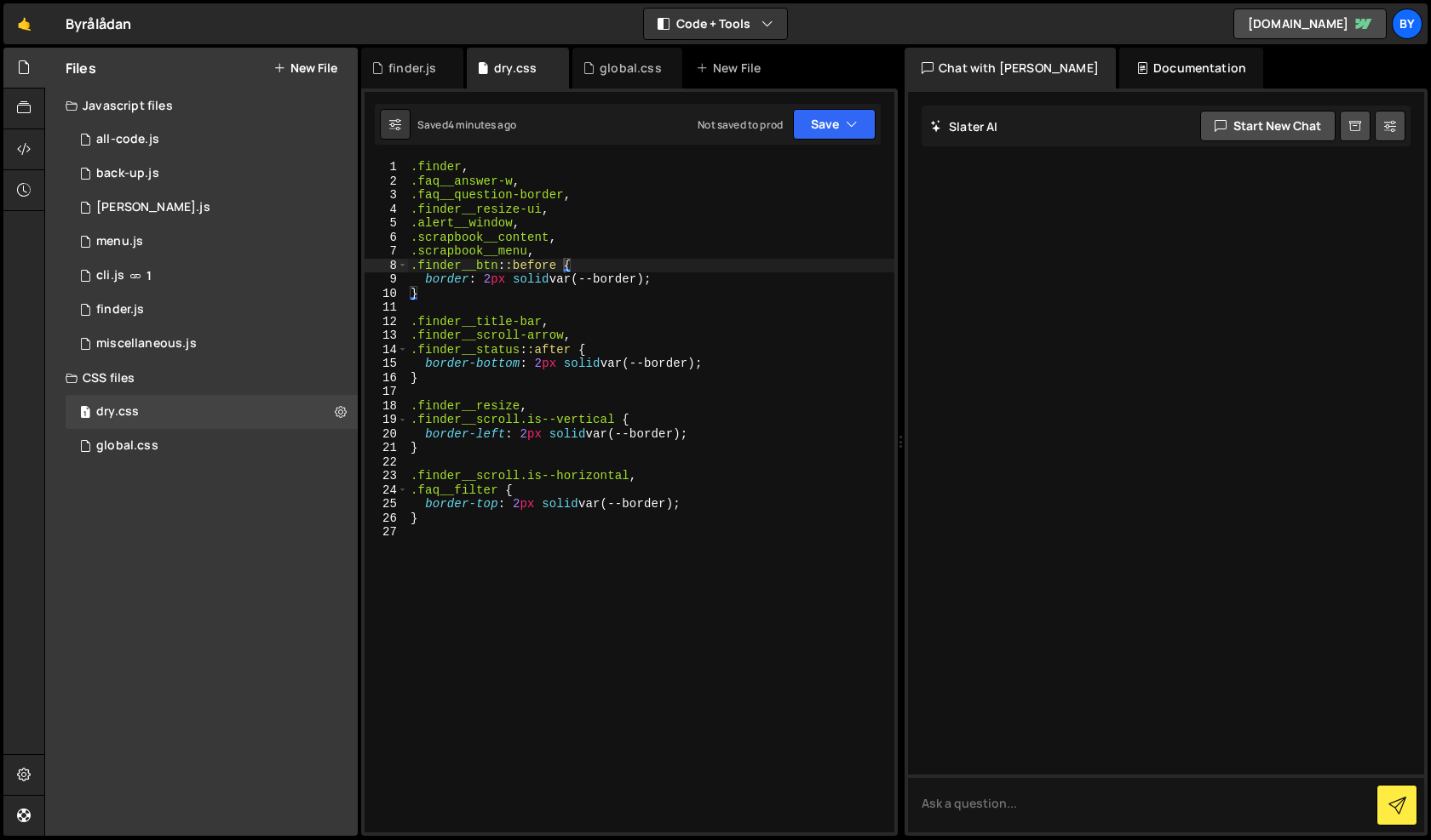
click at [555, 272] on div ".finder , .faq__answer-w , .faq__question-border , .finder__resize-ui , .alert_…" at bounding box center [651, 510] width 487 height 700
click at [564, 270] on div ".finder , .faq__answer-w , .faq__question-border , .finder__resize-ui , .alert_…" at bounding box center [651, 510] width 487 height 700
click at [563, 273] on div ".finder , .faq__answer-w , .faq__question-border , .finder__resize-ui , .alert_…" at bounding box center [651, 510] width 487 height 700
click at [558, 265] on div ".finder , .faq__answer-w , .faq__question-border , .finder__resize-ui , .alert_…" at bounding box center [651, 510] width 487 height 700
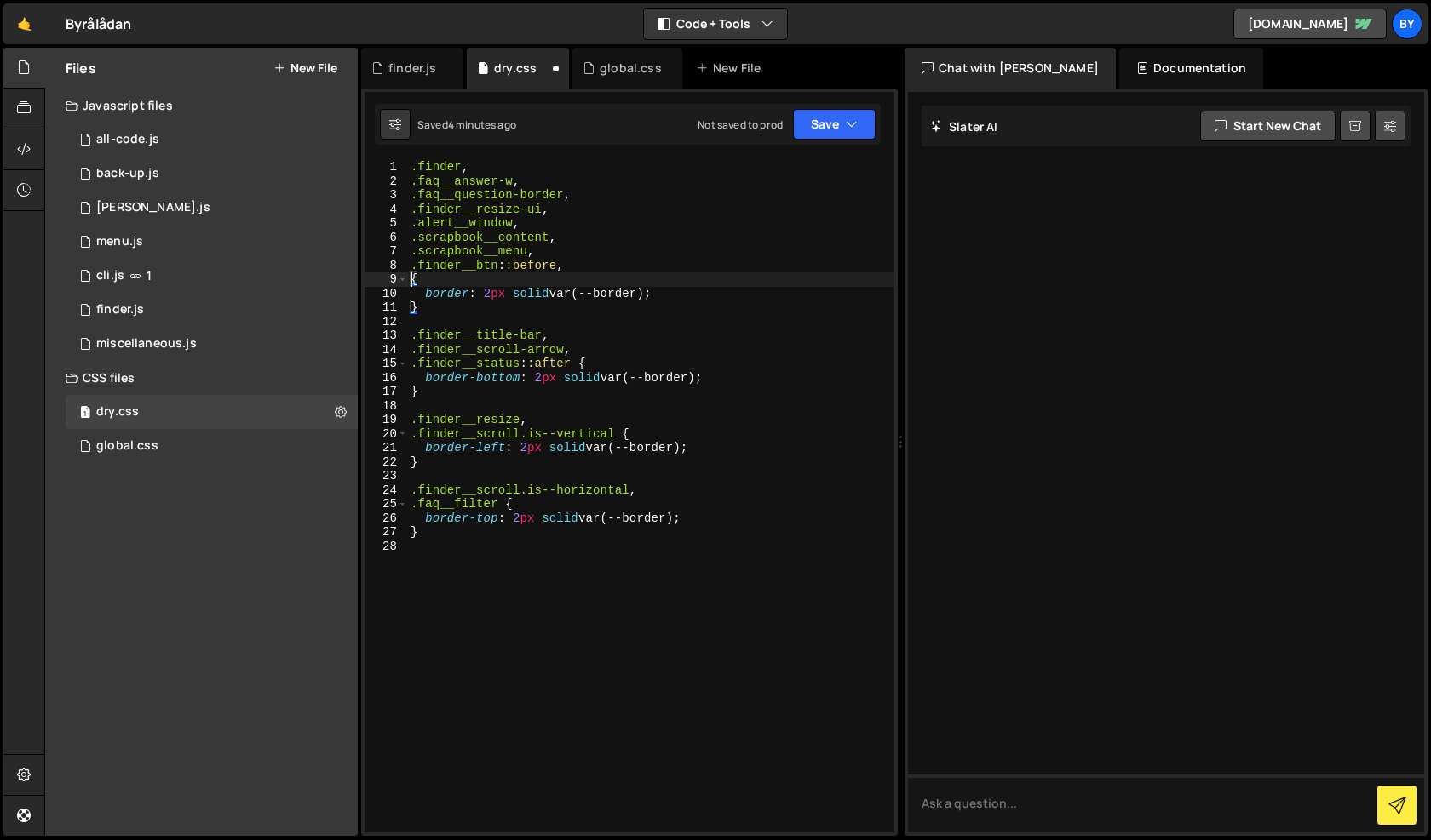
paste textarea "::-webkit-scrollbar-track"
click at [800, 132] on button "Save" at bounding box center [834, 124] width 83 height 30
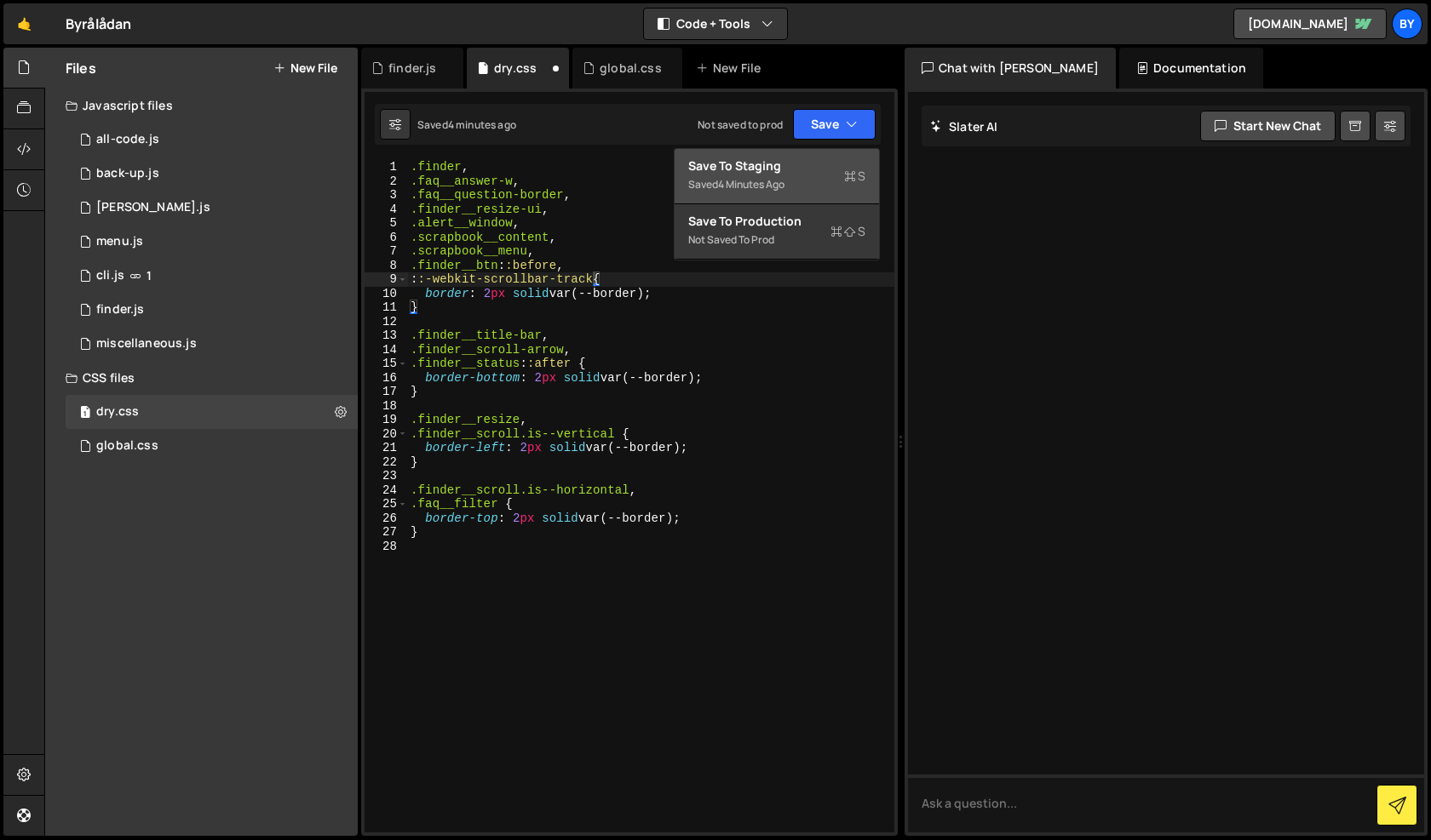
click at [786, 166] on div "Save to Staging S" at bounding box center [776, 165] width 177 height 17
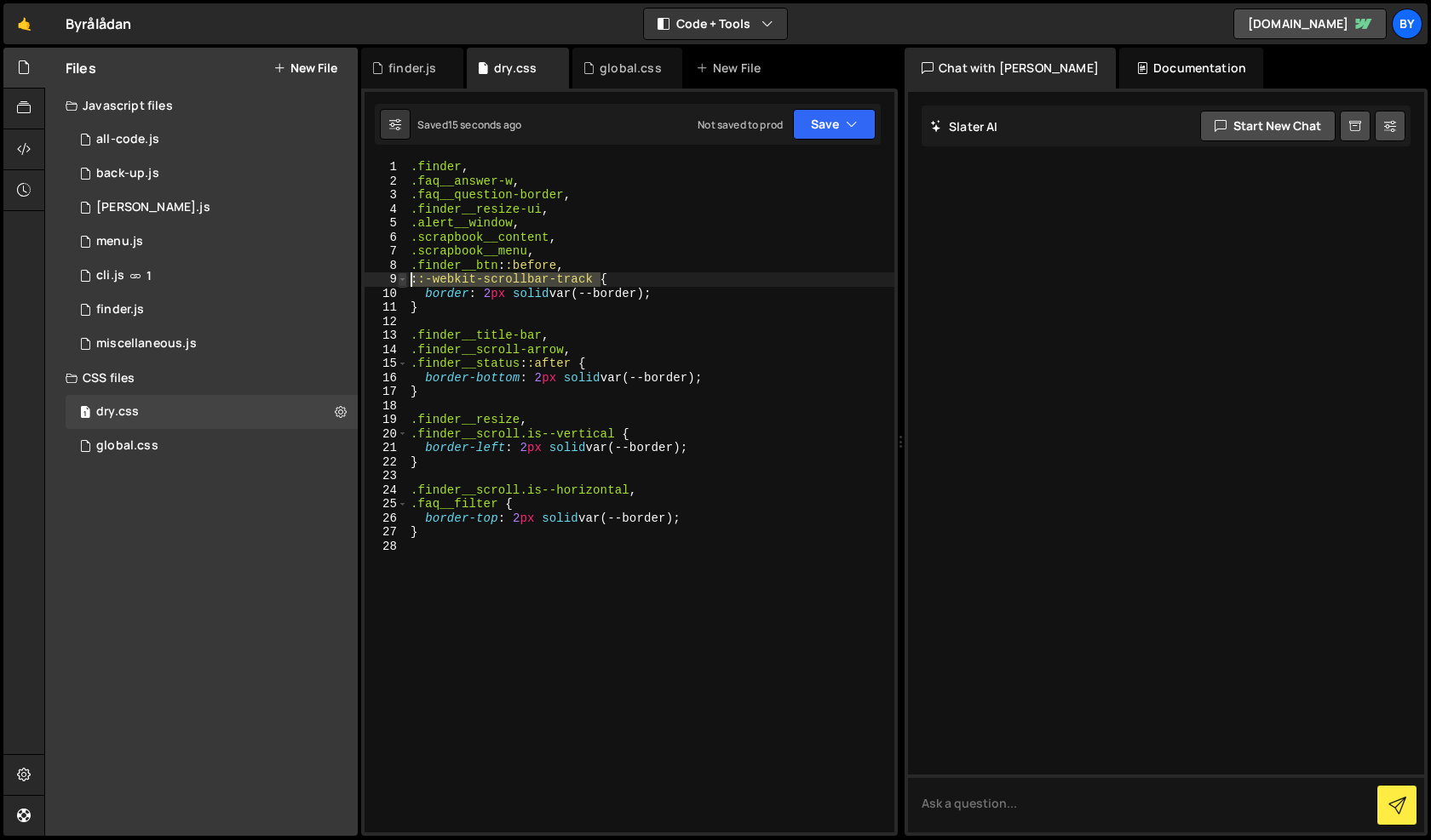
drag, startPoint x: 601, startPoint y: 277, endPoint x: 404, endPoint y: 279, distance: 197.0
click at [404, 279] on div "::-webkit-scrollbar-track { 1 2 3 4 5 6 7 8 9 10 11 12 13 14 15 16 17 18 19 20 …" at bounding box center [629, 496] width 530 height 672
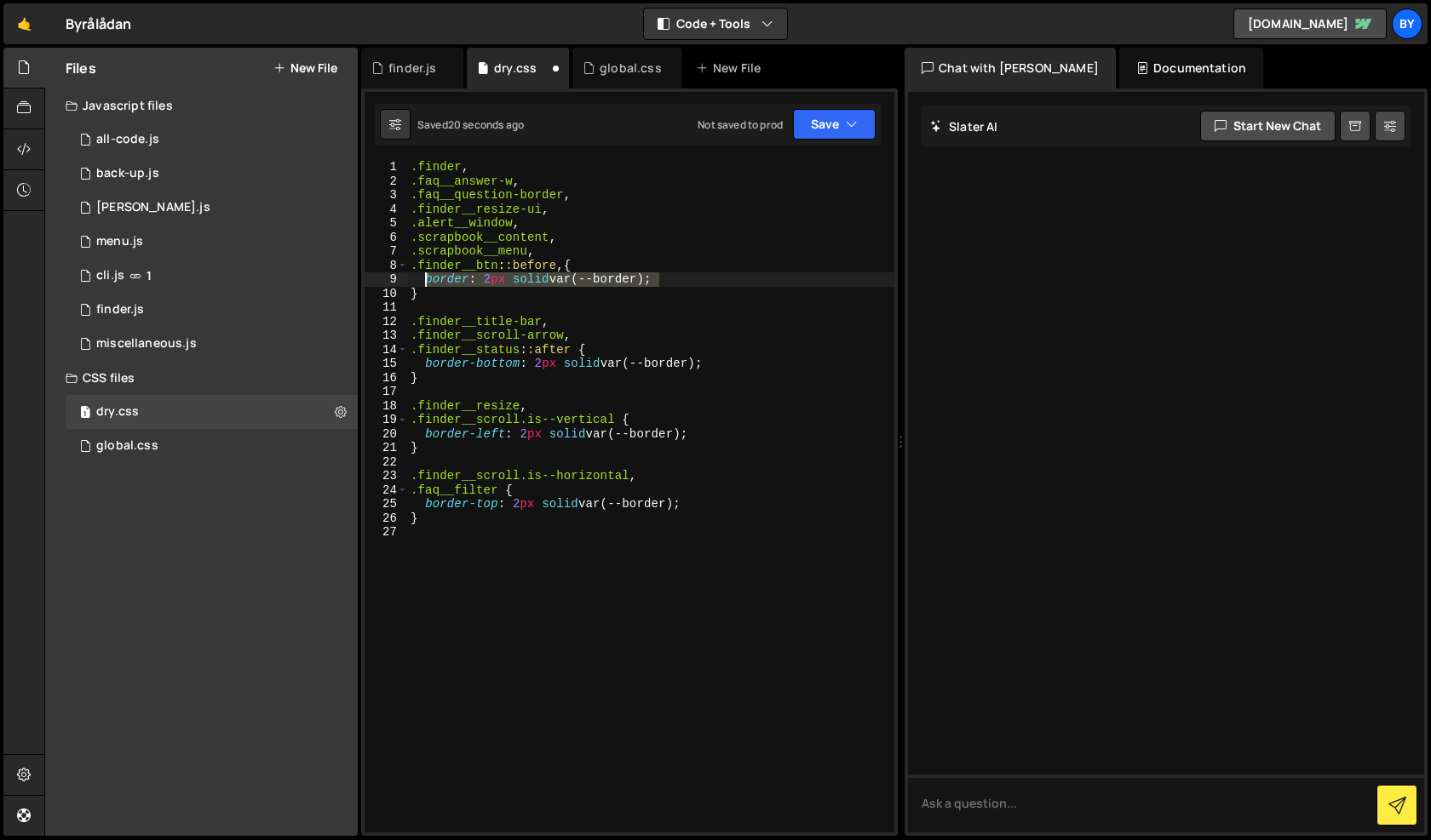
drag, startPoint x: 663, startPoint y: 283, endPoint x: 421, endPoint y: 279, distance: 242.0
click at [421, 279] on div ".finder , .faq__answer-w , .faq__question-border , .finder__resize-ui , .alert_…" at bounding box center [651, 510] width 487 height 700
type textarea "border: 2px solid var(--border);"
click at [162, 455] on div "global.css 0" at bounding box center [211, 446] width 292 height 34
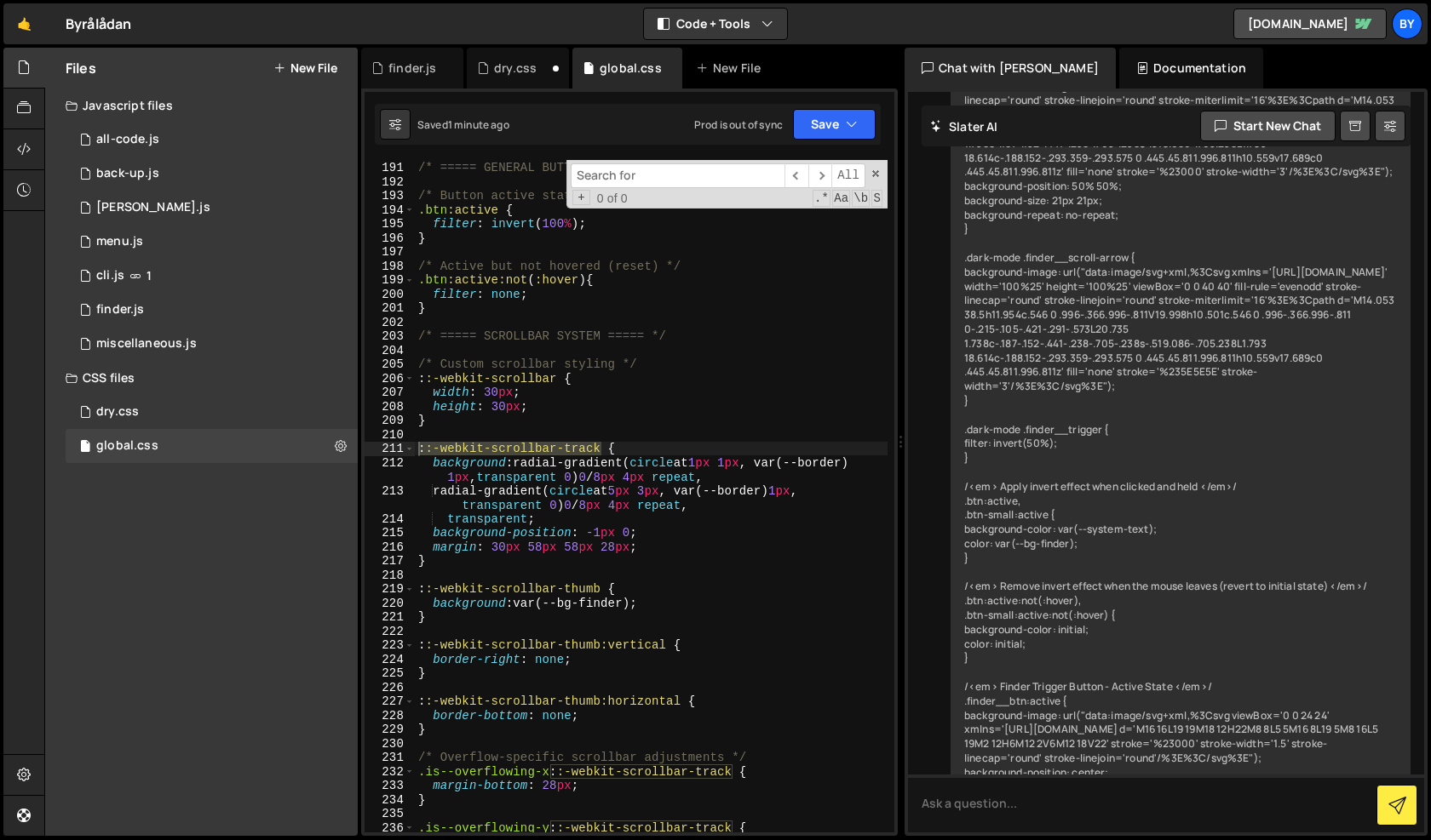
scroll to position [10779, 0]
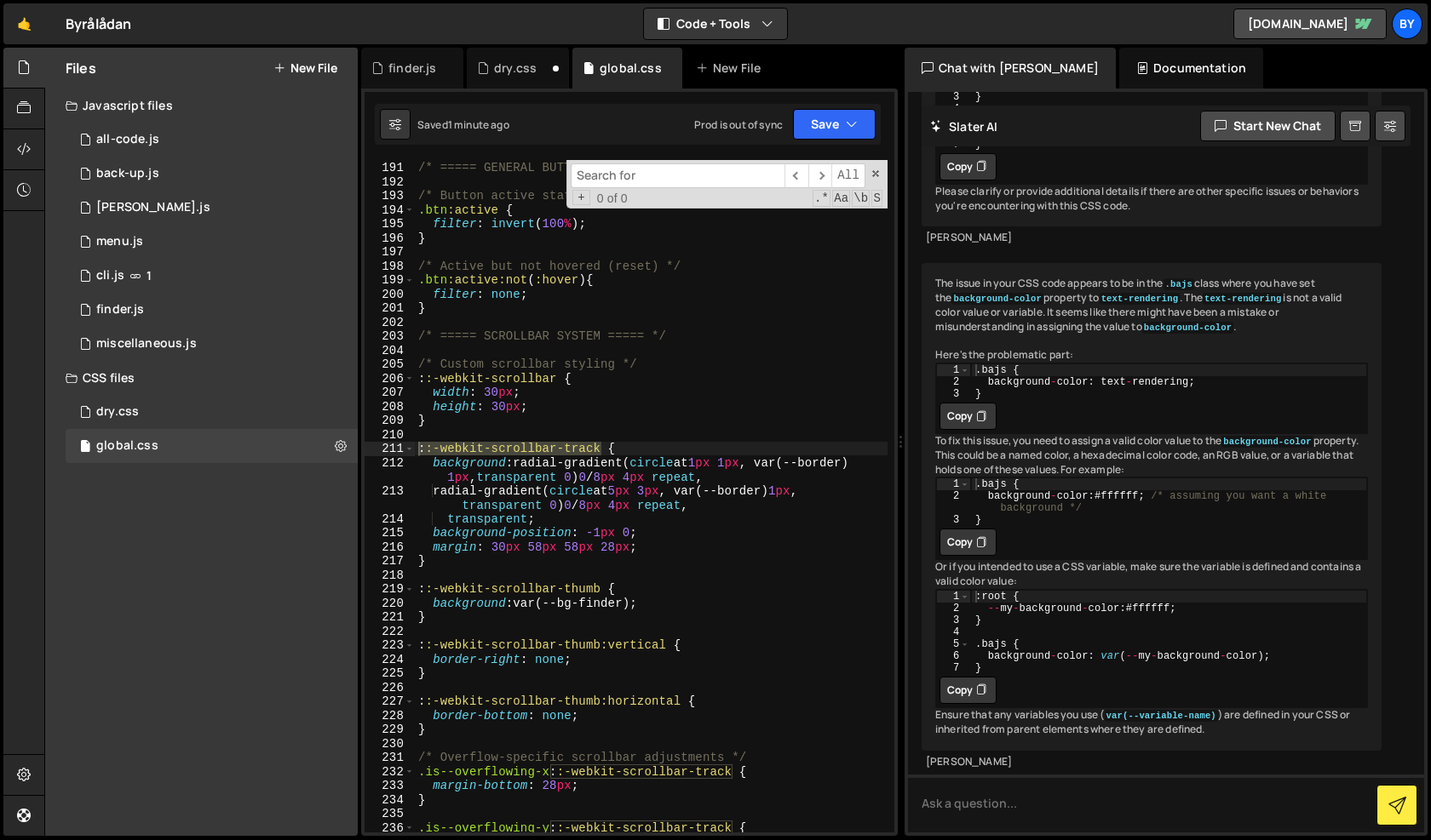
type textarea "::-webkit-scrollbar-thumb {"
drag, startPoint x: 601, startPoint y: 588, endPoint x: 416, endPoint y: 588, distance: 185.0
click at [416, 588] on div "/* ===== GENERAL BUTTONS ===== */ /* Button active states */ .btn :active { fil…" at bounding box center [651, 496] width 473 height 700
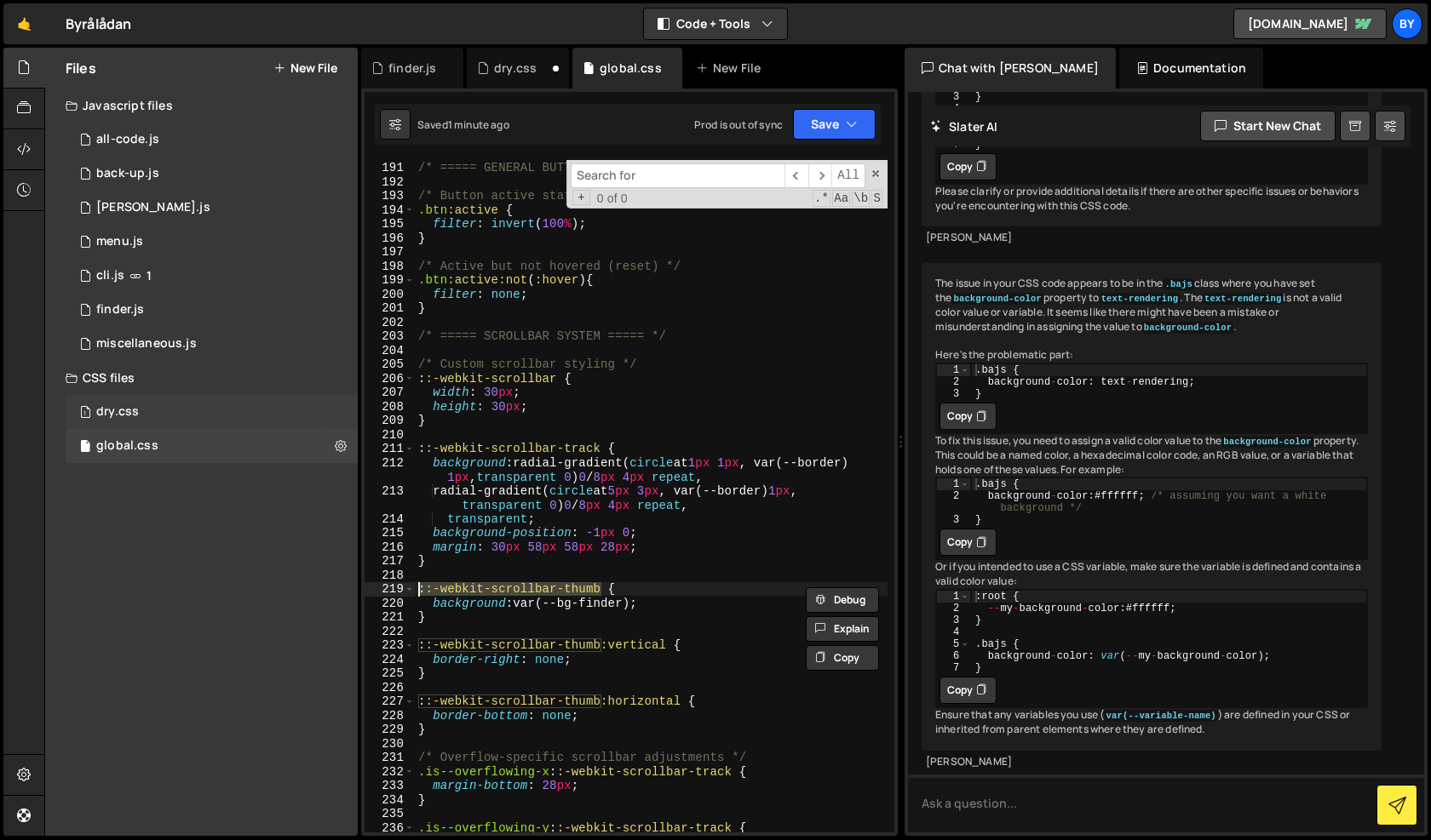
click at [149, 410] on div "1 dry.css 0" at bounding box center [211, 412] width 292 height 34
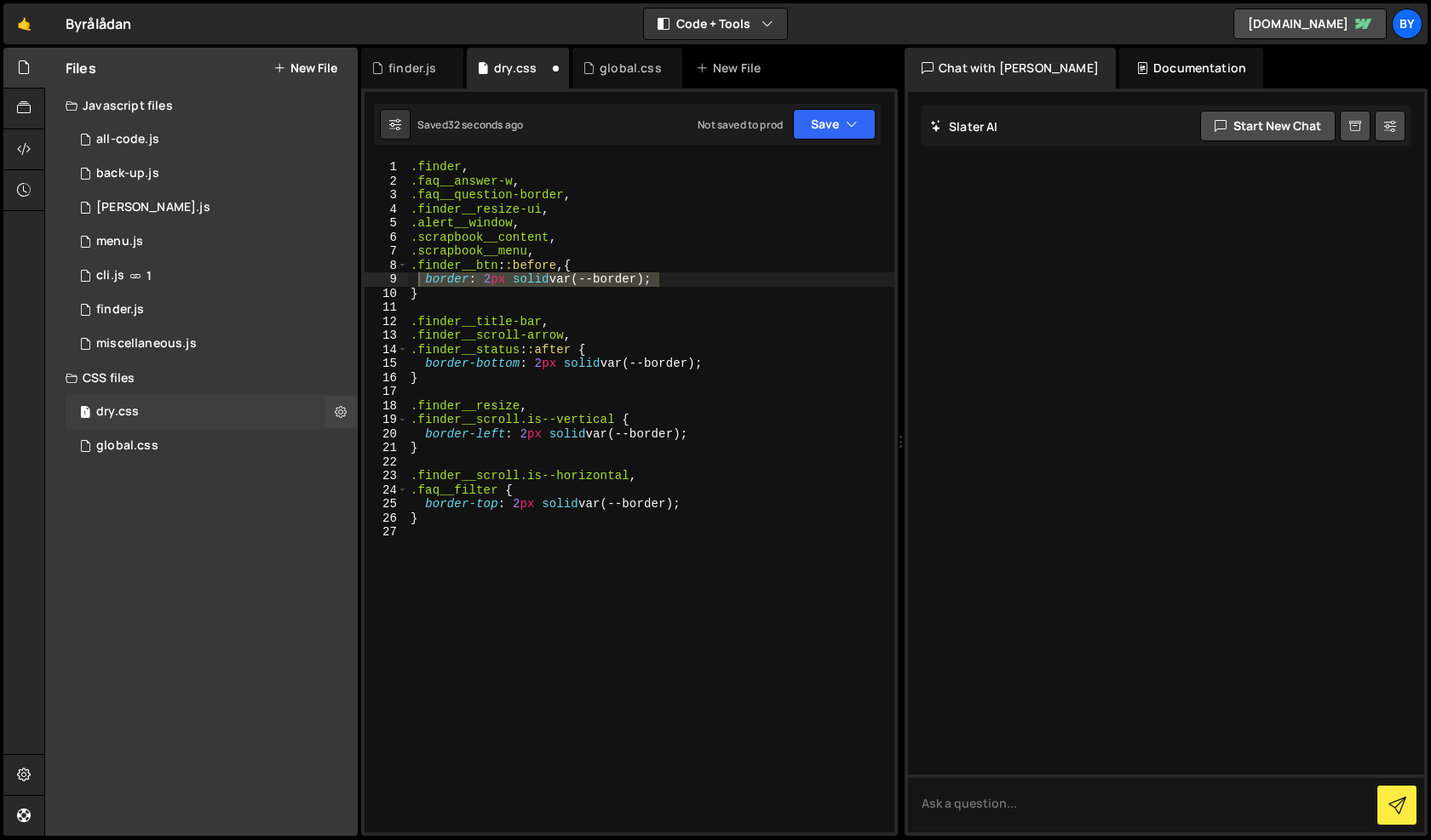
scroll to position [0, 0]
click at [562, 261] on div ".finder , .faq__answer-w , .faq__question-border , .finder__resize-ui , .alert_…" at bounding box center [651, 510] width 487 height 700
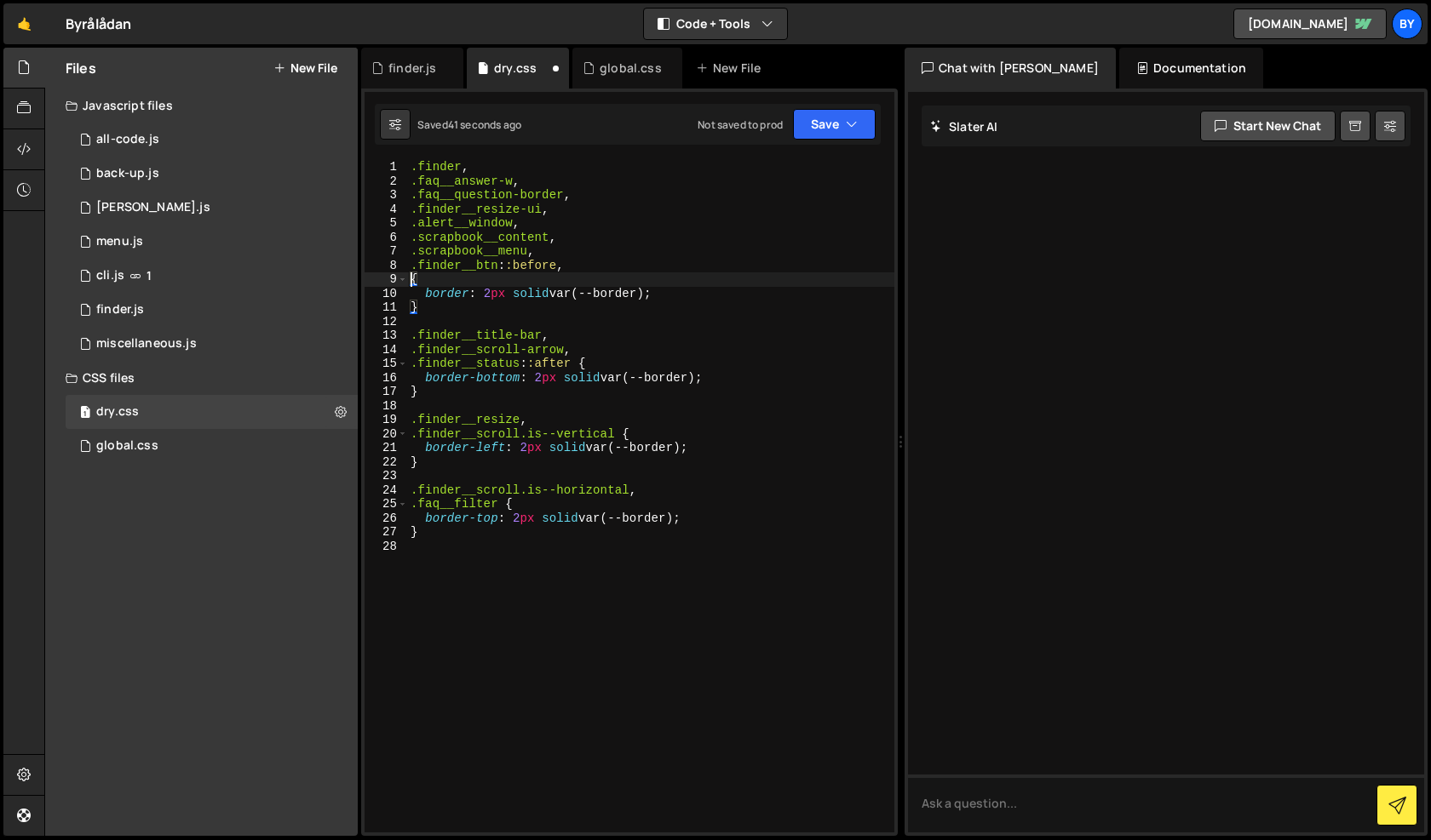
paste textarea "::-webkit-scrollbar-thumb"
click at [860, 131] on button "Save" at bounding box center [834, 124] width 83 height 30
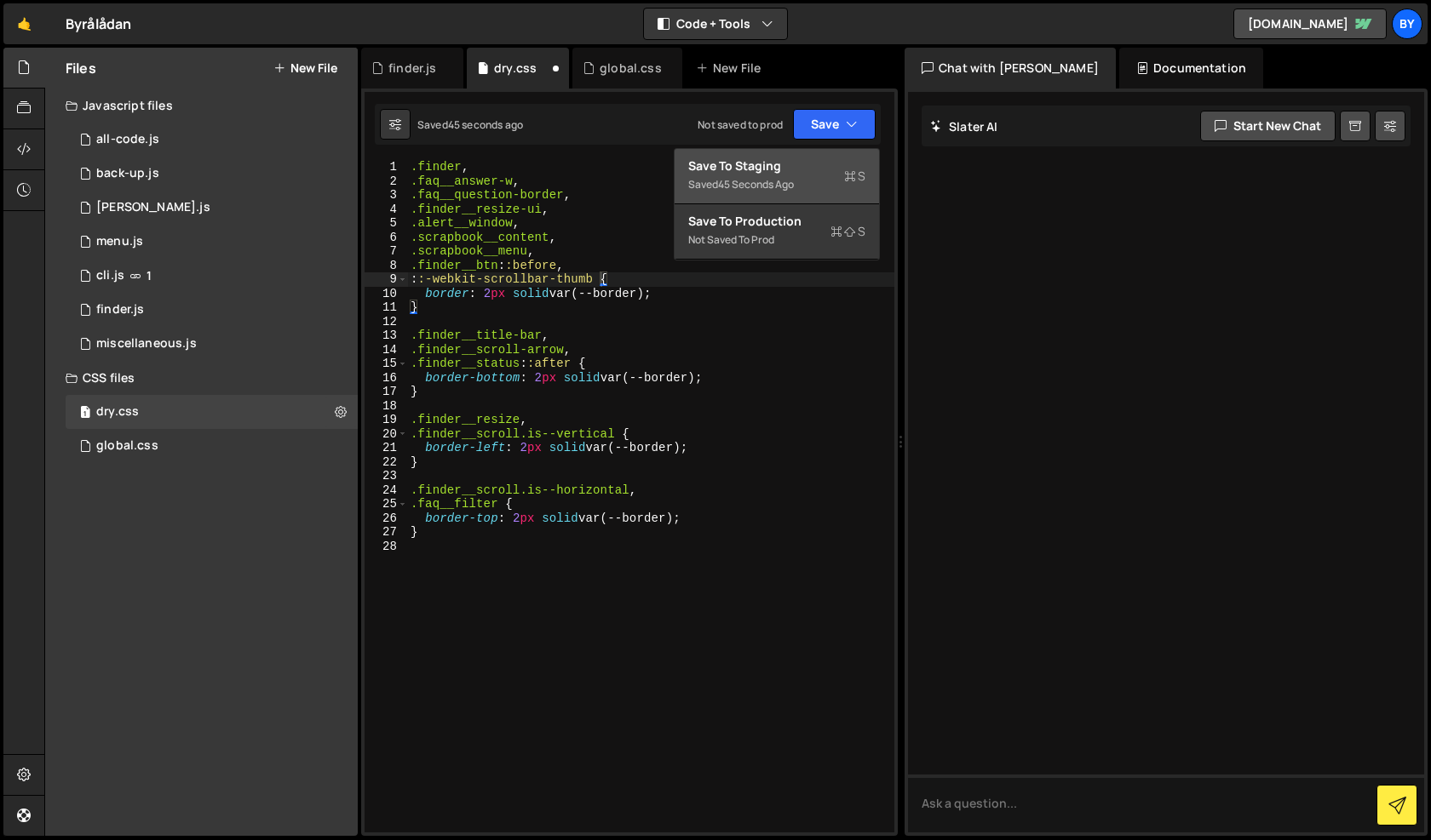
click at [844, 162] on div "Save to Staging S" at bounding box center [776, 165] width 177 height 17
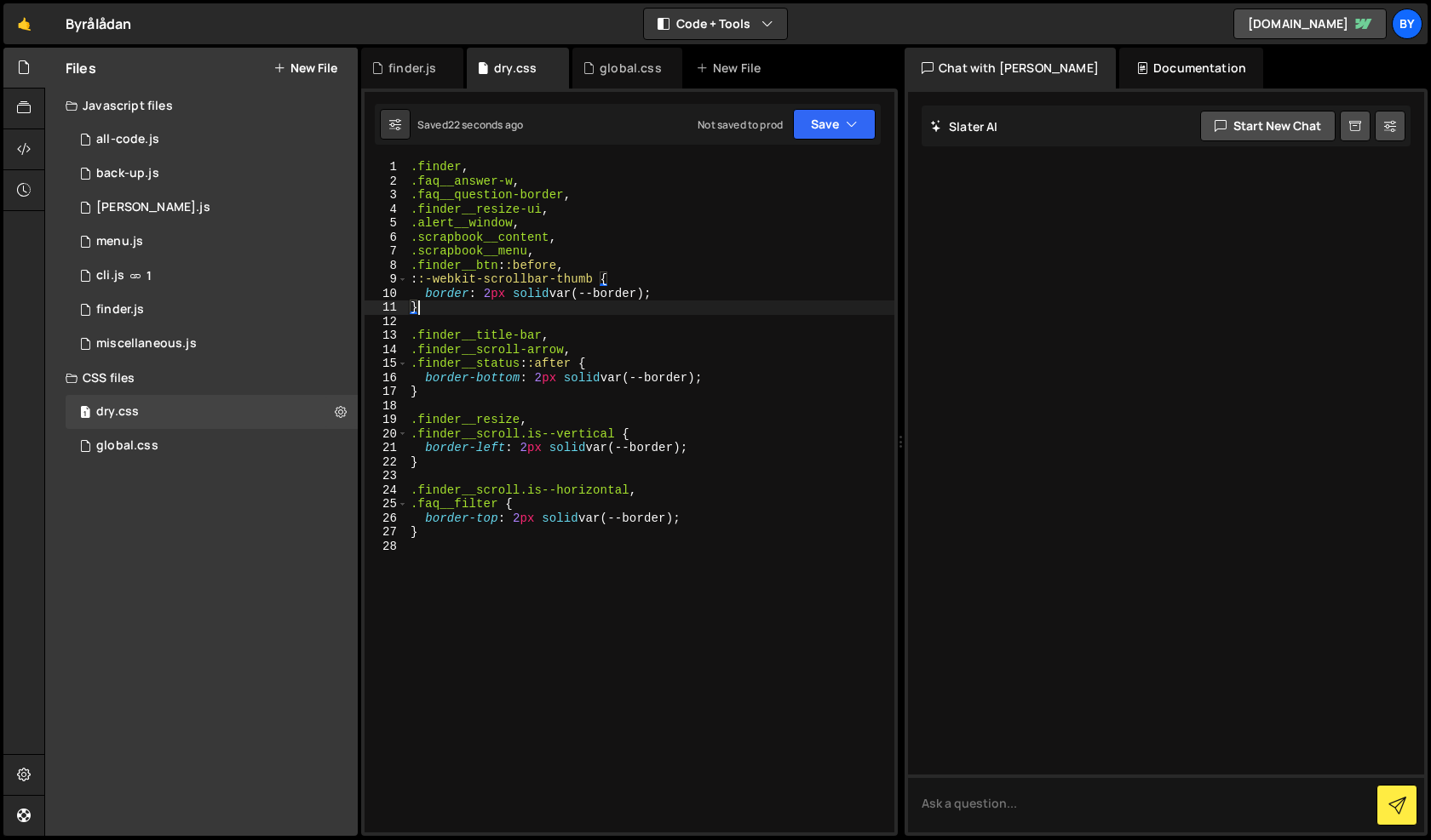
scroll to position [0, 0]
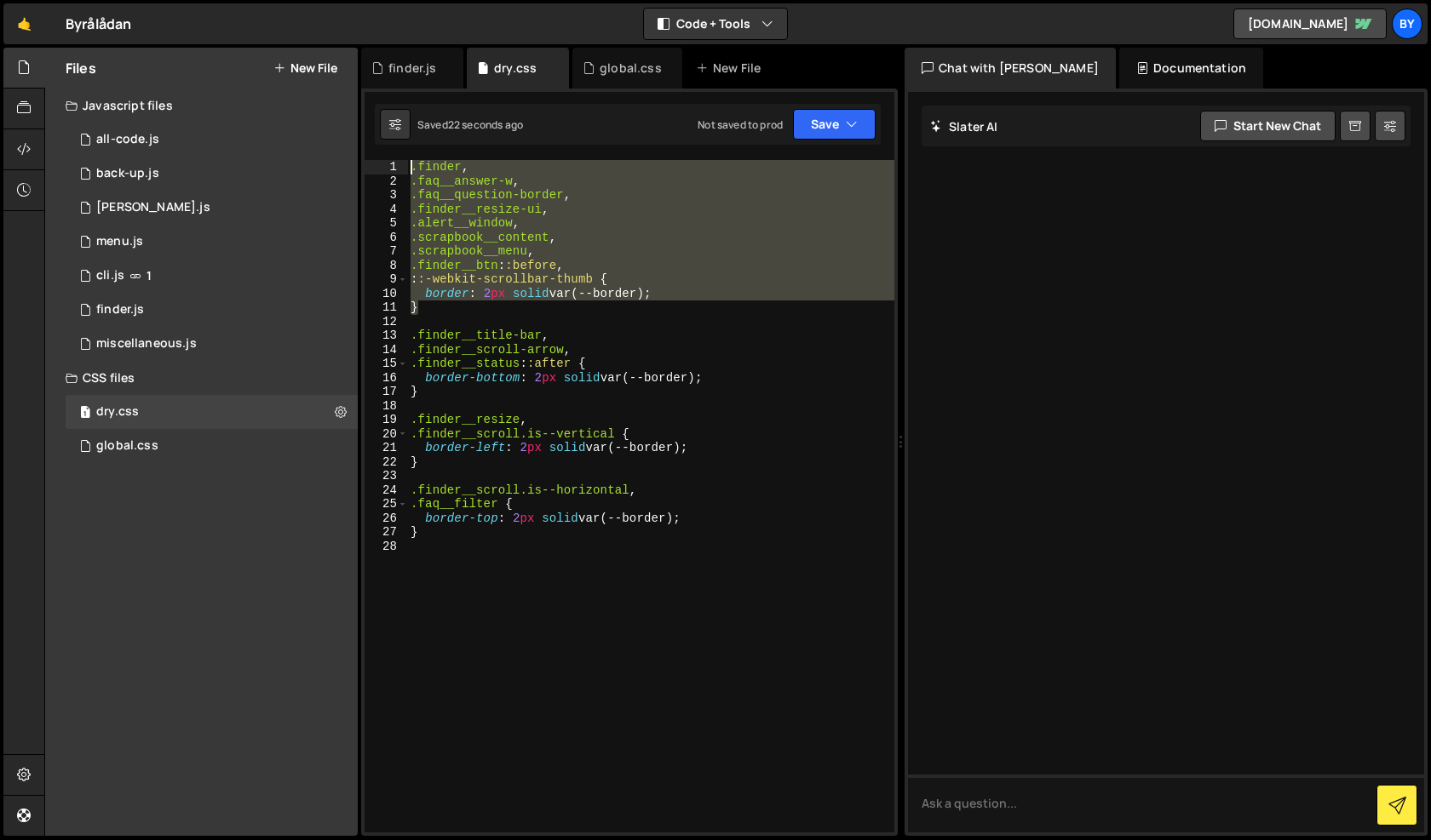
drag, startPoint x: 465, startPoint y: 311, endPoint x: 374, endPoint y: 165, distance: 172.0
click at [374, 165] on div "} 1 2 3 4 5 6 7 8 9 10 11 12 13 14 15 16 17 18 19 20 21 22 23 24 25 26 27 28 .f…" at bounding box center [629, 496] width 530 height 672
click at [553, 452] on div ".finder , .faq__answer-w , .faq__question-border , .finder__resize-ui , .alert_…" at bounding box center [651, 510] width 487 height 700
type textarea "border-left: 2px solid var(--border);"
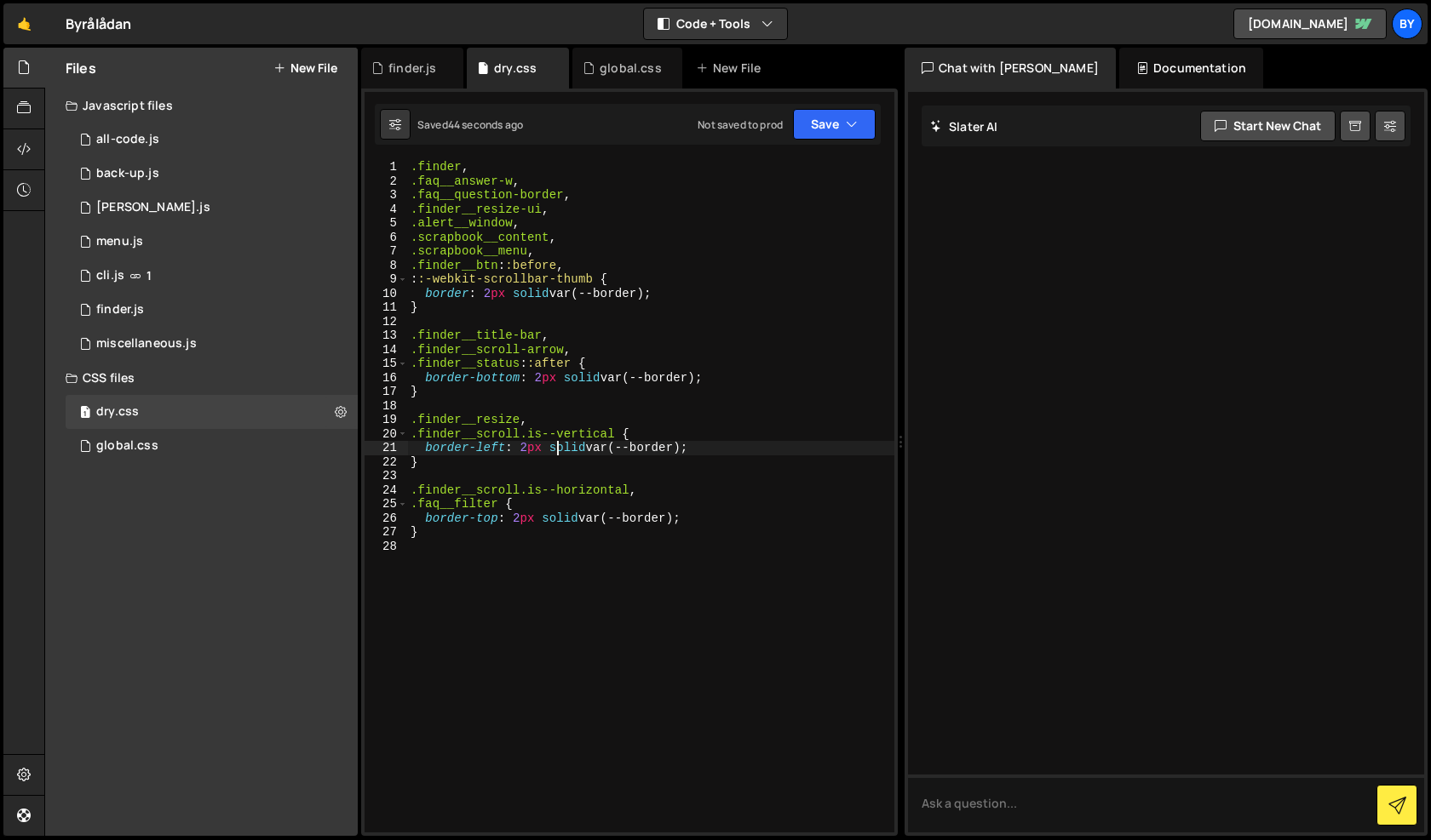
click at [830, 143] on div "Saved 44 seconds ago Not saved to prod Upgrade to Edit Save Save to Staging S S…" at bounding box center [627, 125] width 506 height 41
click at [833, 107] on div "Saved 44 seconds ago Not saved to prod Upgrade to Edit Save Save to Staging S S…" at bounding box center [627, 125] width 506 height 41
click at [854, 116] on icon "button" at bounding box center [851, 124] width 12 height 17
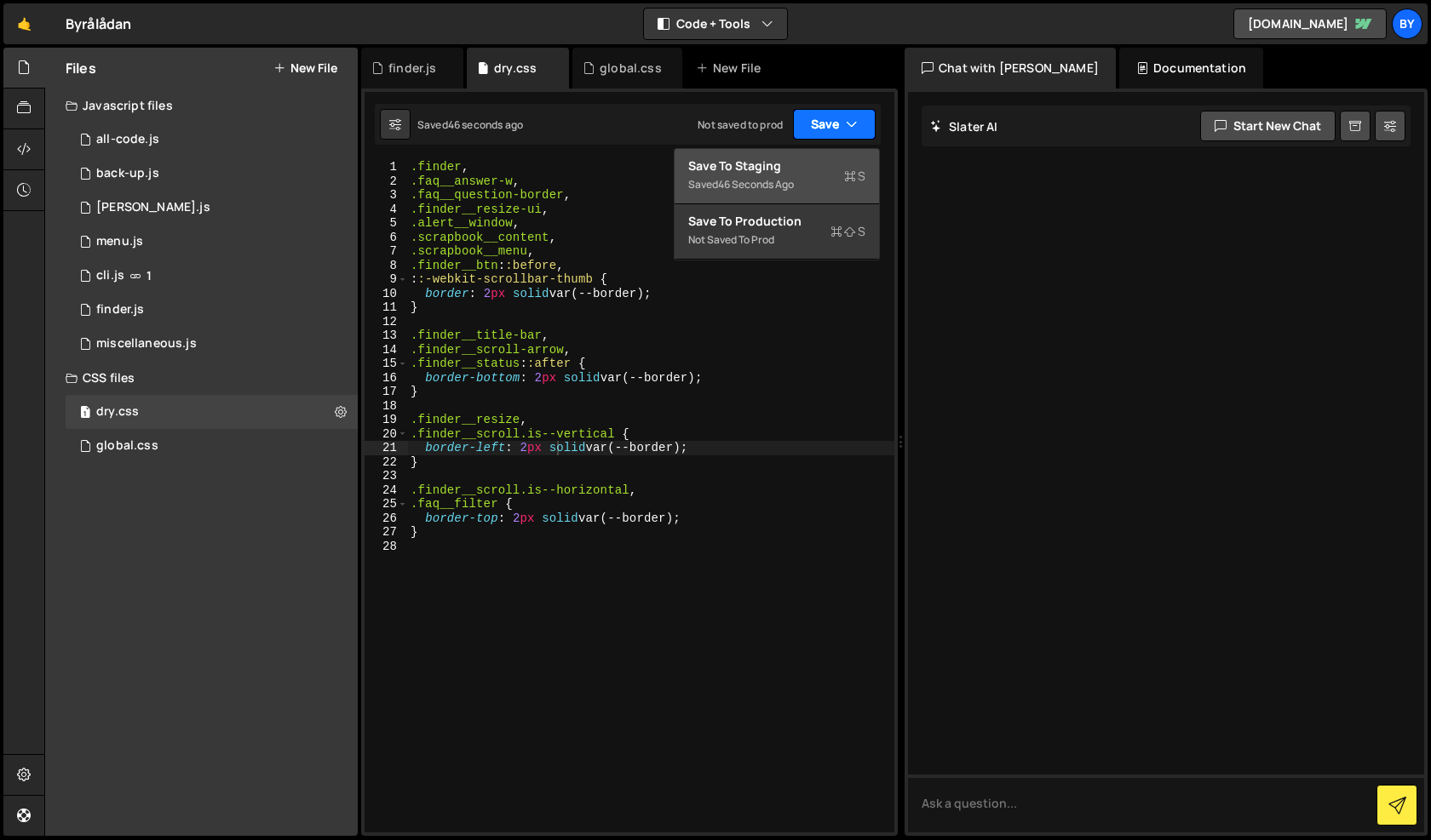
click at [800, 159] on div "Save to Staging S" at bounding box center [776, 165] width 177 height 17
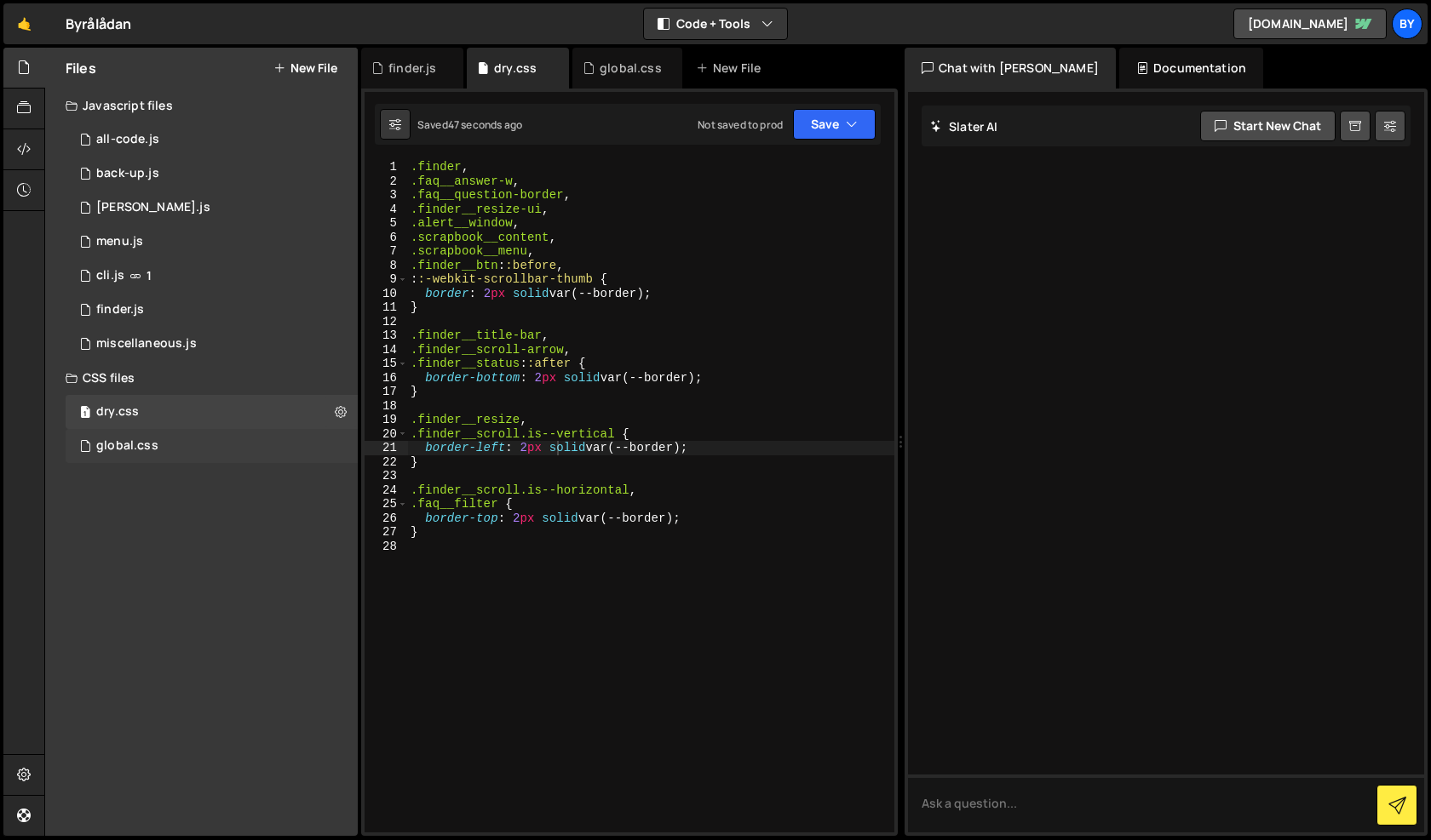
click at [175, 447] on div "global.css 0" at bounding box center [211, 446] width 292 height 34
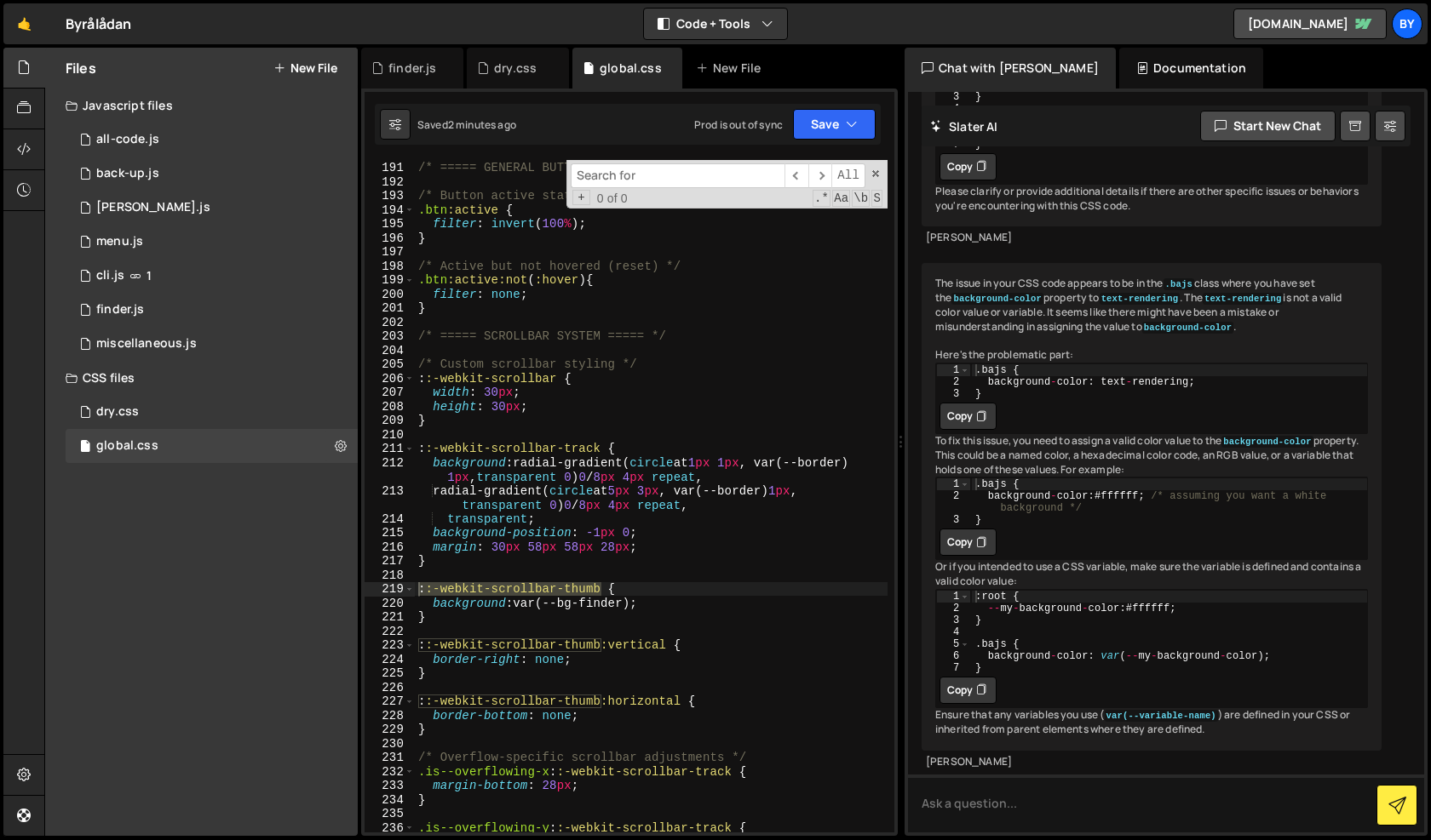
scroll to position [10779, 0]
type textarea "}"
click at [621, 615] on div "/* ===== GENERAL BUTTONS ===== */ /* Button active states */ .btn :active { fil…" at bounding box center [651, 496] width 473 height 700
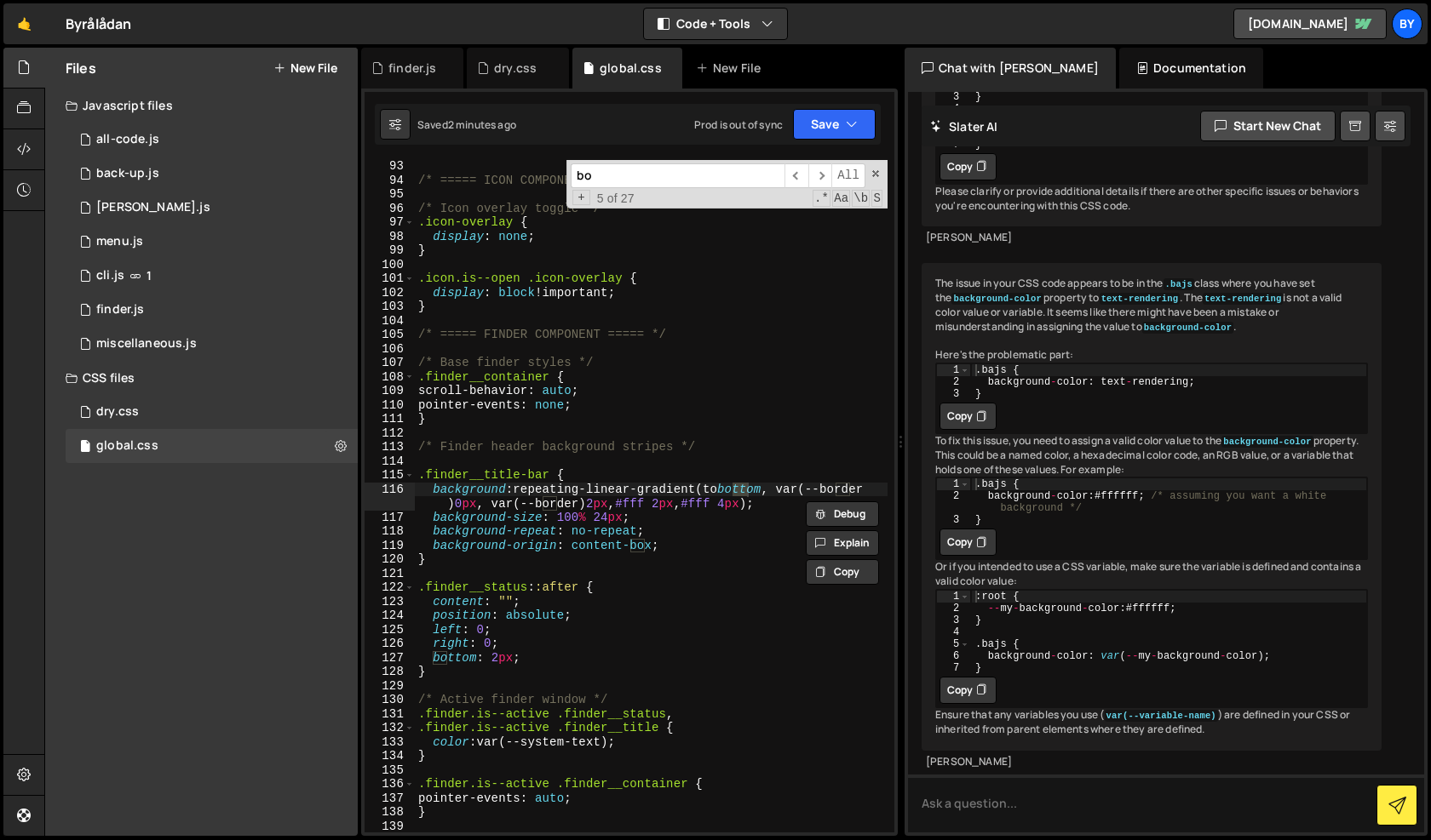
scroll to position [1433, 0]
type input "border"
click at [823, 599] on div "/* ===== ICON COMPONENTS ===== */ /* Icon overlay toggle */ .icon-overlay { dis…" at bounding box center [651, 509] width 473 height 700
click at [711, 175] on input "border" at bounding box center [676, 175] width 213 height 25
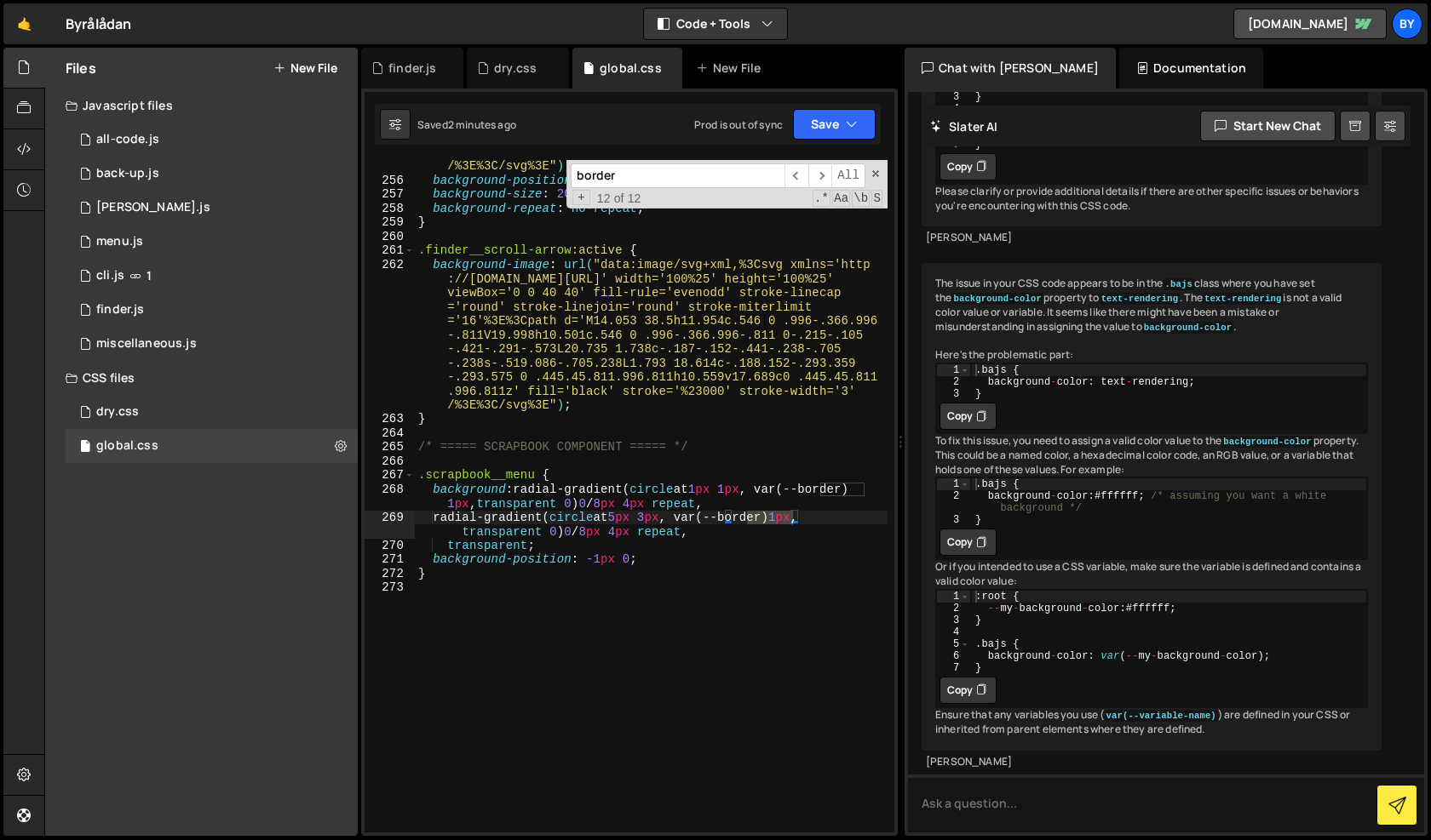
scroll to position [1419, 0]
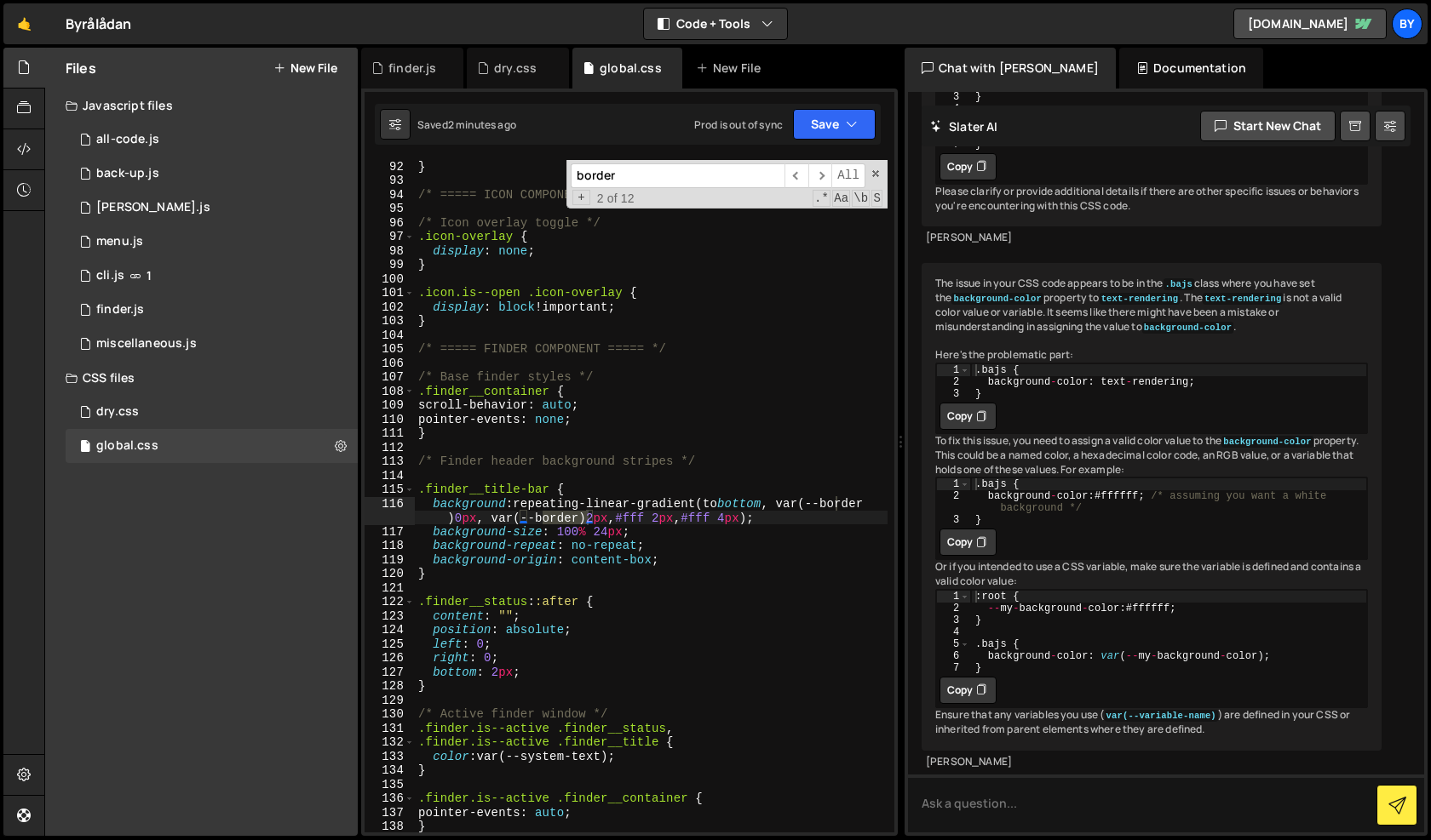
click at [830, 349] on div "} /* ===== ICON COMPONENTS ===== */ /* Icon overlay toggle */ .icon-overlay { d…" at bounding box center [651, 509] width 473 height 700
type textarea "/* ===== FINDER COMPONENT ===== */"
click at [830, 110] on button "Save" at bounding box center [834, 124] width 83 height 30
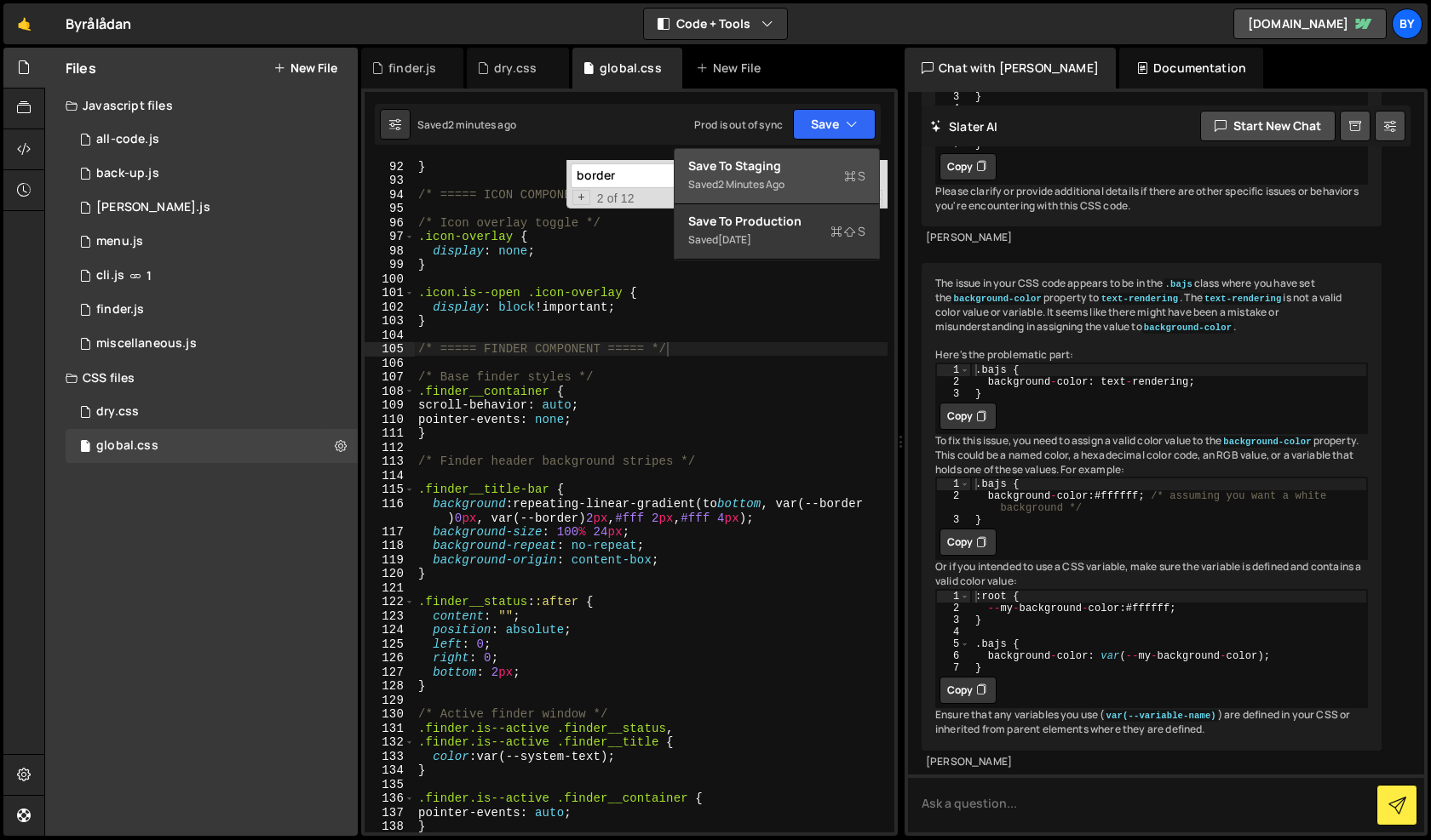
click at [808, 164] on div "Save to Staging S" at bounding box center [776, 165] width 177 height 17
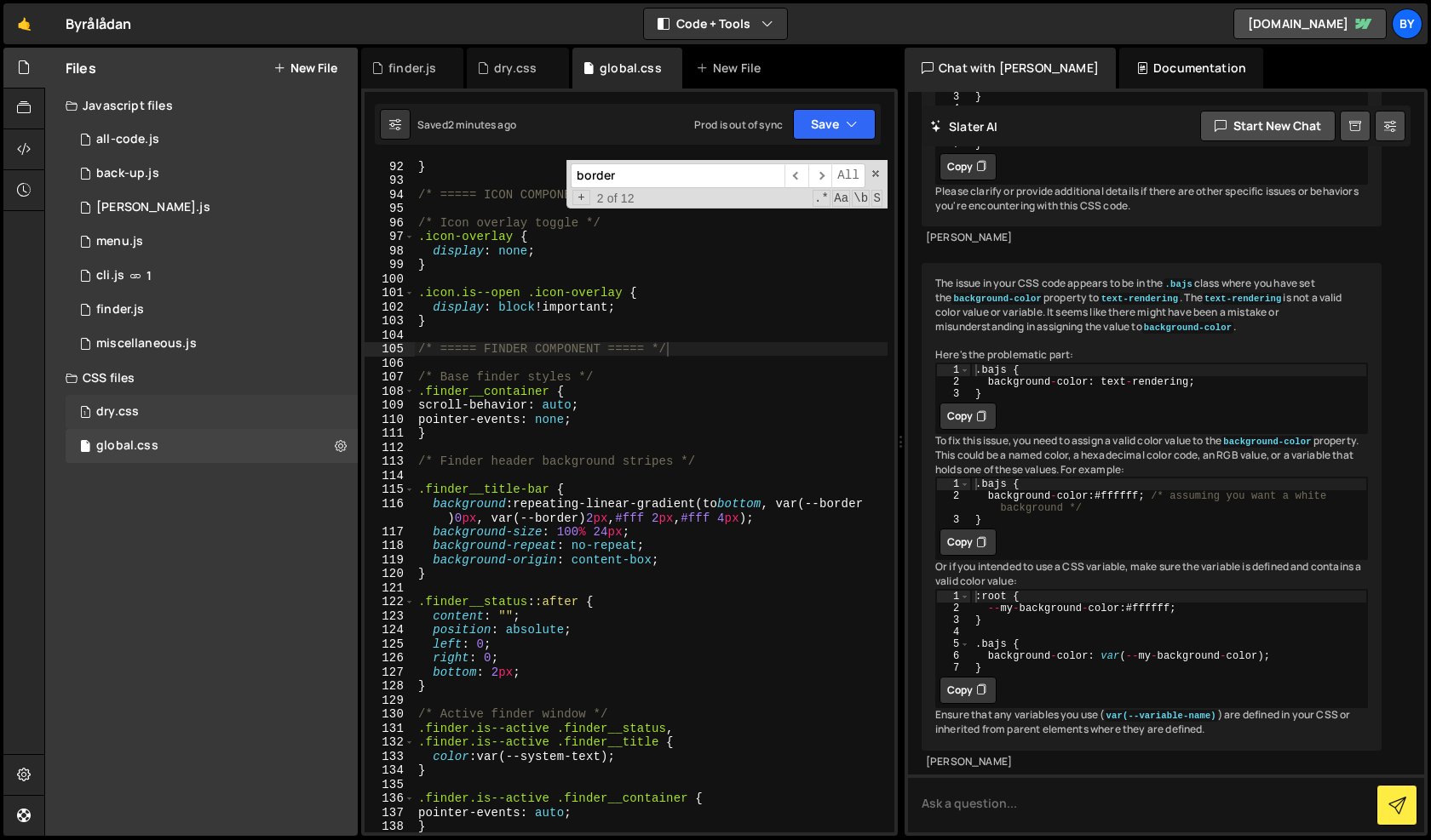
click at [136, 413] on div "dry.css" at bounding box center [117, 413] width 42 height 16
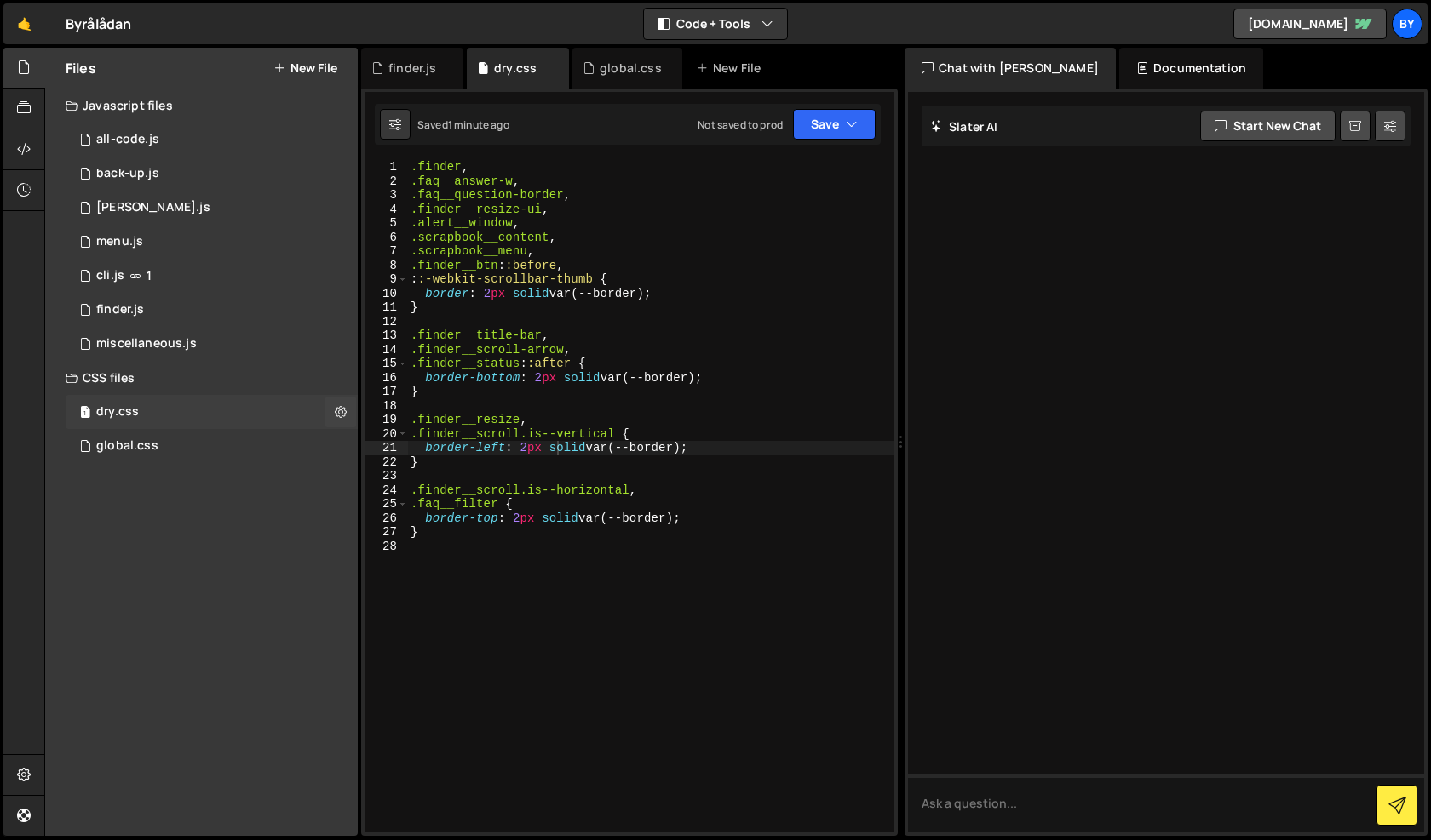
scroll to position [0, 0]
click at [681, 643] on div ".finder , .faq__answer-w , .faq__question-border , .finder__resize-ui , .alert_…" at bounding box center [651, 510] width 487 height 700
click at [521, 464] on div ".finder , .faq__answer-w , .faq__question-border , .finder__resize-ui , .alert_…" at bounding box center [651, 510] width 487 height 700
type textarea "}"
click at [213, 442] on div "global.css 0" at bounding box center [211, 446] width 292 height 34
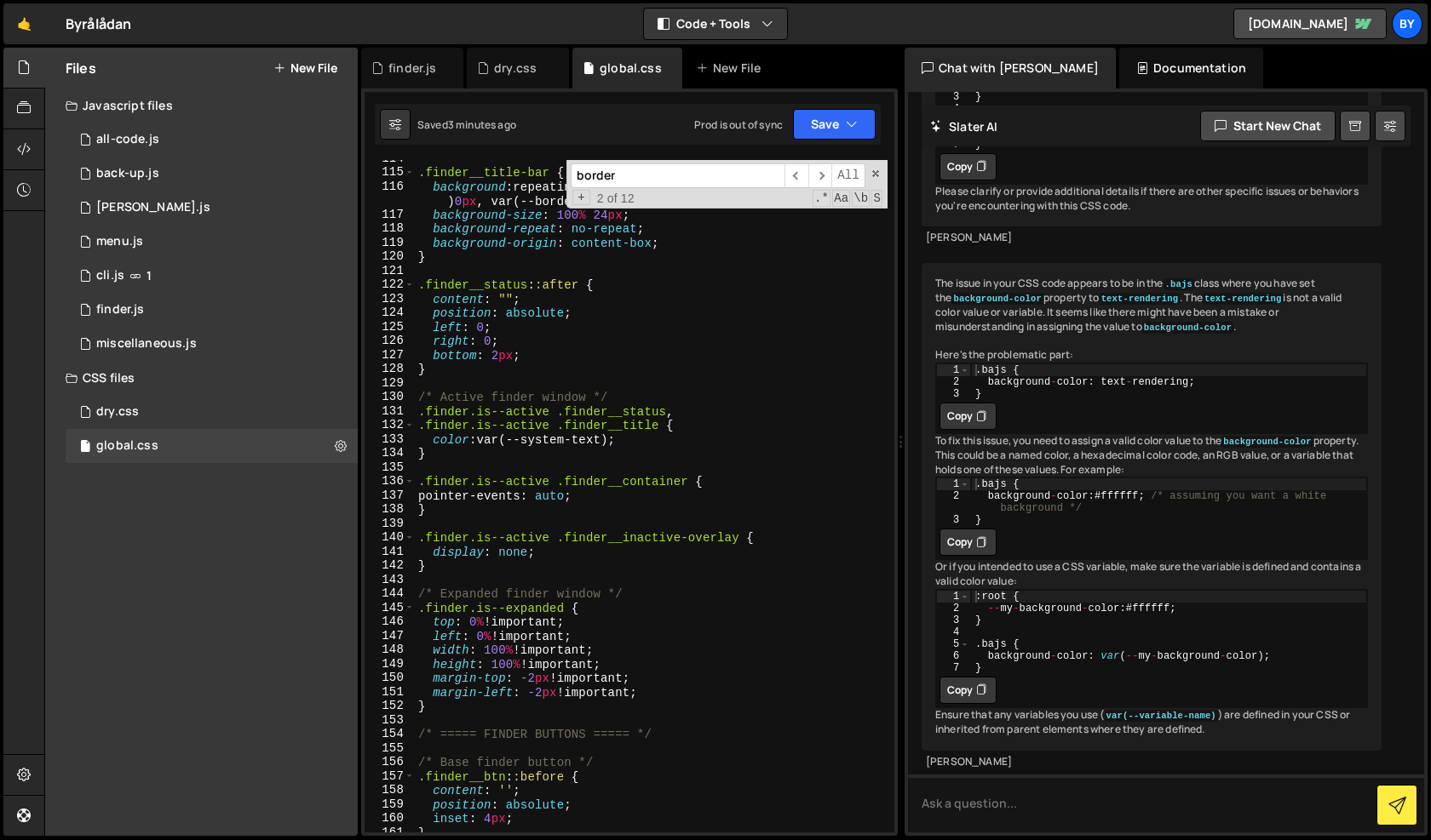
scroll to position [1714, 0]
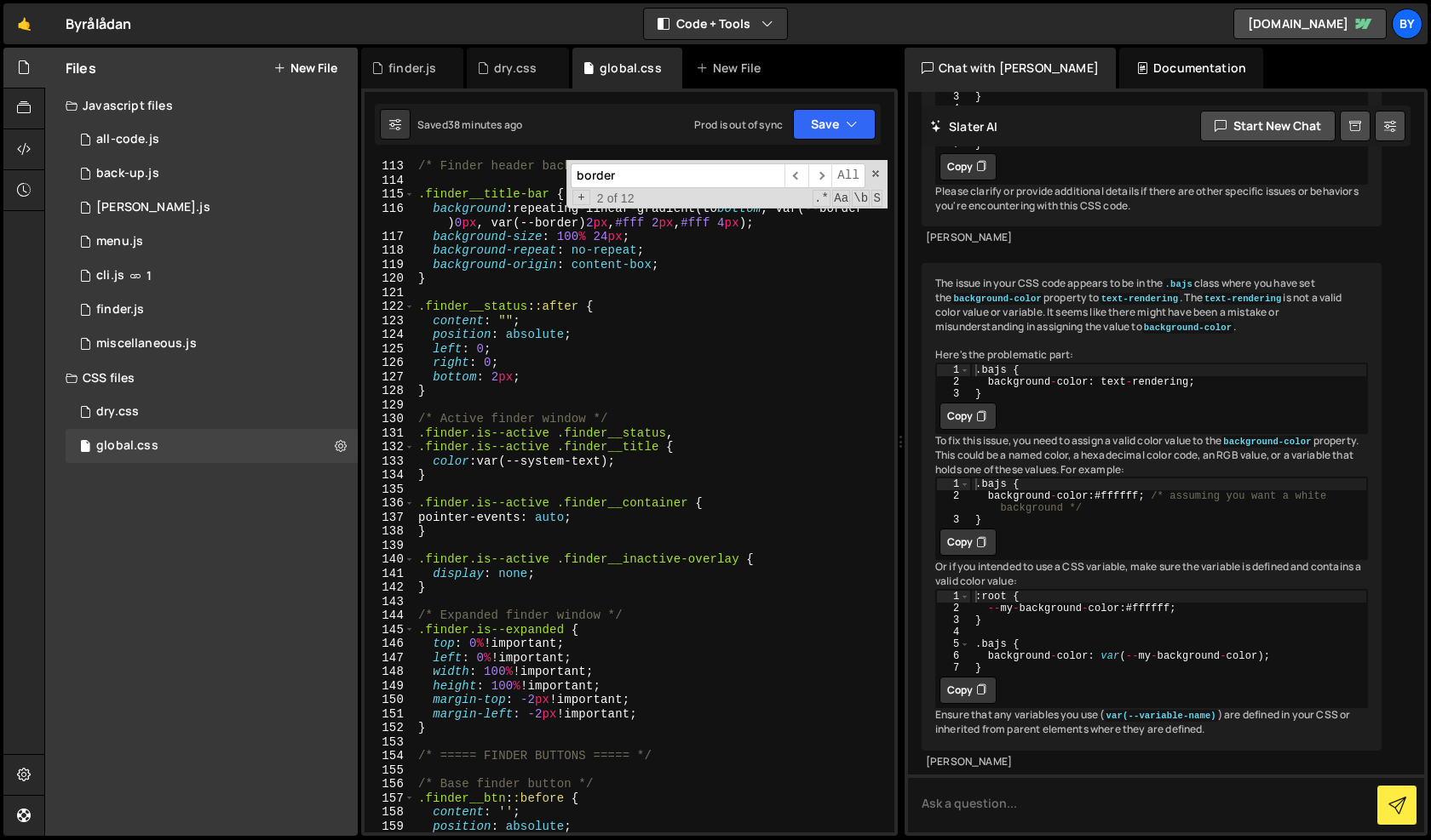
type textarea "}"
click at [539, 538] on div "/* Finder header background stripes */ .finder__title-bar { background : repeat…" at bounding box center [651, 509] width 473 height 700
click at [235, 419] on div "1 dry.css 0" at bounding box center [211, 412] width 292 height 34
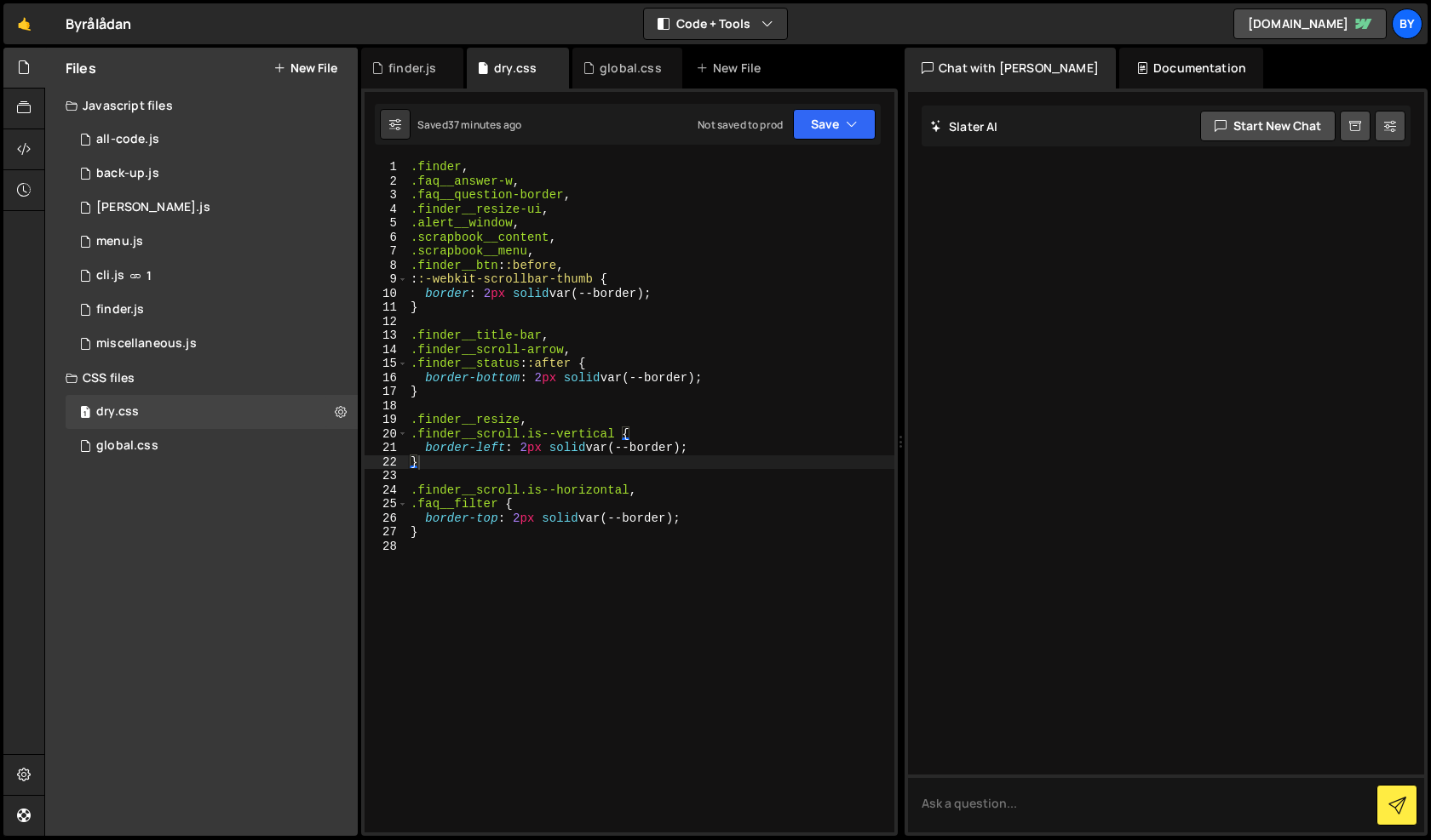
click at [603, 431] on div ".finder , .faq__answer-w , .faq__question-border , .finder__resize-ui , .alert_…" at bounding box center [651, 510] width 487 height 700
type textarea "}"
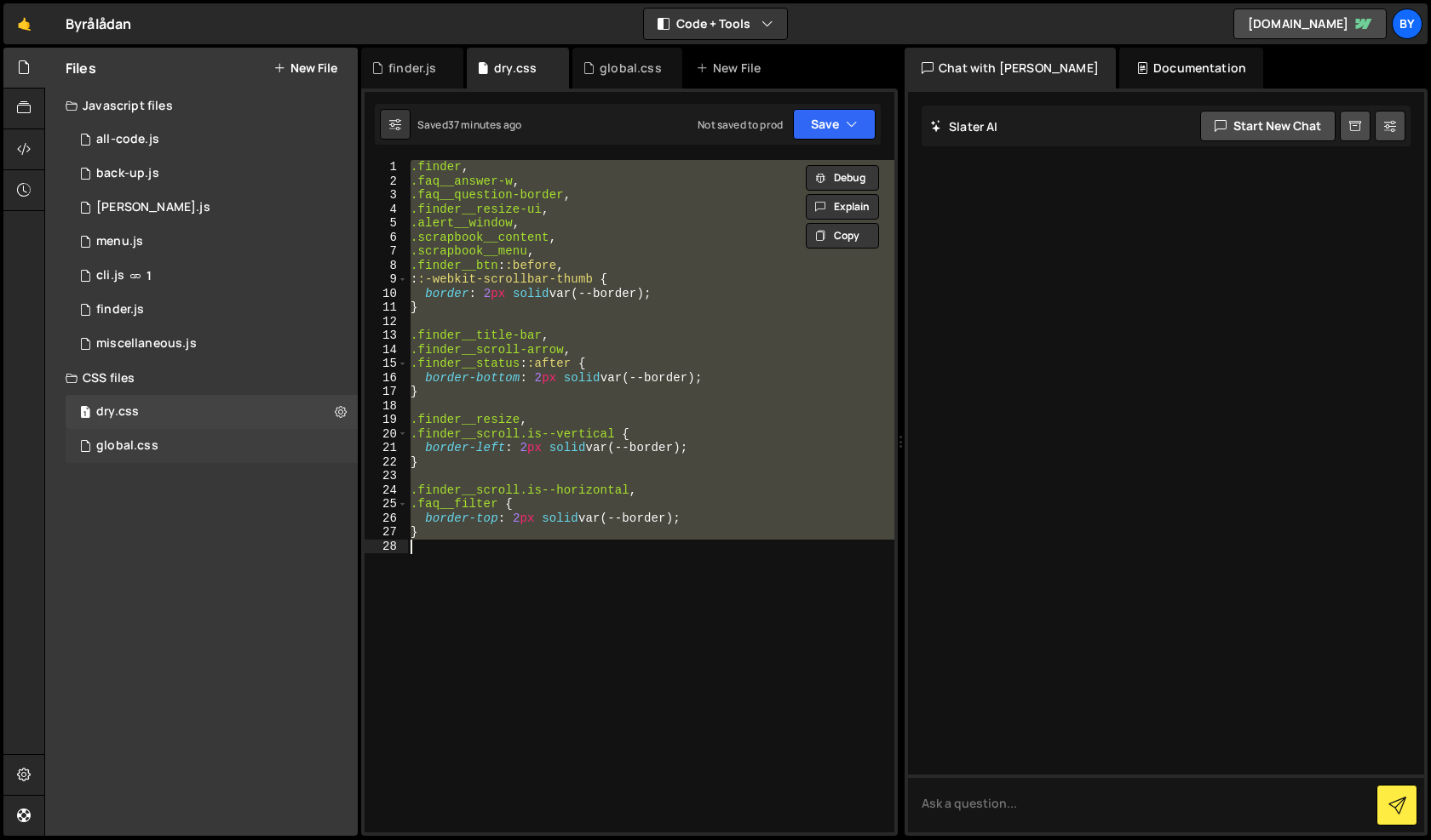
click at [171, 445] on div "global.css 0" at bounding box center [211, 446] width 292 height 34
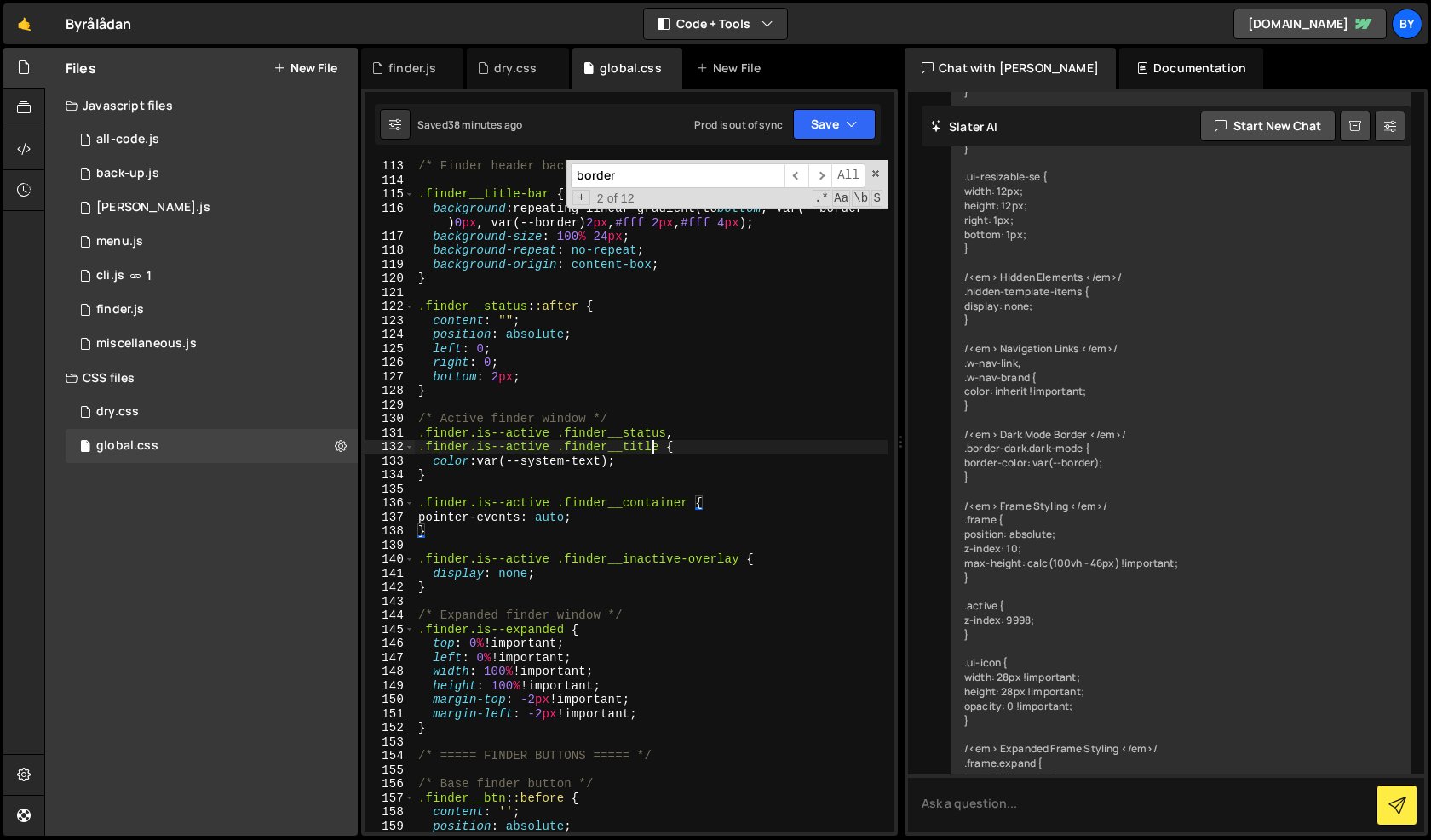
click at [653, 445] on div "/* Finder header background stripes */ .finder__title-bar { background : repeat…" at bounding box center [651, 509] width 473 height 700
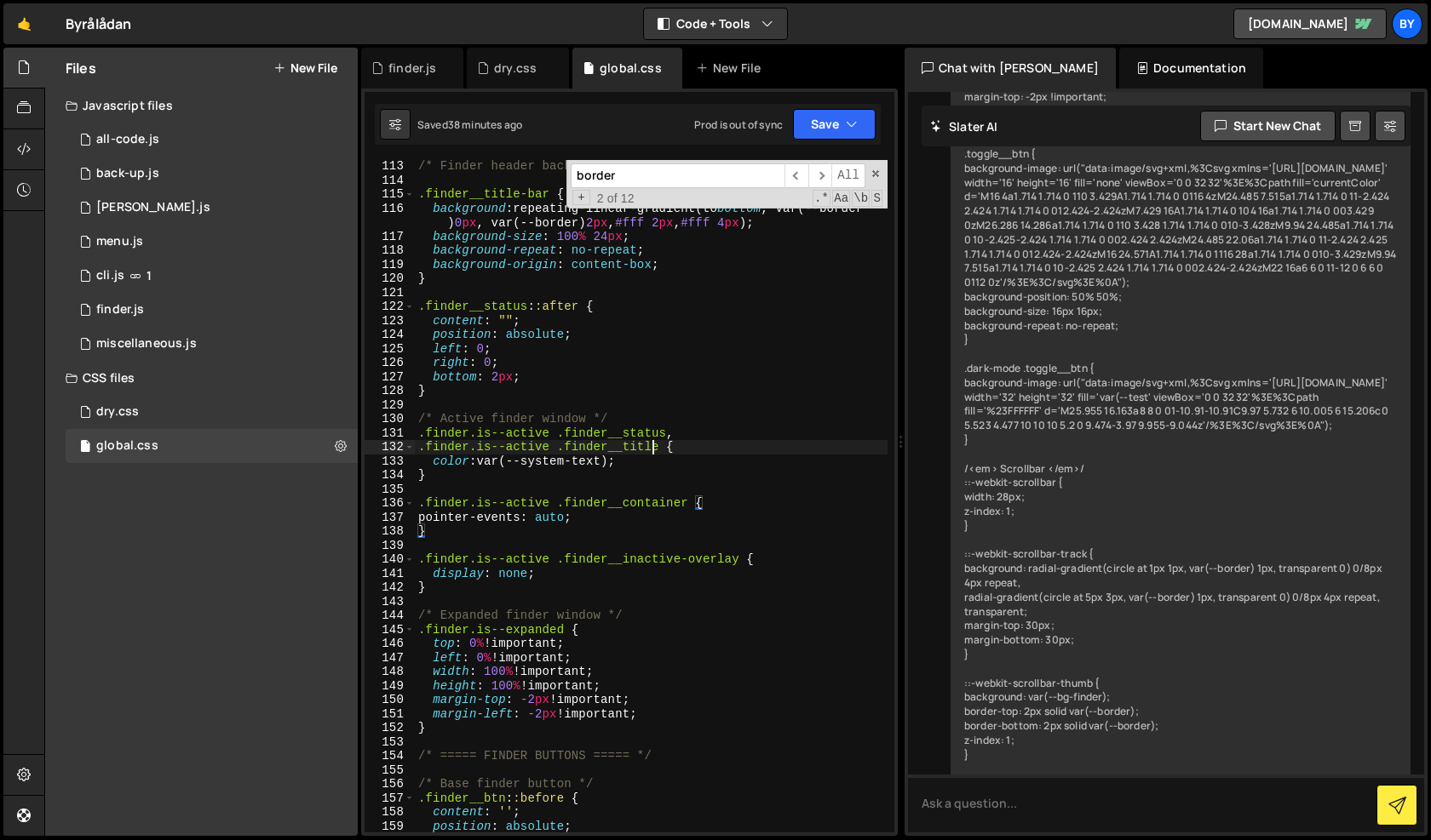
type textarea "}"
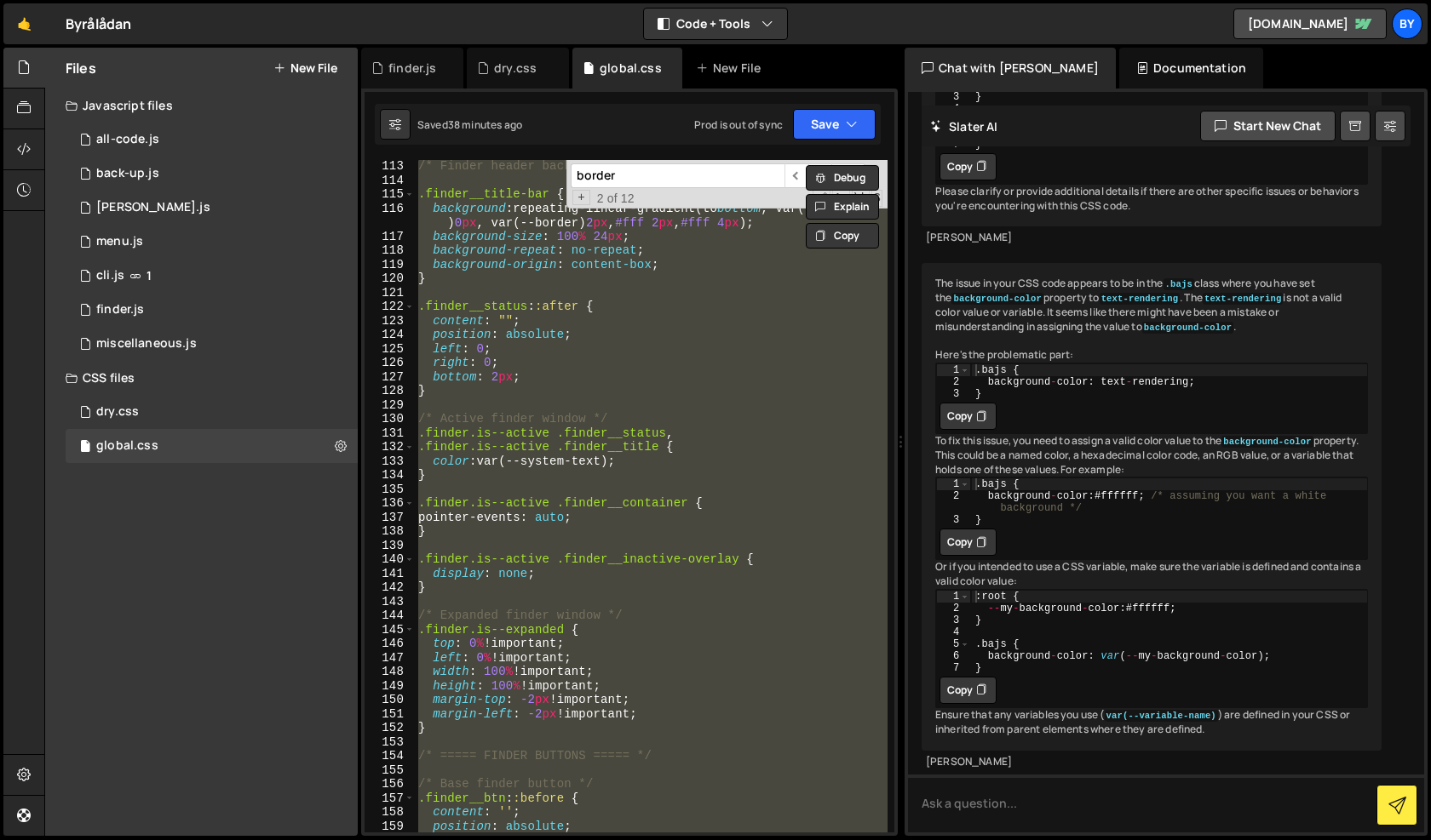
scroll to position [10779, 0]
click at [202, 243] on div "1 menu.js 0" at bounding box center [211, 242] width 292 height 34
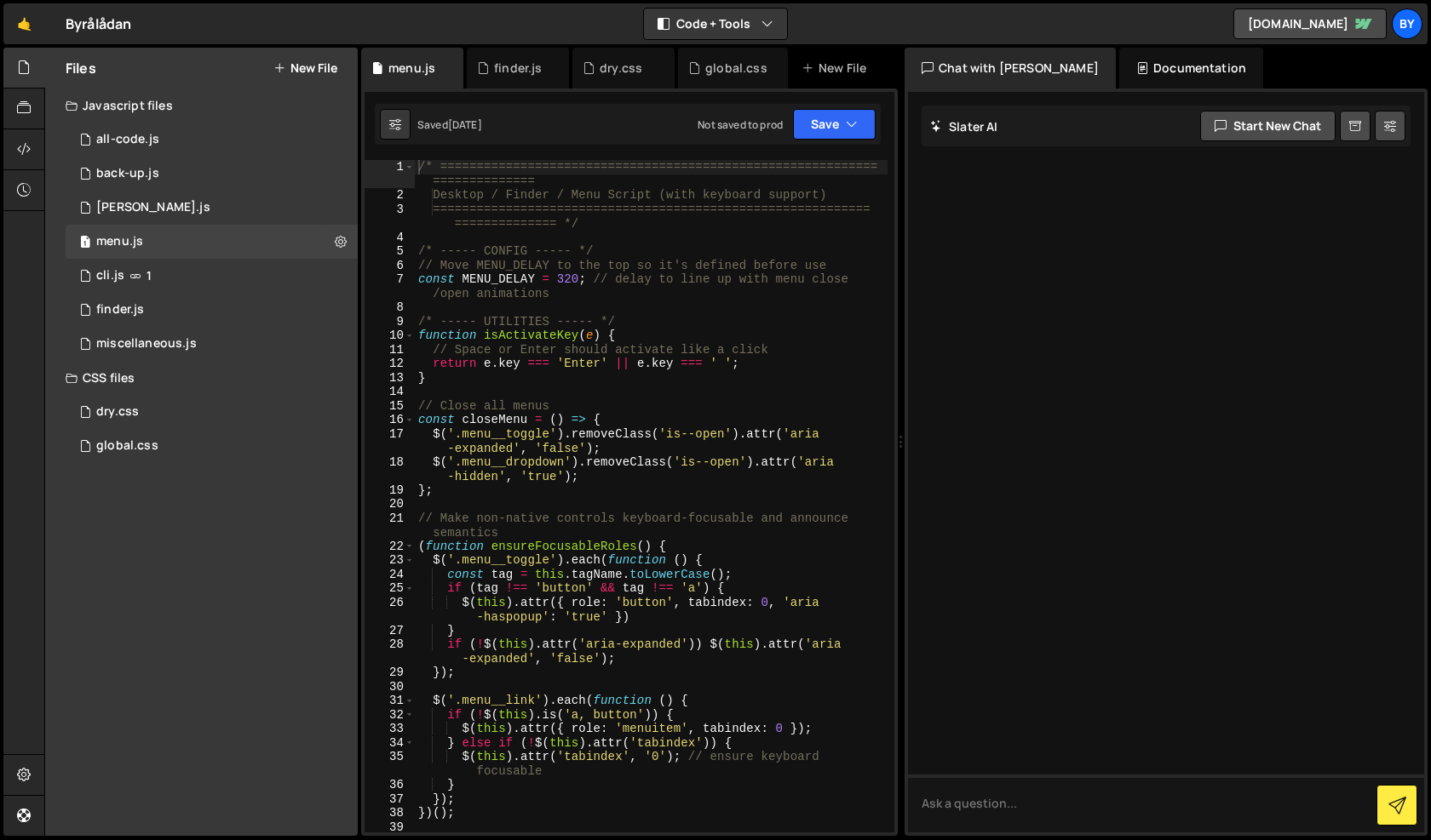
scroll to position [0, 0]
click at [615, 403] on div "/* ============================================================ ============== …" at bounding box center [651, 518] width 473 height 715
type textarea "});"
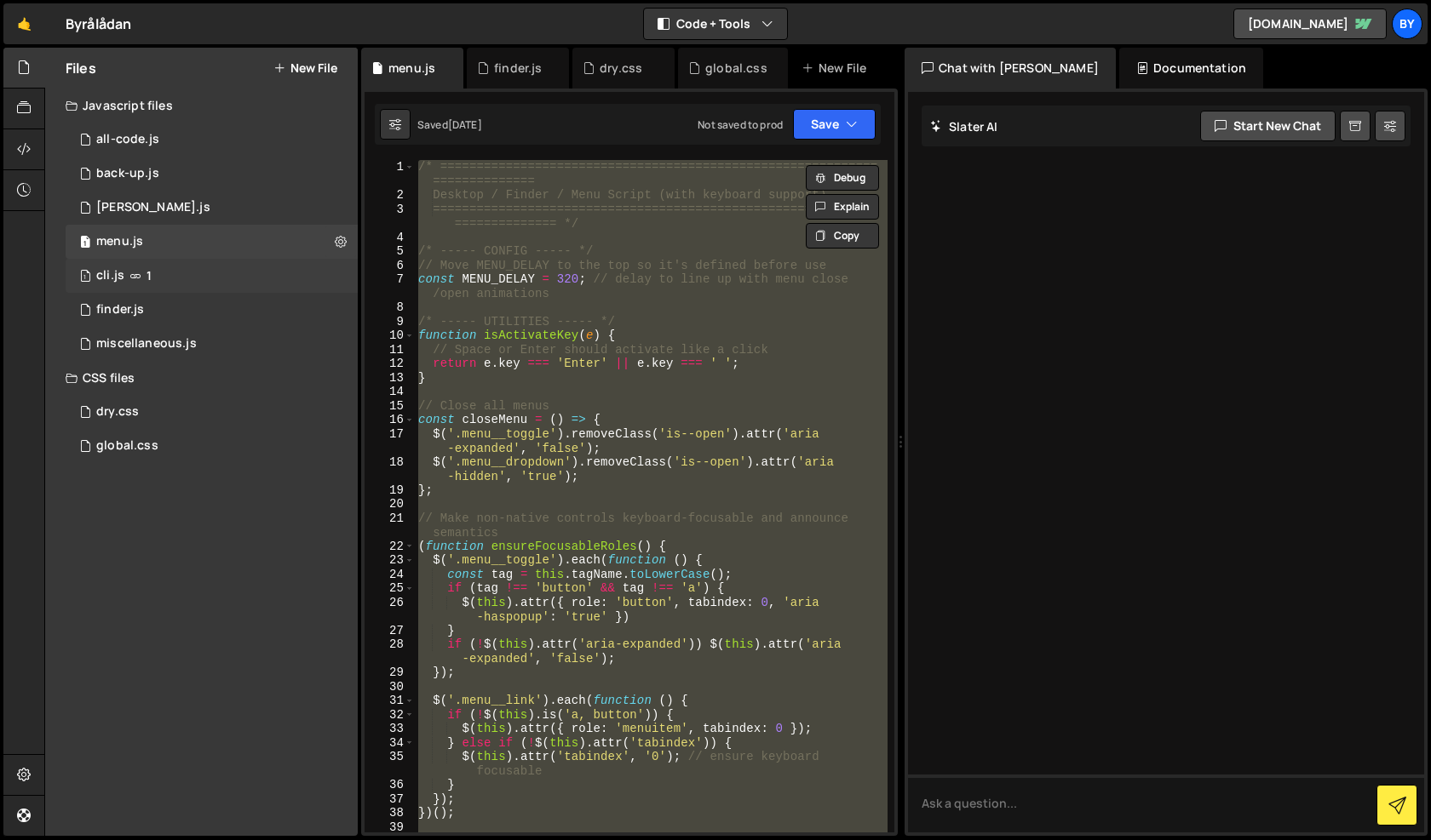
click at [183, 269] on div "1 cli.js 1" at bounding box center [211, 275] width 292 height 34
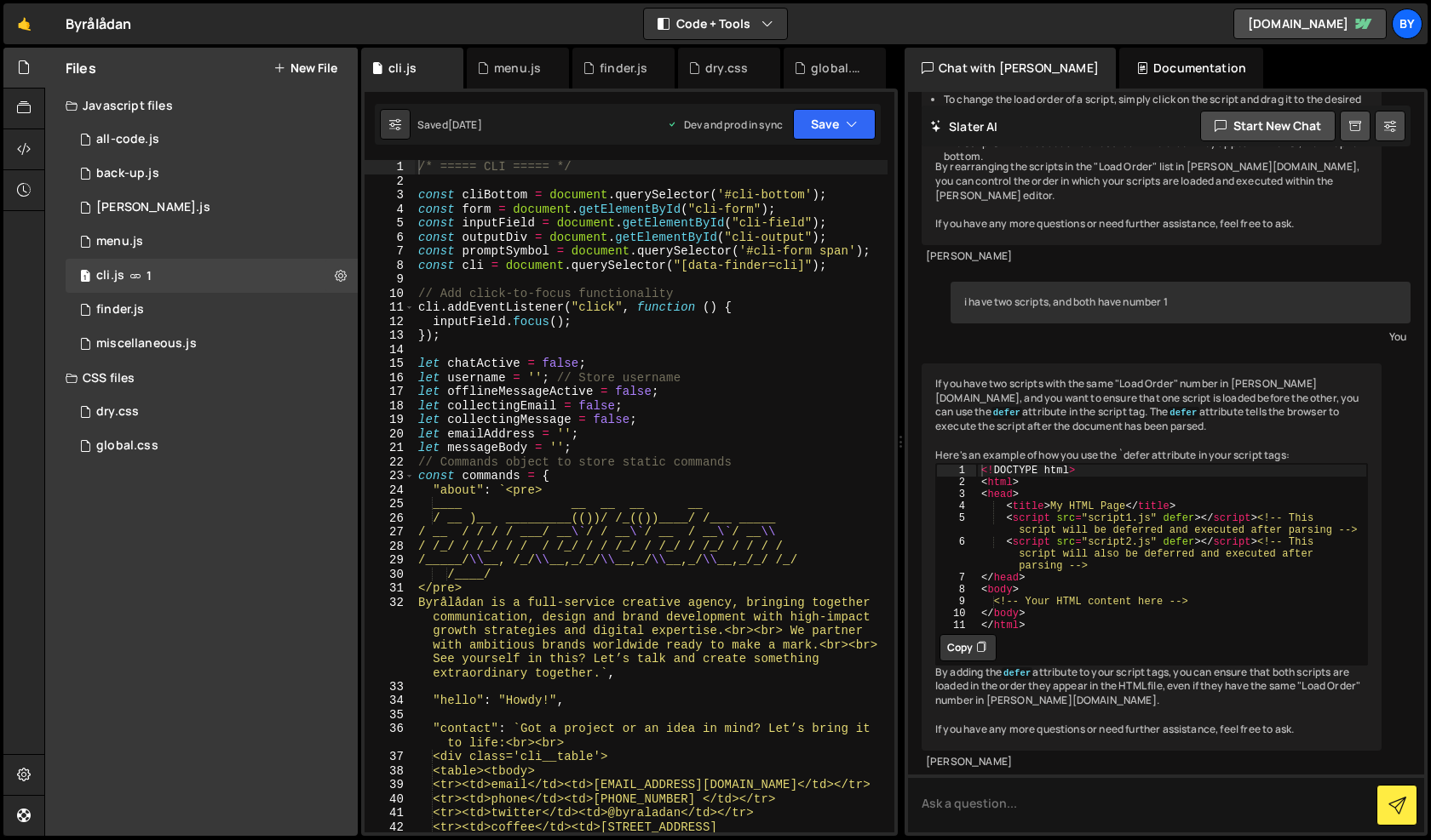
click at [717, 357] on div "/* ===== CLI ===== */ const cliBottom = document . querySelector ( '#cli-bottom…" at bounding box center [651, 518] width 473 height 715
type textarea "});"
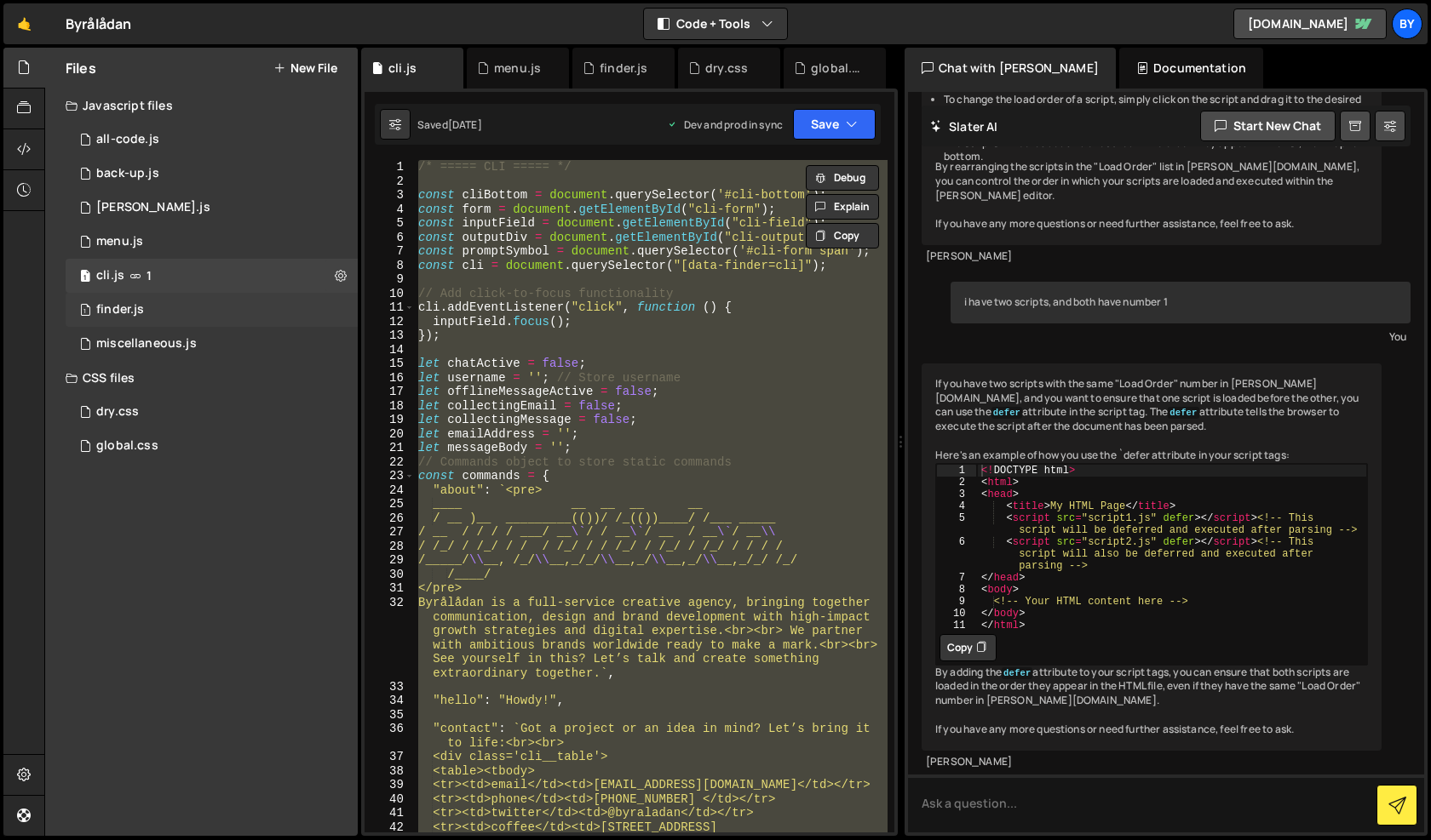
click at [213, 316] on div "1 finder.js 0" at bounding box center [211, 309] width 292 height 34
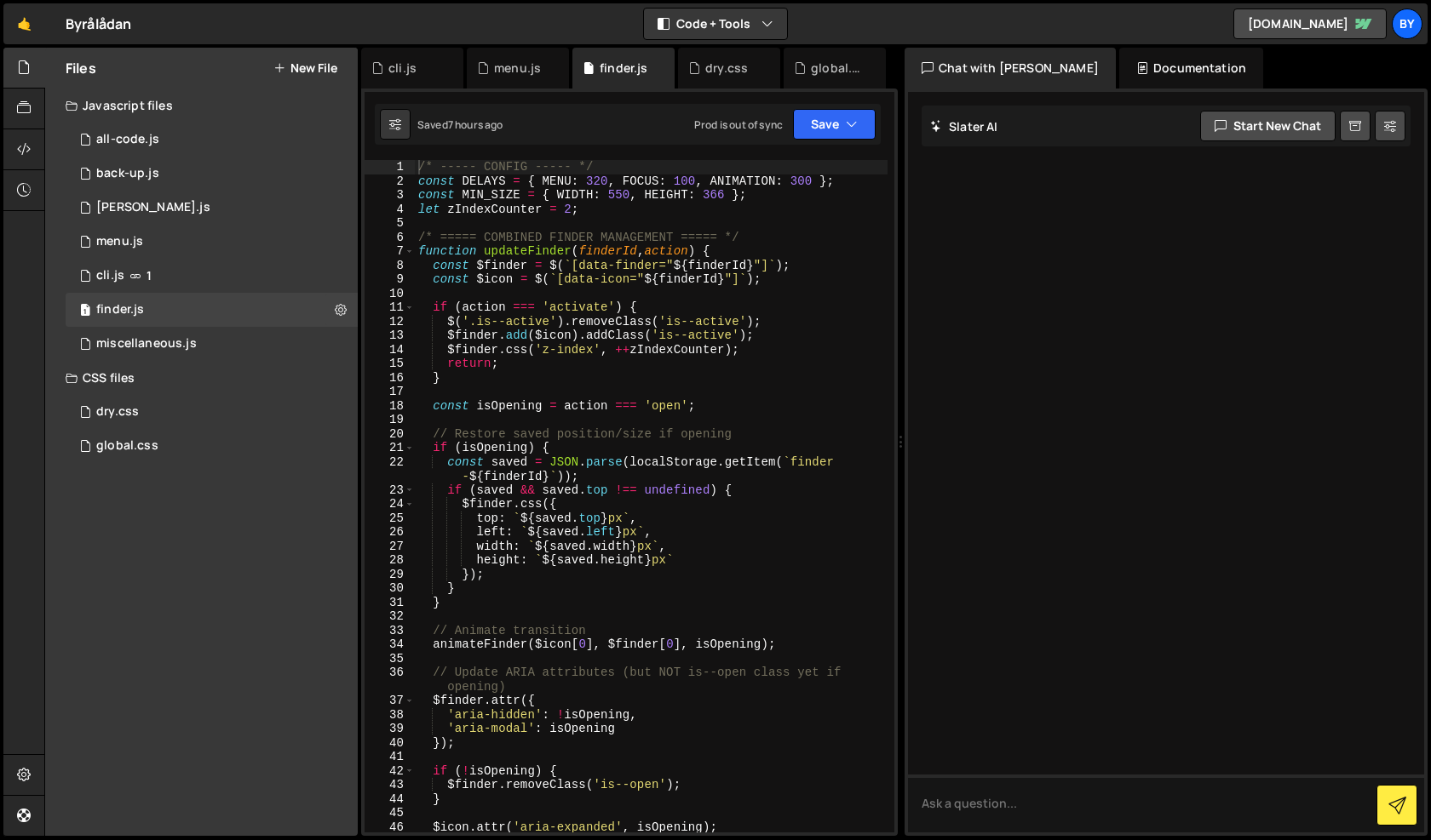
scroll to position [0, 0]
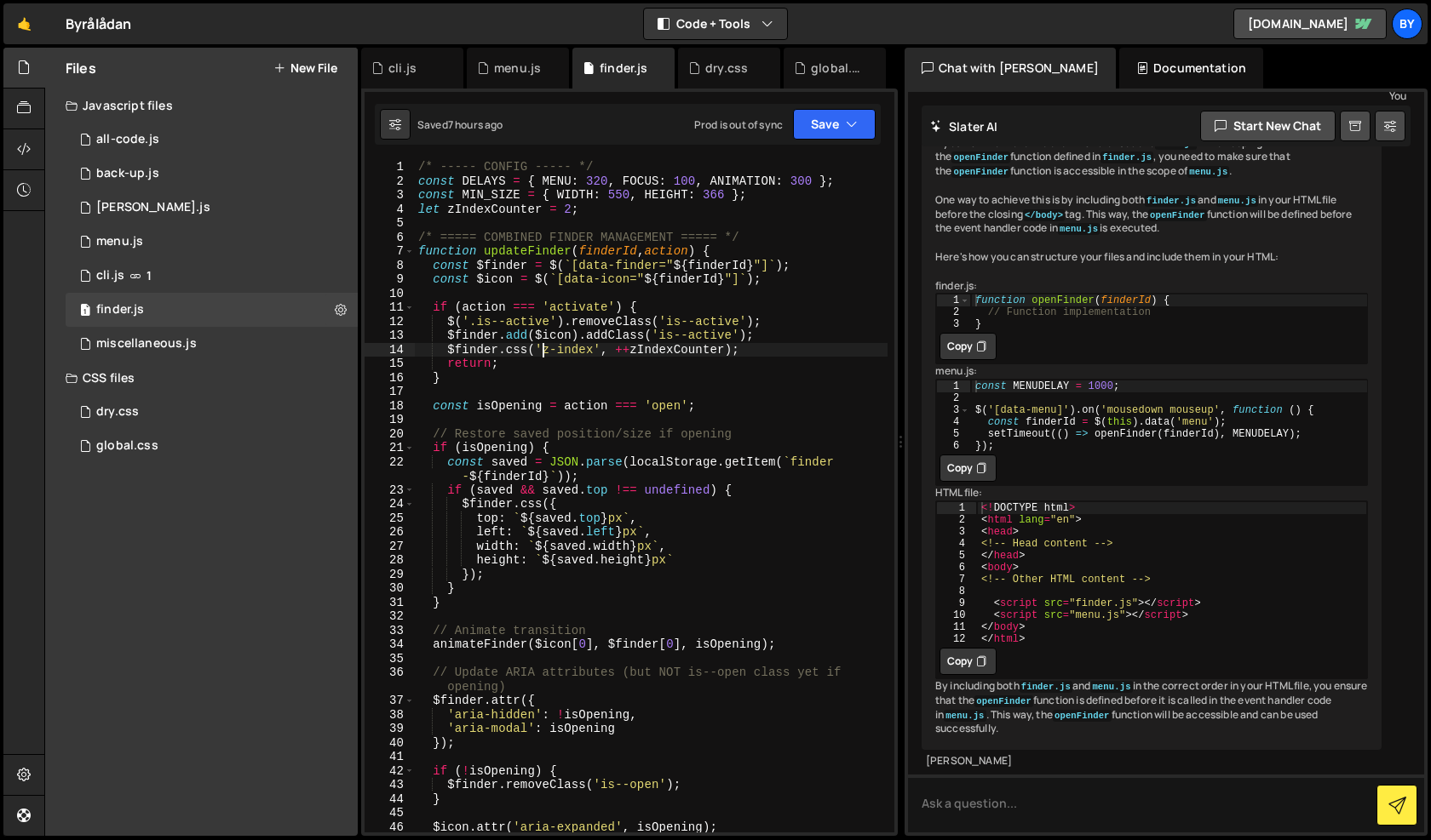
click at [544, 353] on div "/* ----- CONFIG ----- */ const DELAYS = { MENU : 320 , FOCUS : 100 , ANIMATION …" at bounding box center [651, 510] width 473 height 700
type textarea "});"
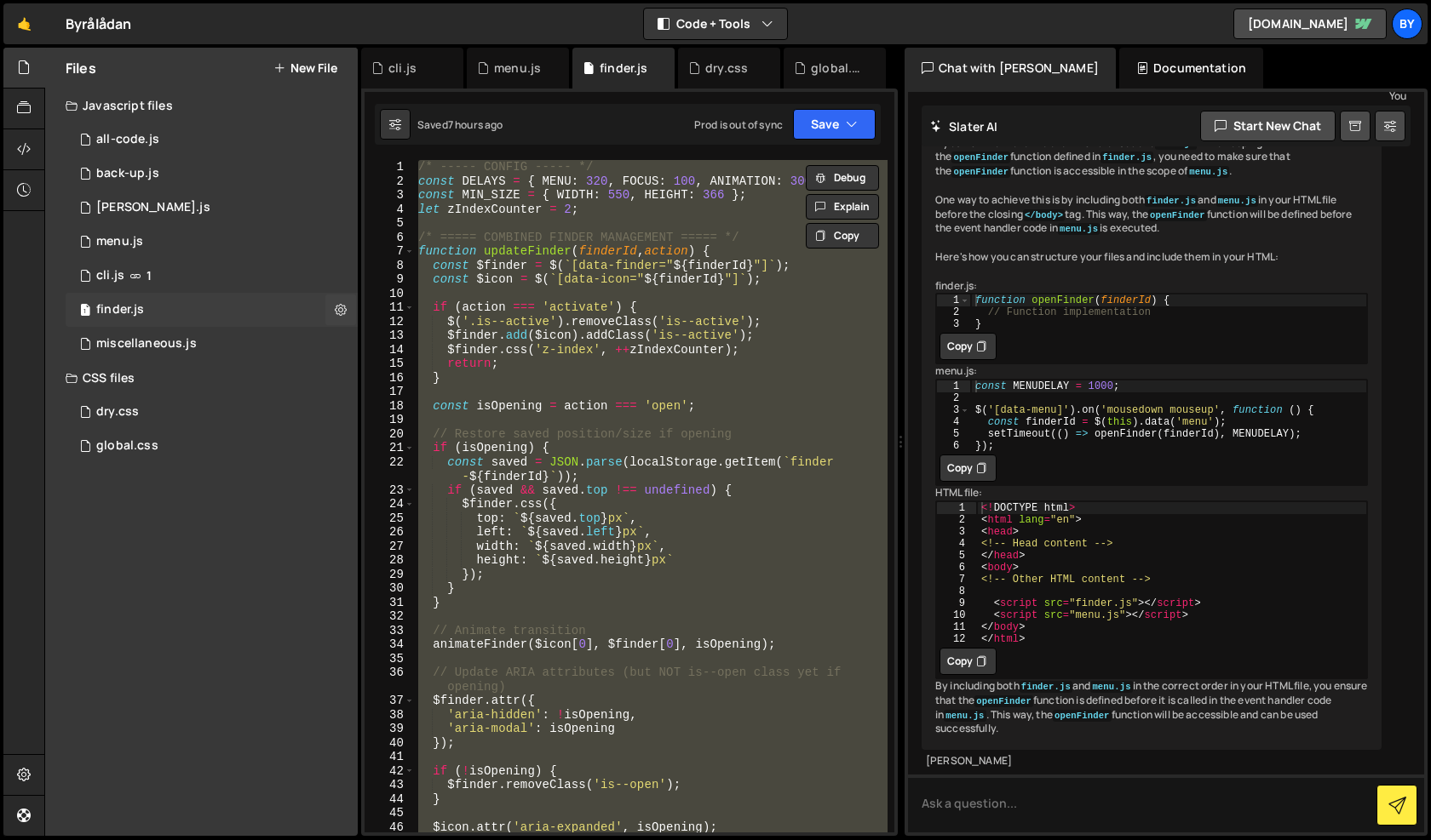
click at [151, 325] on div "1 finder.js 0" at bounding box center [211, 309] width 292 height 34
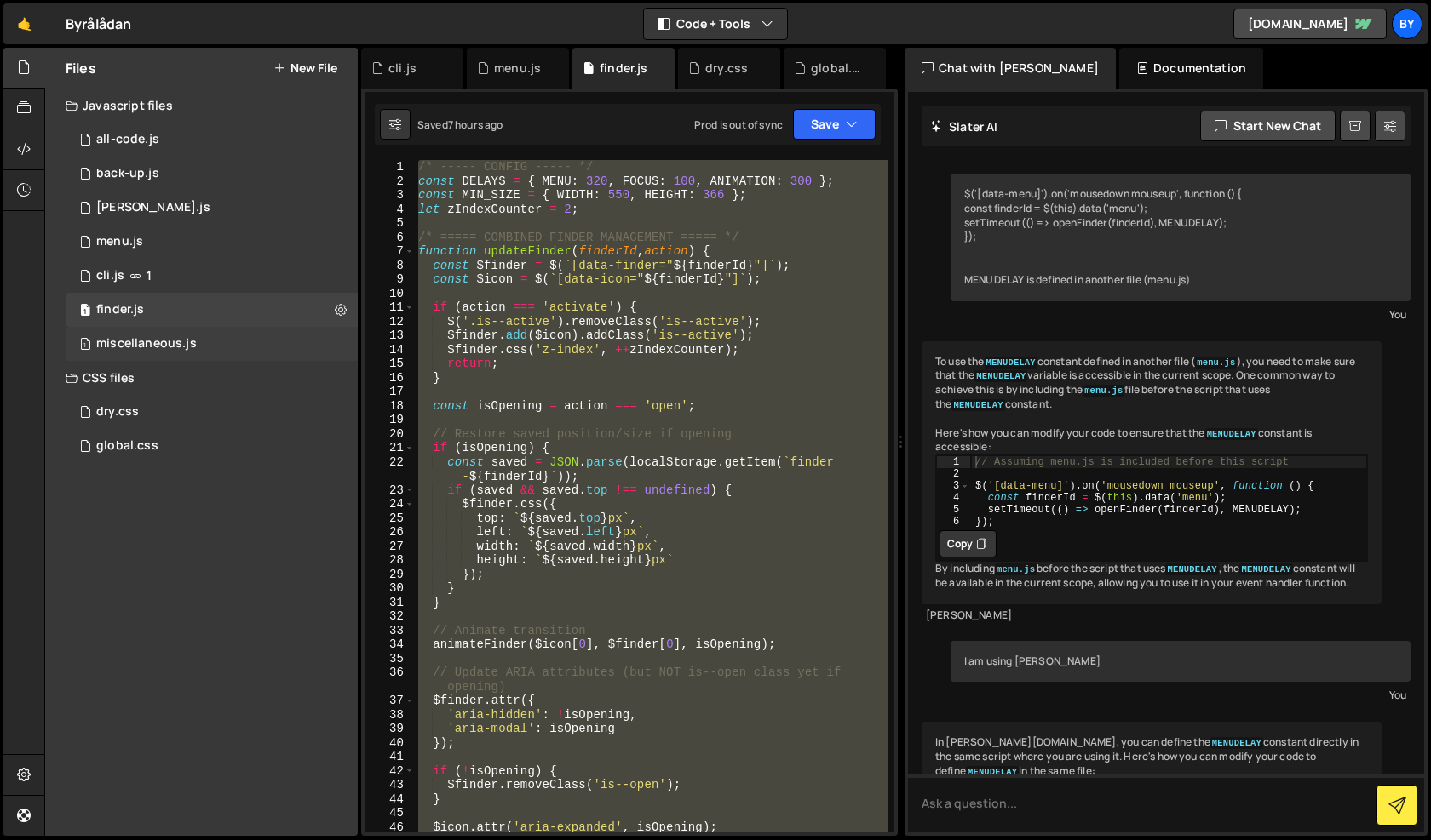
click at [157, 341] on div "miscellaneous.js" at bounding box center [146, 344] width 100 height 16
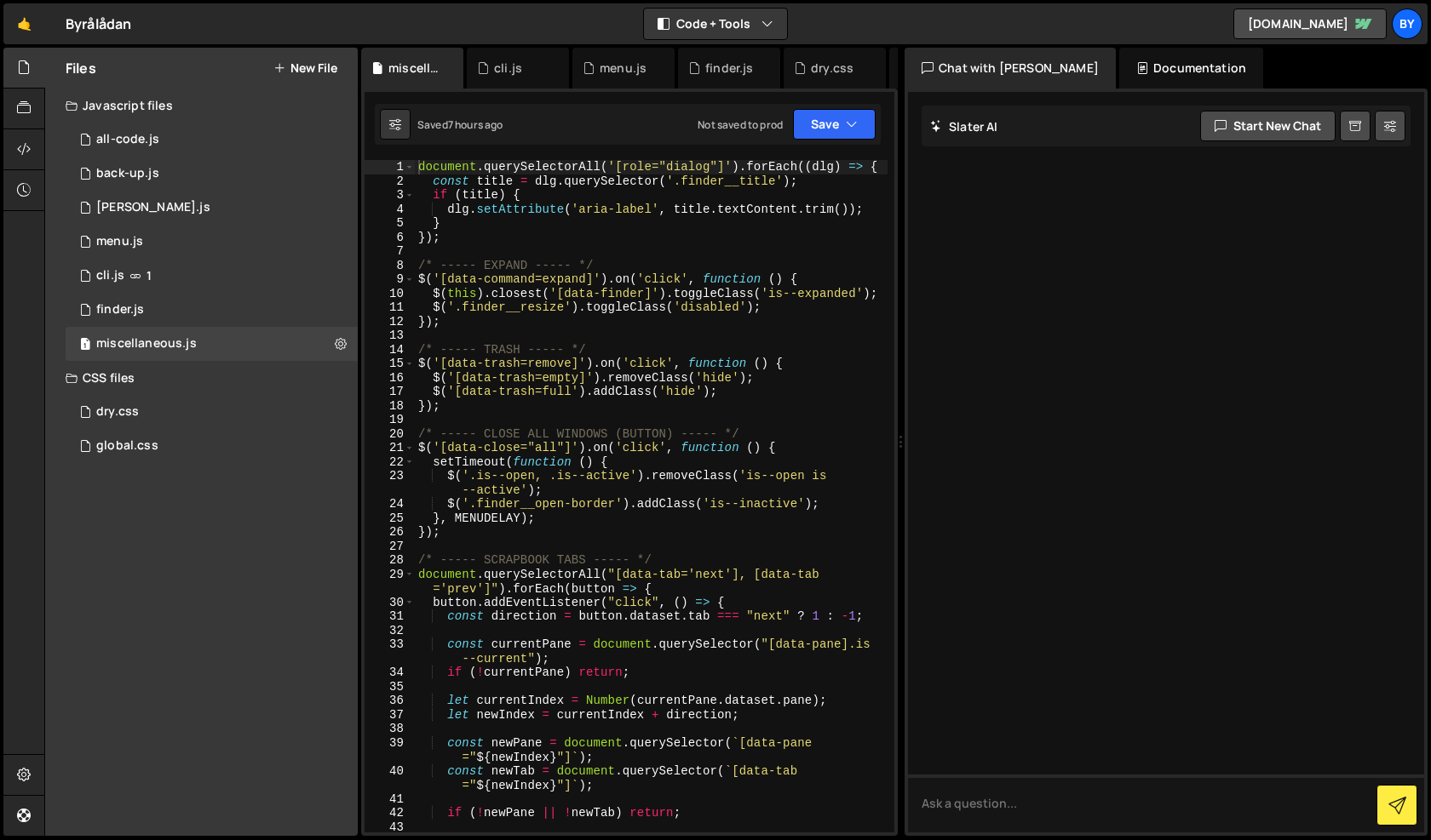
click at [578, 364] on div "document . querySelectorAll ( '[role="dialog"]' ) . forEach (( dlg ) => { const…" at bounding box center [651, 518] width 473 height 715
type textarea "renderToDoItems();"
